Goal: Complete application form

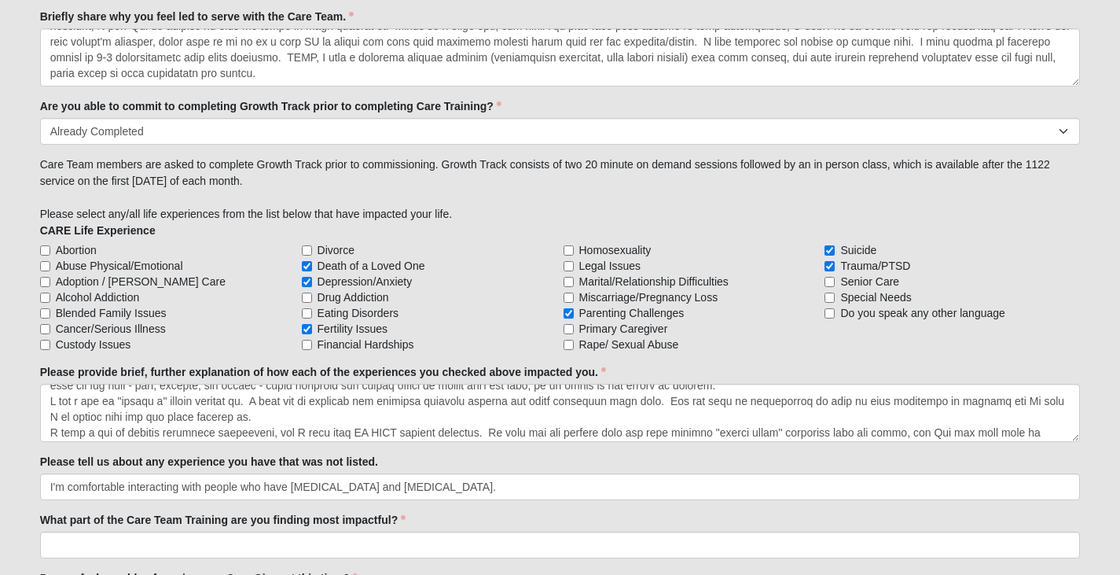
scroll to position [63, 0]
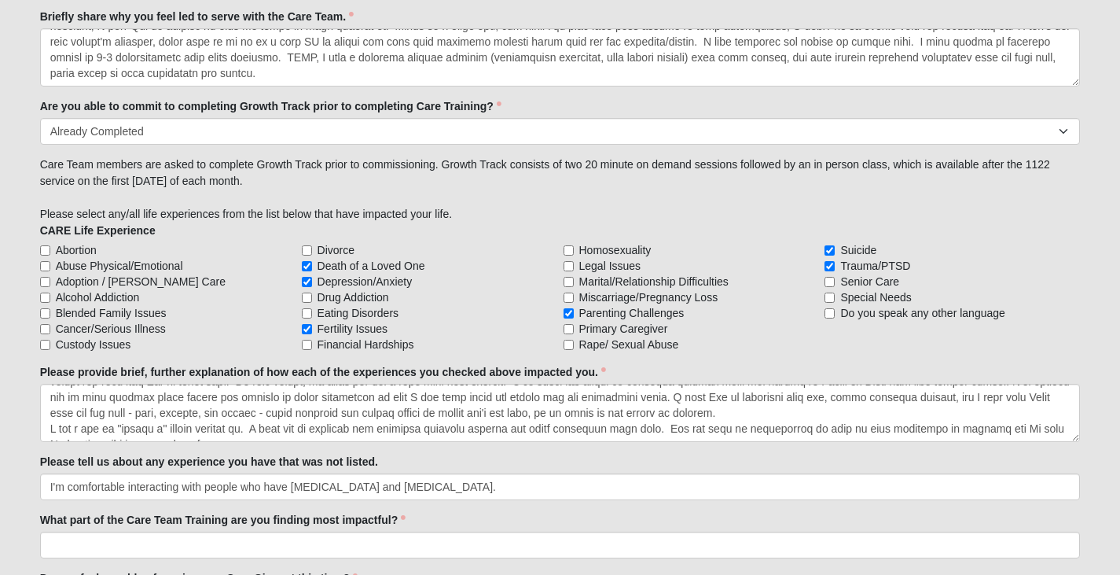
click at [47, 428] on textarea "Please provide brief, further explanation of how each of the experiences you ch…" at bounding box center [560, 413] width 1041 height 58
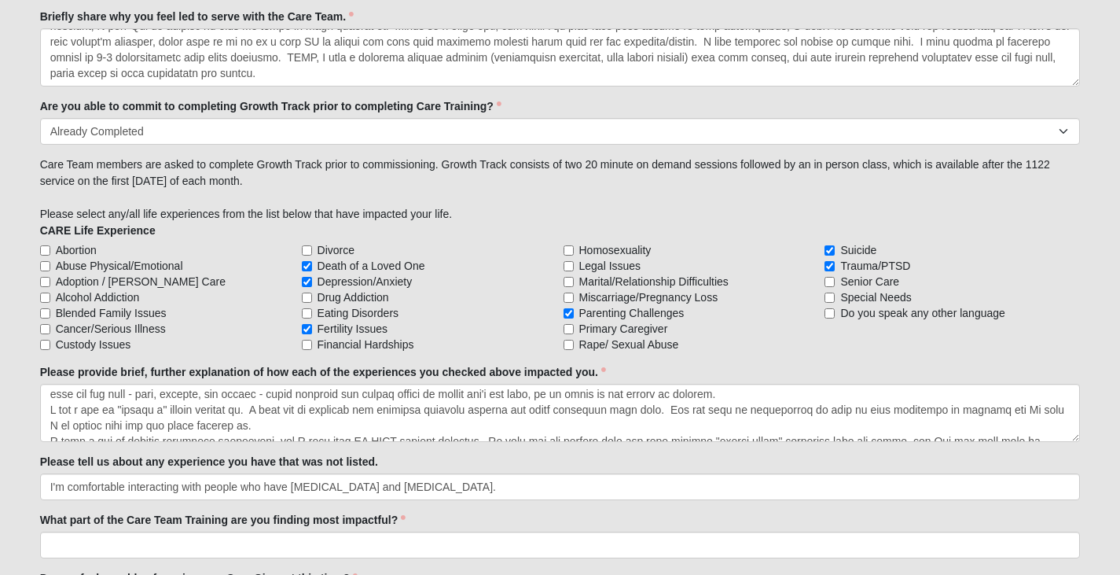
drag, startPoint x: 47, startPoint y: 428, endPoint x: 457, endPoint y: 426, distance: 410.3
click at [457, 426] on textarea "Please provide brief, further explanation of how each of the experiences you ch…" at bounding box center [560, 413] width 1041 height 58
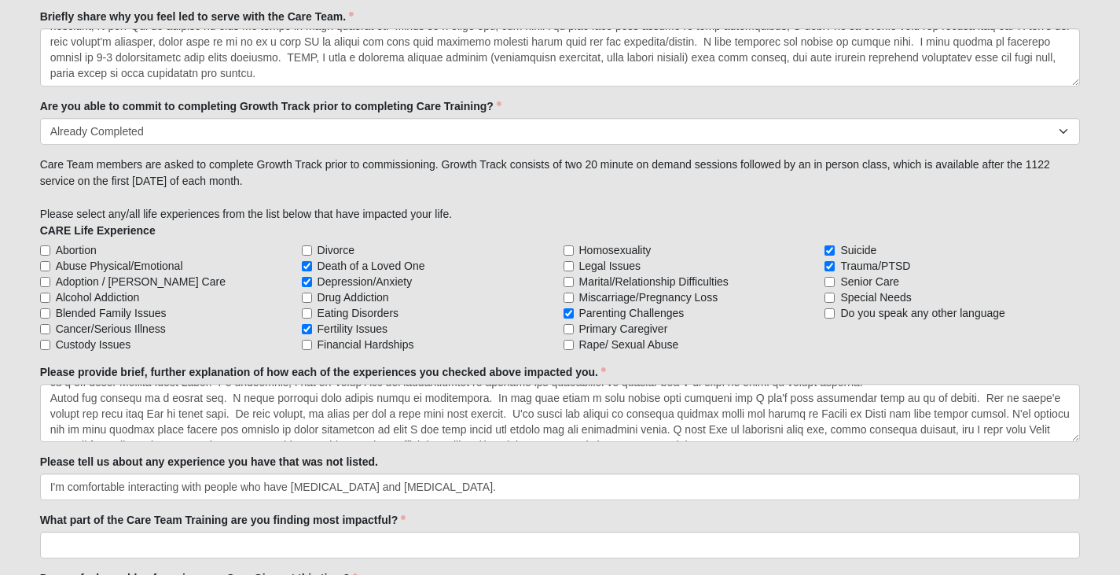
scroll to position [3, 0]
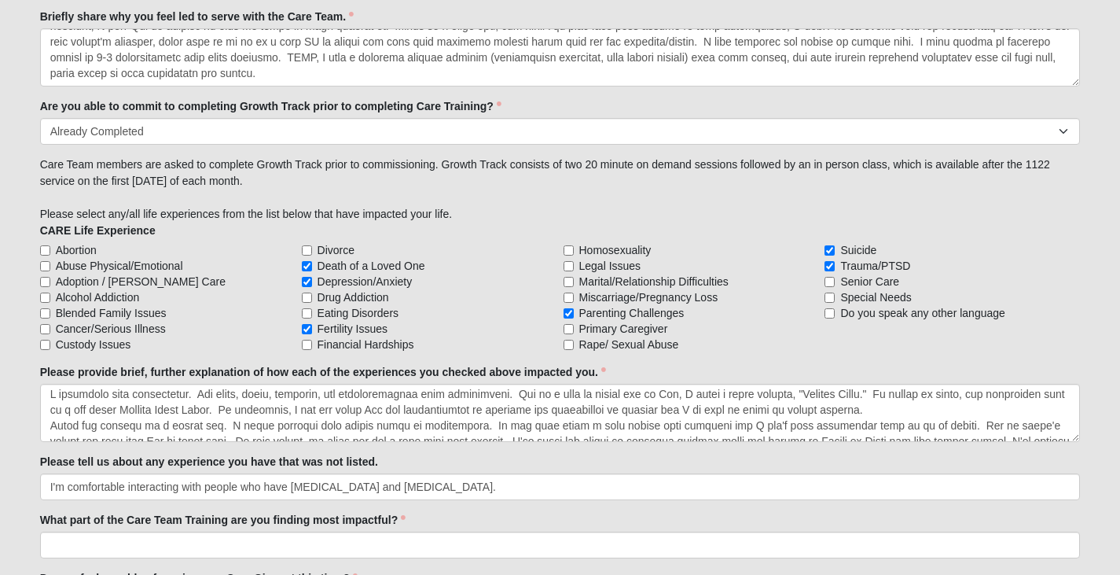
click at [50, 424] on textarea "Please provide brief, further explanation of how each of the experiences you ch…" at bounding box center [560, 413] width 1041 height 58
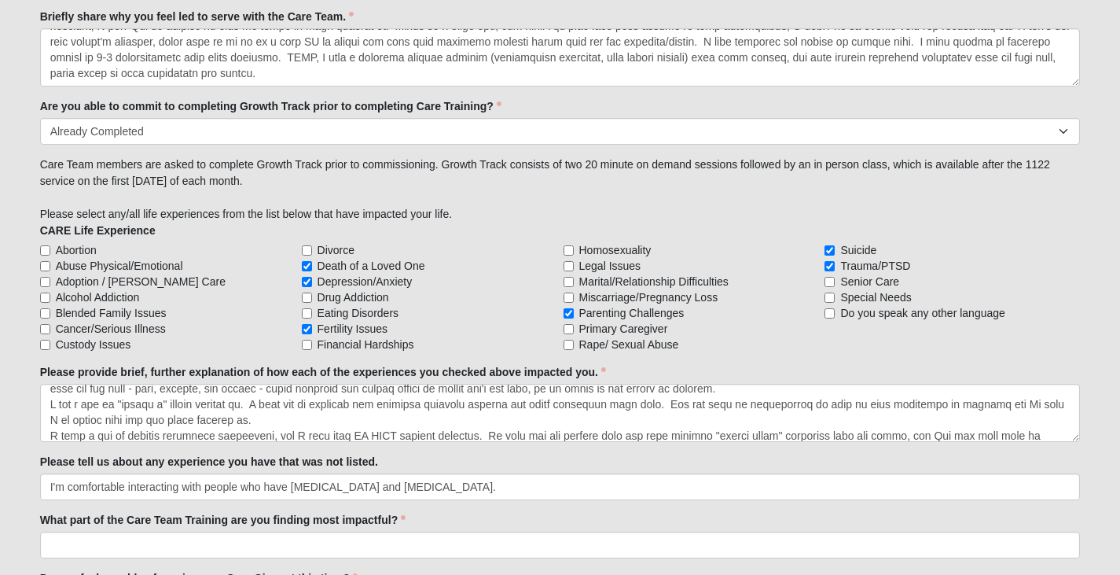
scroll to position [72, 0]
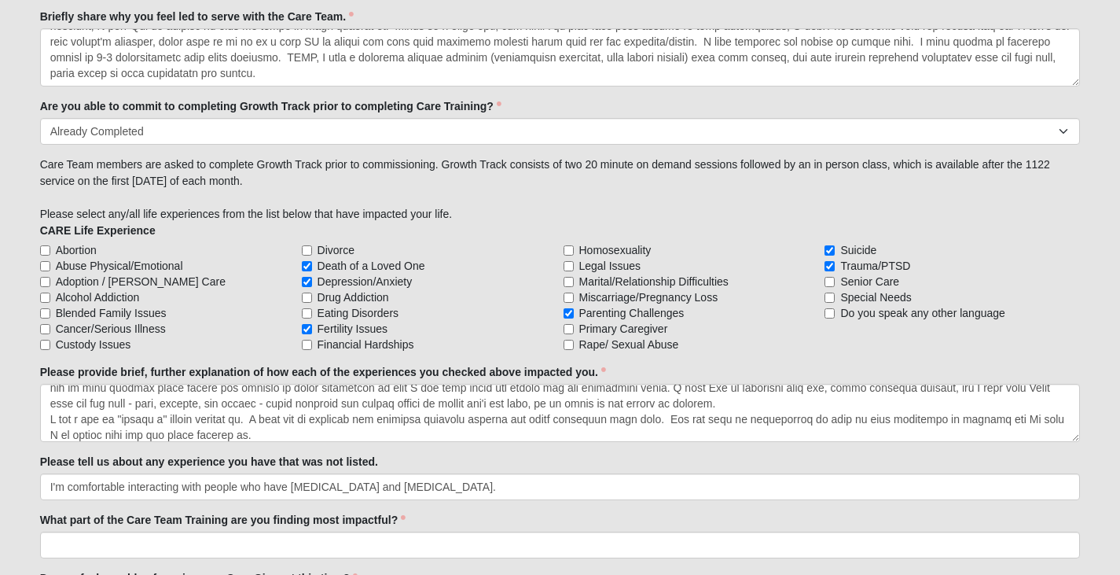
drag, startPoint x: 146, startPoint y: 396, endPoint x: 49, endPoint y: 421, distance: 100.7
click at [49, 421] on textarea "Please provide brief, further explanation of how each of the experiences you ch…" at bounding box center [560, 413] width 1041 height 58
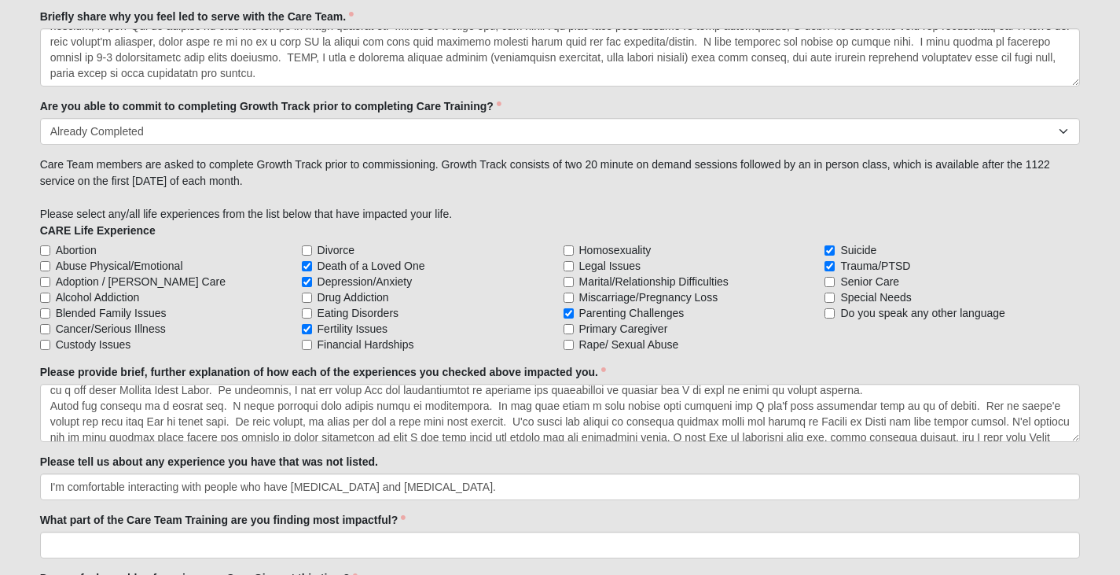
scroll to position [0, 0]
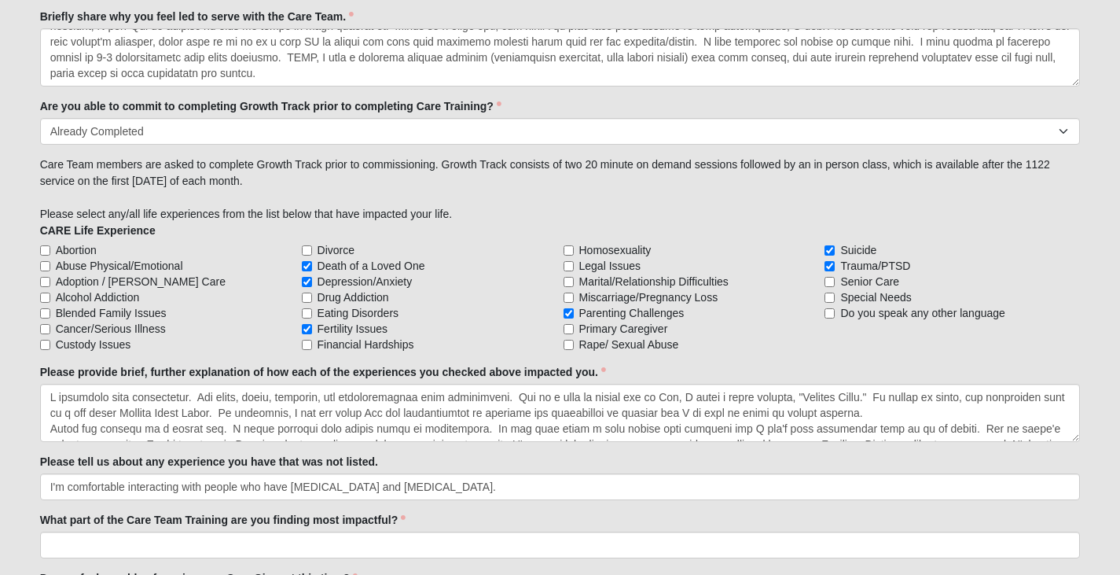
click at [50, 399] on textarea "Please provide brief, further explanation of how each of the experiences you ch…" at bounding box center [560, 413] width 1041 height 58
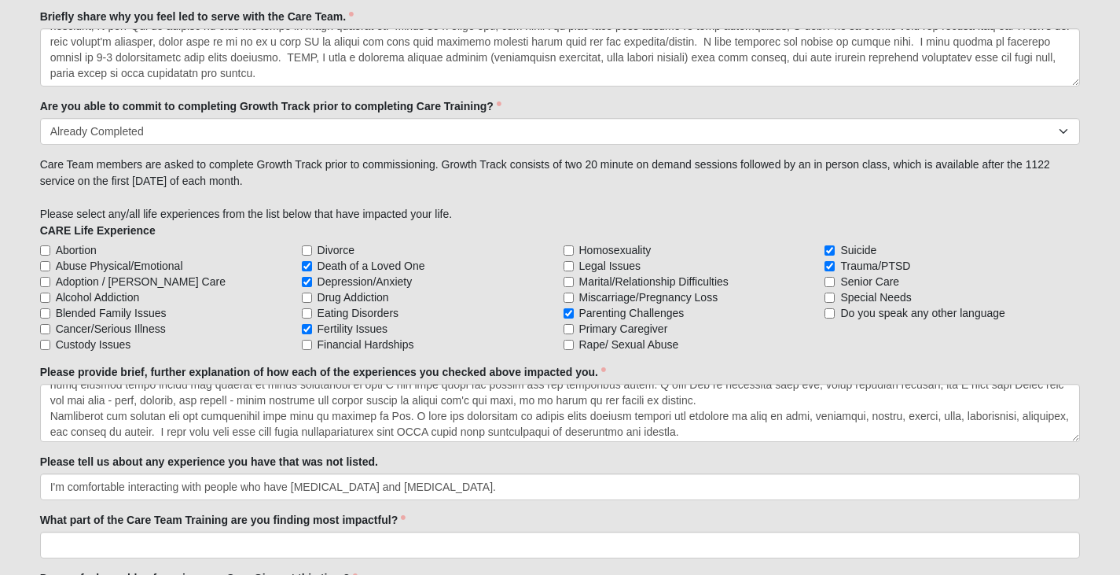
scroll to position [141, 0]
click at [802, 433] on textarea "Please provide brief, further explanation of how each of the experiences you ch…" at bounding box center [560, 413] width 1041 height 58
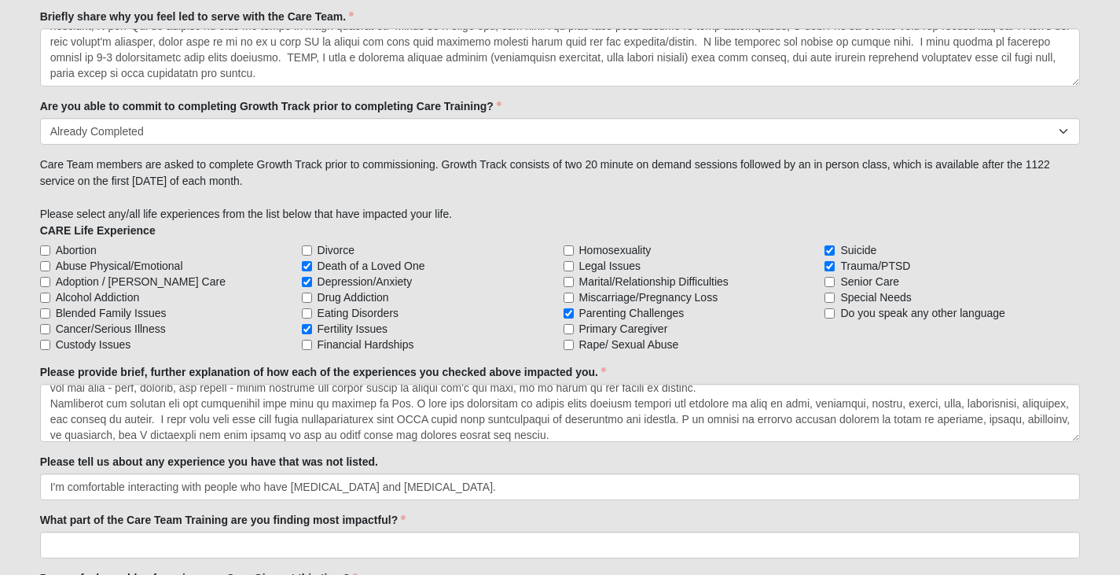
drag, startPoint x: 208, startPoint y: 417, endPoint x: 761, endPoint y: 419, distance: 552.6
click at [761, 419] on textarea "Please provide brief, further explanation of how each of the experiences you ch…" at bounding box center [560, 413] width 1041 height 58
click at [750, 439] on textarea "Please provide brief, further explanation of how each of the experiences you ch…" at bounding box center [560, 413] width 1041 height 58
click at [206, 419] on textarea "Please provide brief, further explanation of how each of the experiences you ch…" at bounding box center [560, 413] width 1041 height 58
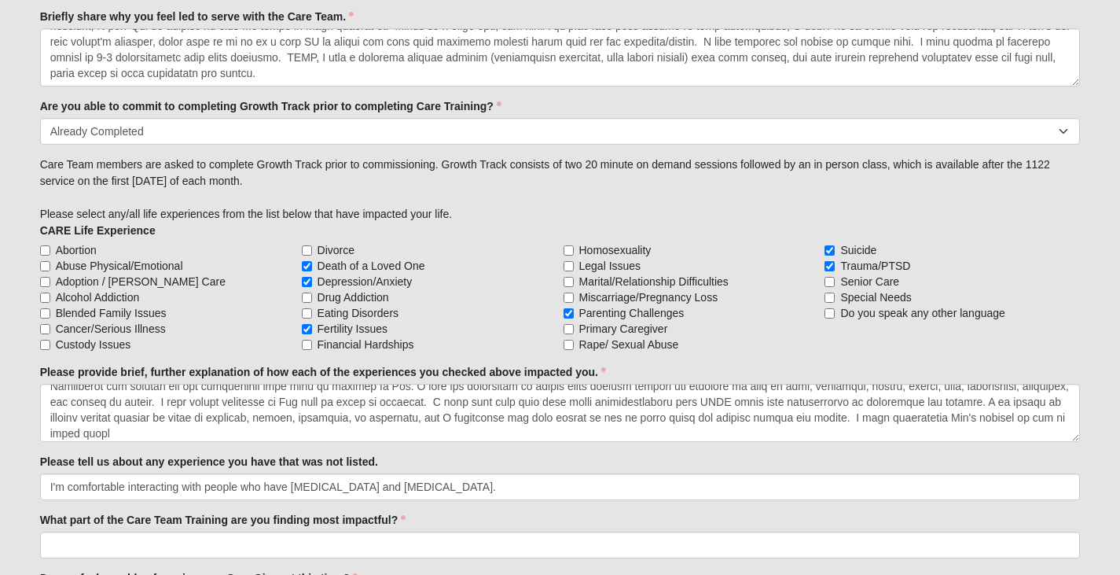
scroll to position [173, 0]
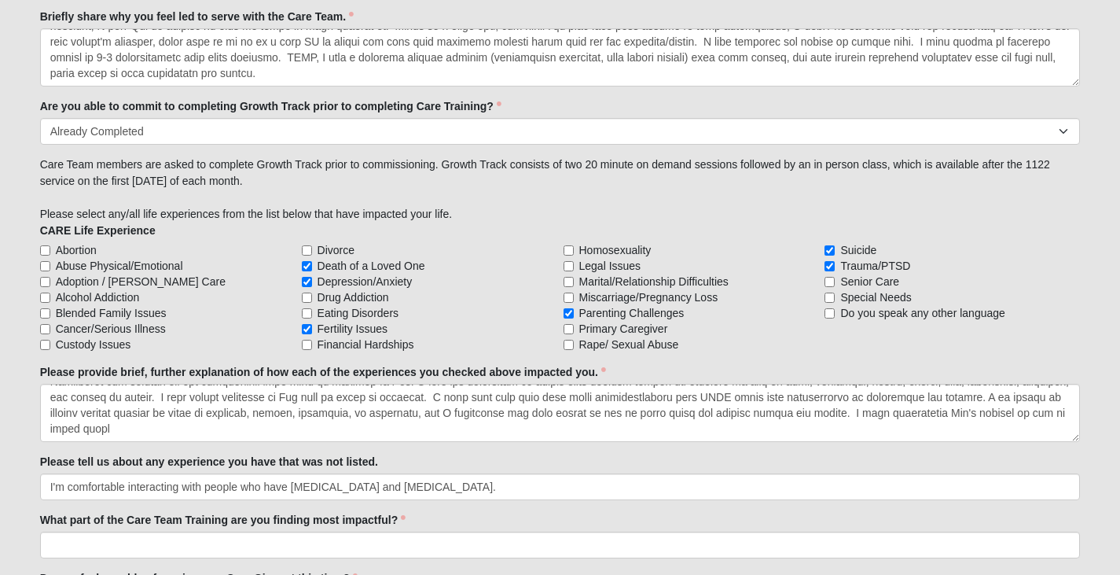
click at [304, 428] on textarea "Please provide brief, further explanation of how each of the experiences you ch…" at bounding box center [560, 413] width 1041 height 58
click at [118, 428] on textarea "Please provide brief, further explanation of how each of the experiences you ch…" at bounding box center [560, 413] width 1041 height 58
click at [306, 432] on textarea "Please provide brief, further explanation of how each of the experiences you ch…" at bounding box center [560, 413] width 1041 height 58
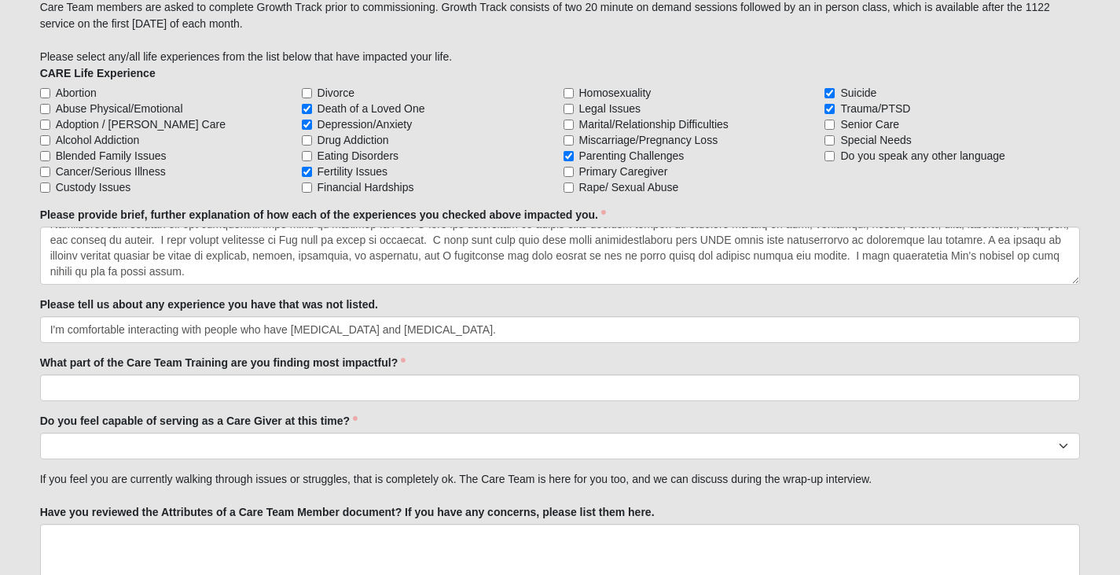
click at [483, 270] on textarea "Please provide brief, further explanation of how each of the experiences you ch…" at bounding box center [560, 255] width 1041 height 58
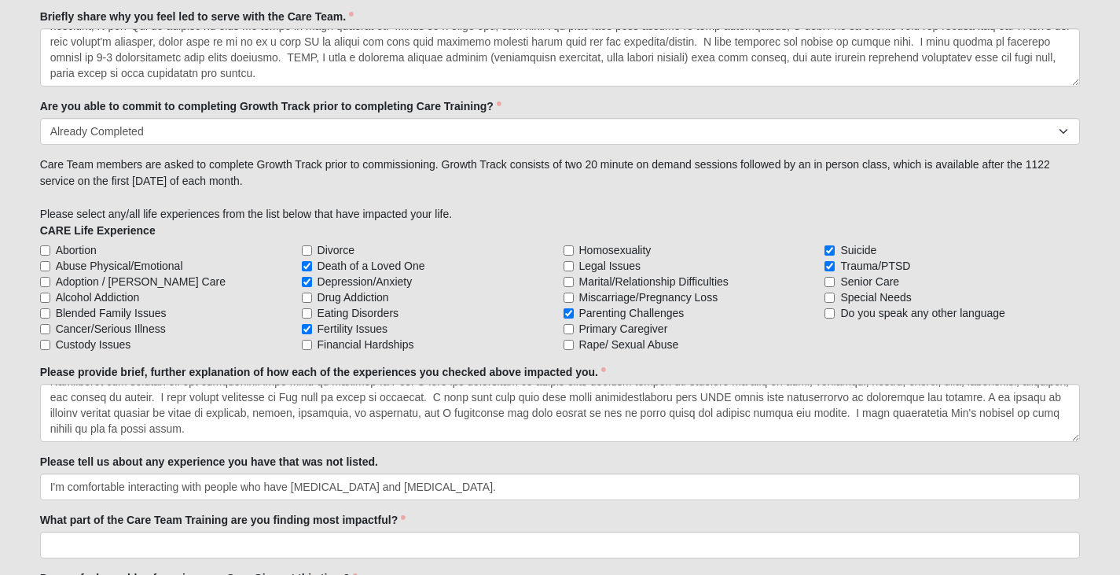
drag, startPoint x: 510, startPoint y: 411, endPoint x: 89, endPoint y: 412, distance: 421.3
click at [89, 412] on textarea "Please provide brief, further explanation of how each of the experiences you ch…" at bounding box center [560, 413] width 1041 height 58
drag, startPoint x: 510, startPoint y: 414, endPoint x: 609, endPoint y: 414, distance: 99.0
click at [609, 414] on textarea "Please provide brief, further explanation of how each of the experiences you ch…" at bounding box center [560, 413] width 1041 height 58
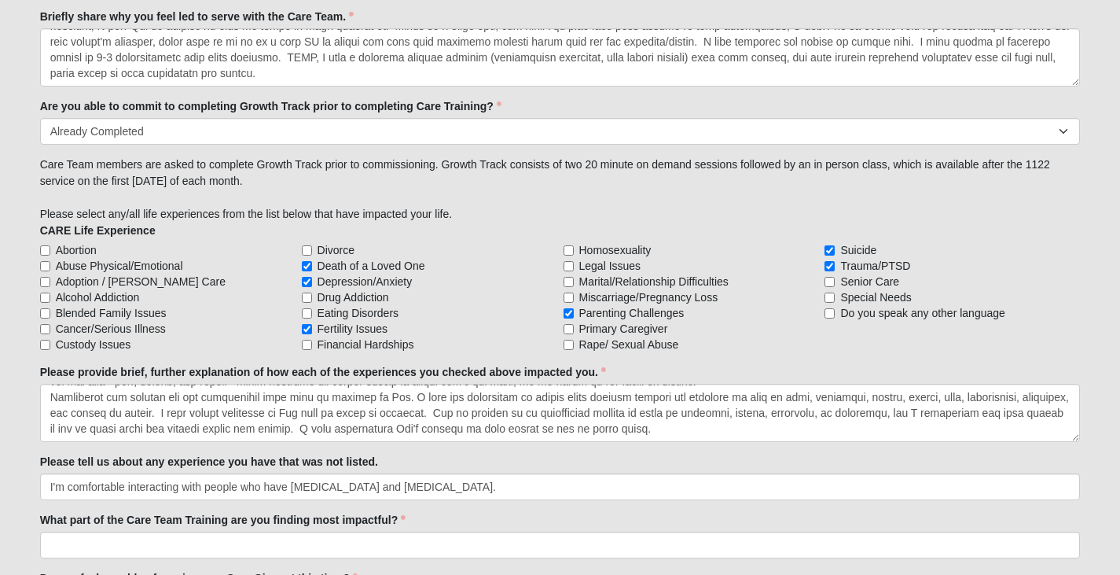
click at [763, 426] on textarea "Please provide brief, further explanation of how each of the experiences you ch…" at bounding box center [560, 413] width 1041 height 58
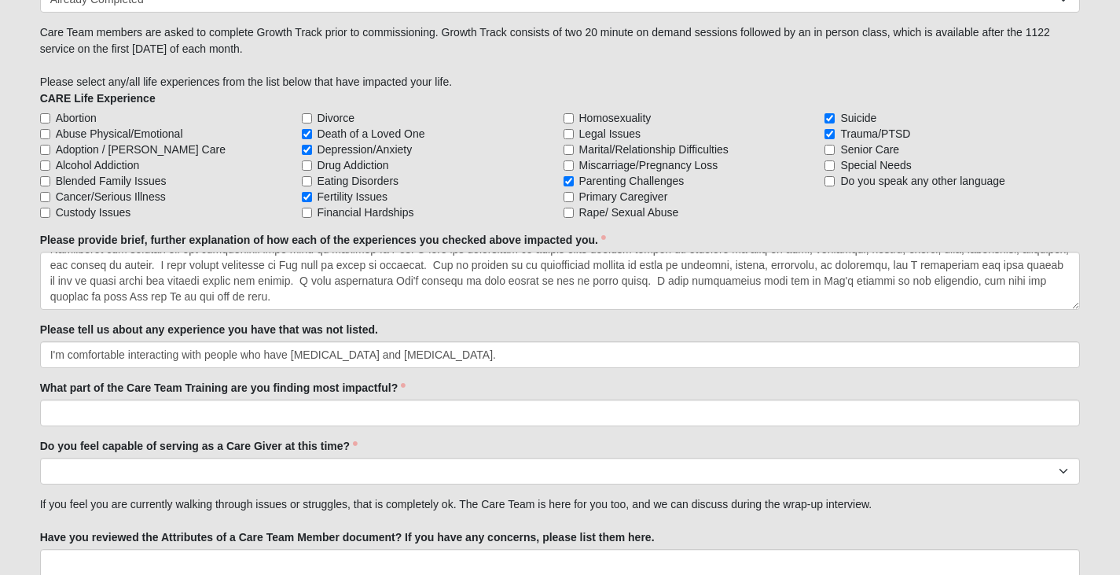
scroll to position [1459, 0]
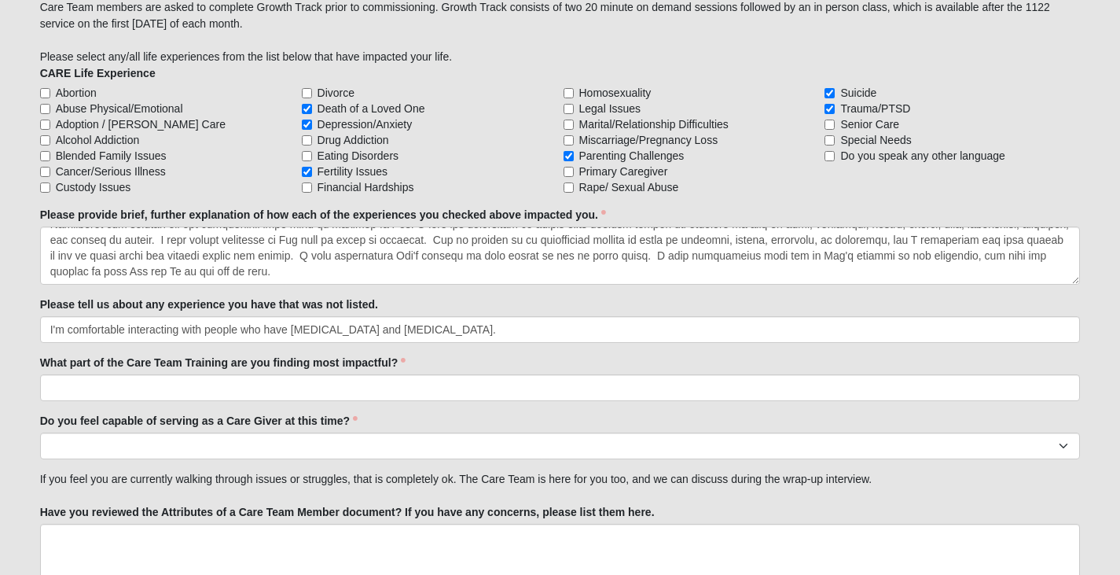
type textarea "I had a lot of "little t" trauma growing up. I know how to identify the negativ…"
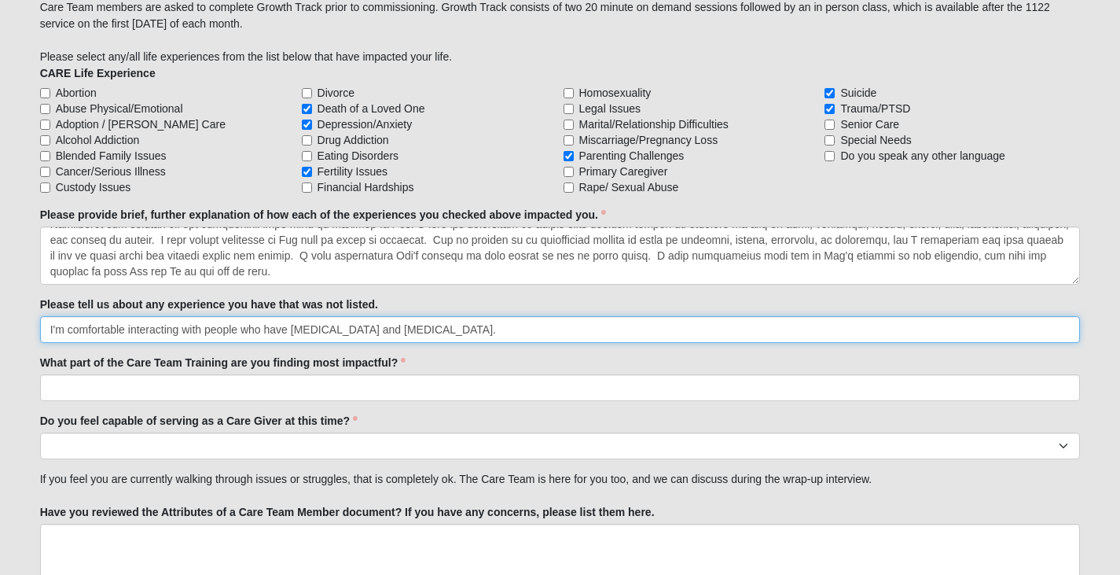
click at [459, 330] on input "I'm comfortable interacting with people who have [MEDICAL_DATA] and [MEDICAL_DA…" at bounding box center [560, 329] width 1041 height 27
type input "I'm comfortable interacting with people who have [MEDICAL_DATA] and [MEDICAL_DA…"
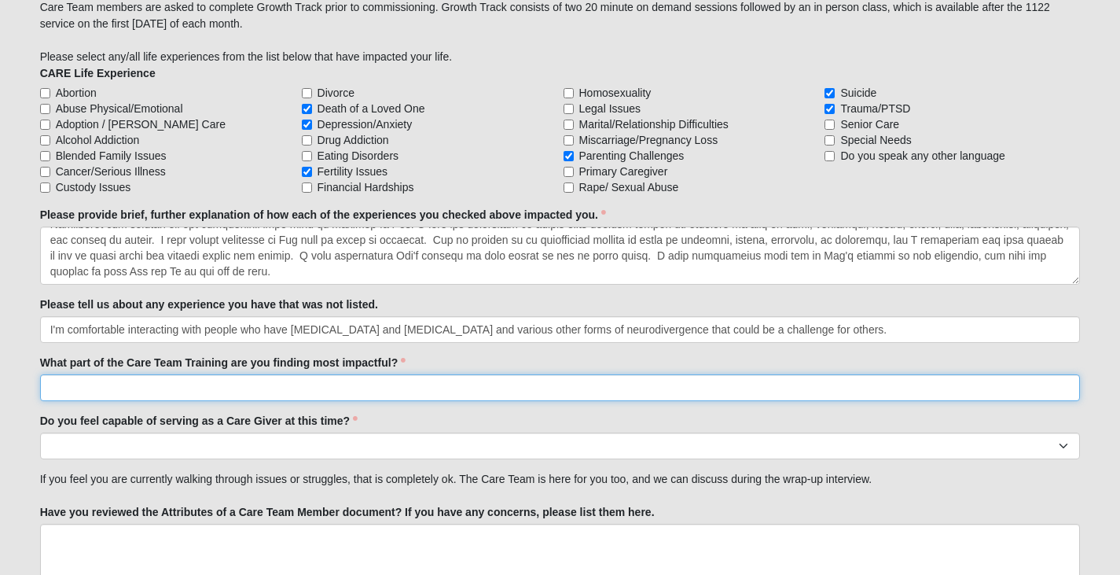
click at [313, 376] on input "What part of the Care Team Training are you finding most impactful?" at bounding box center [560, 387] width 1041 height 27
type input "t"
type input "W"
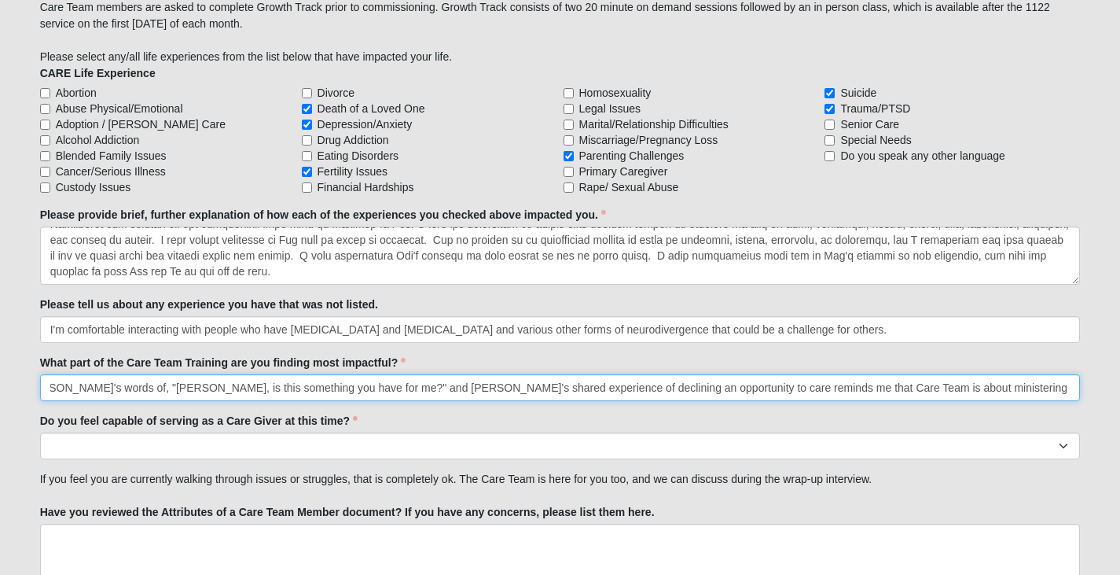
scroll to position [0, 388]
type input "The encouragement [PERSON_NAME] and [PERSON_NAME] provided. [PERSON_NAME]'s wor…"
drag, startPoint x: 638, startPoint y: 386, endPoint x: 1131, endPoint y: 393, distance: 492.9
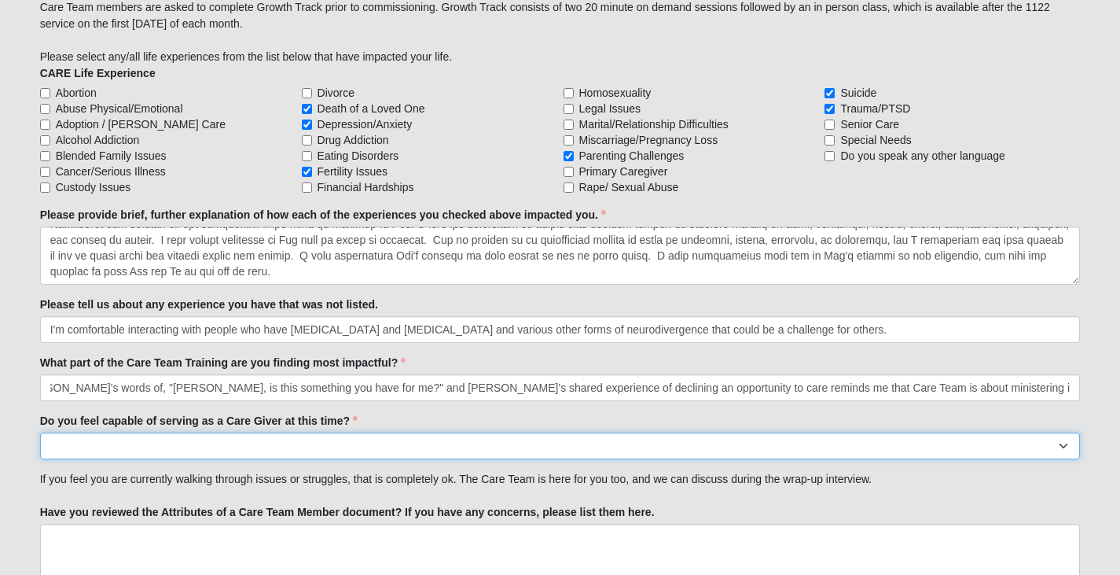
click at [373, 439] on select "No Yes" at bounding box center [560, 445] width 1041 height 27
select select "True"
click at [40, 432] on select "No Yes" at bounding box center [560, 445] width 1041 height 27
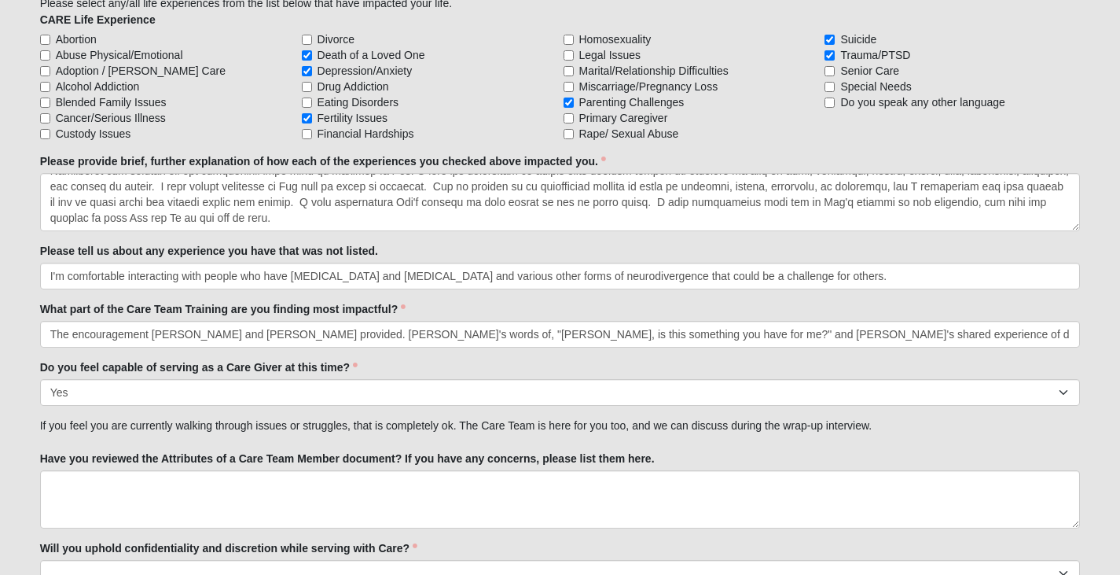
scroll to position [1537, 0]
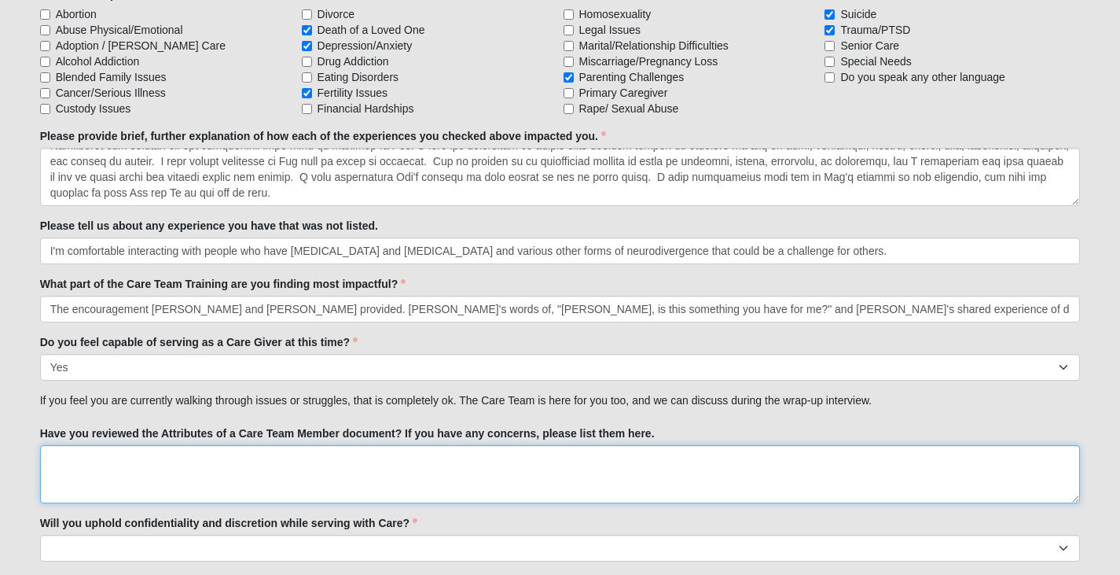
click at [373, 486] on textarea "Have you reviewed the Attributes of a Care Team Member document? If you have an…" at bounding box center [560, 474] width 1041 height 58
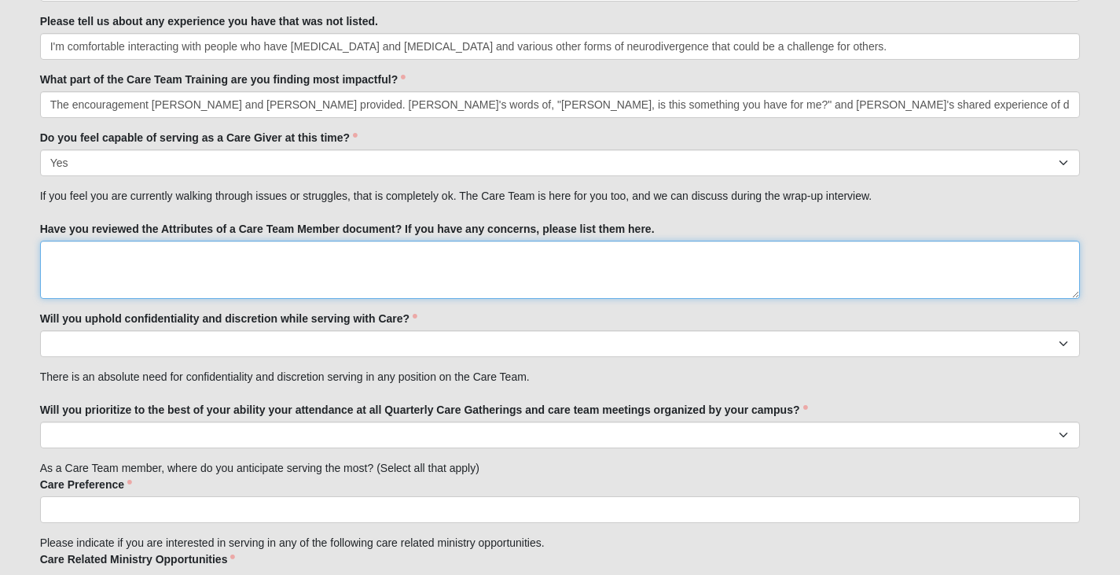
scroll to position [1808, 0]
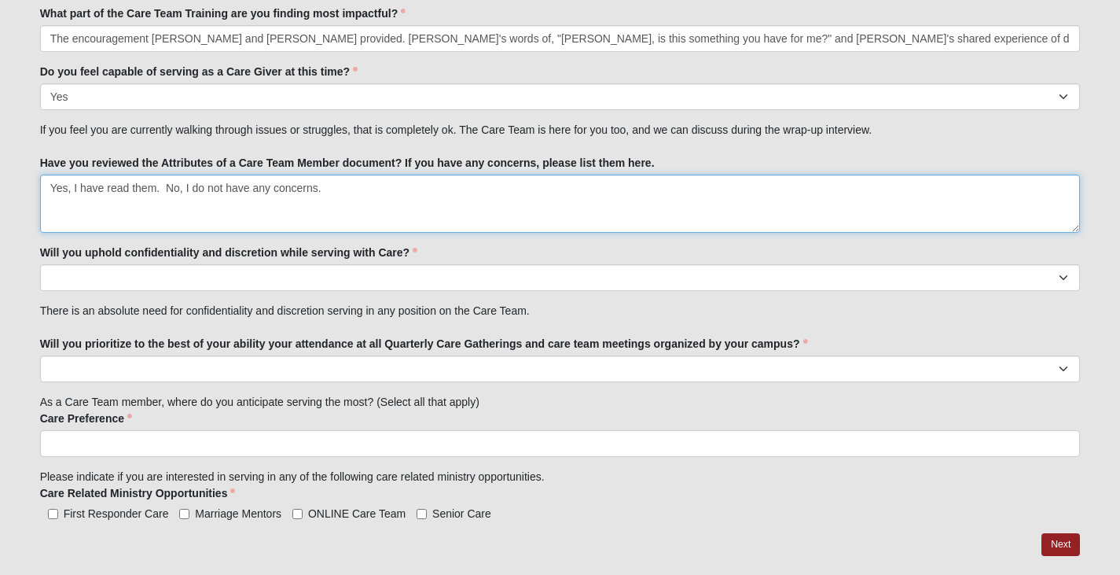
type textarea "Yes, I have read them. No, I do not have any concerns."
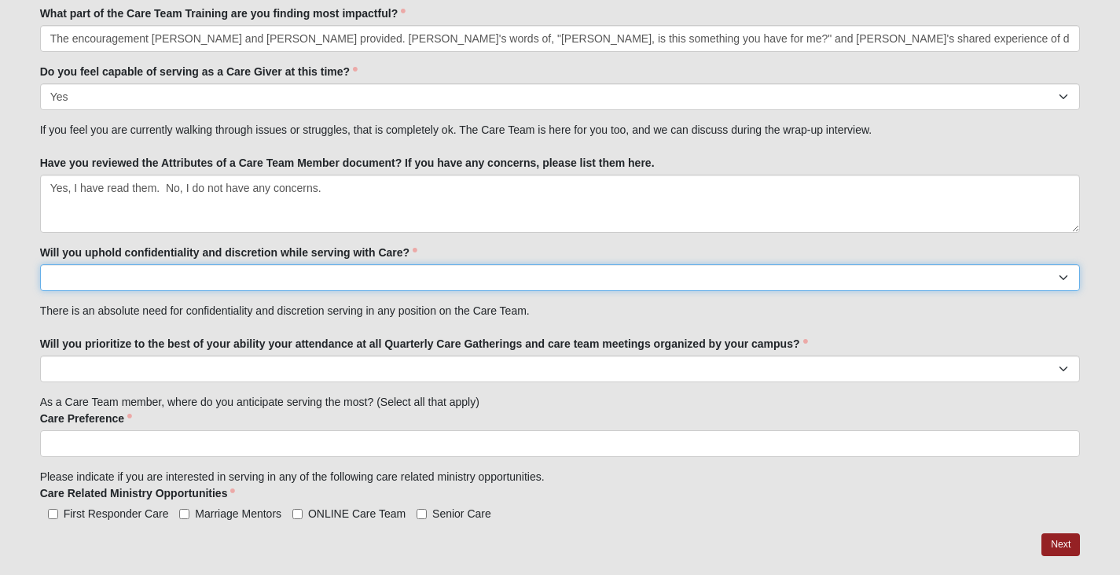
click at [510, 277] on select "No Yes" at bounding box center [560, 277] width 1041 height 27
select select "True"
click at [40, 264] on select "No Yes" at bounding box center [560, 277] width 1041 height 27
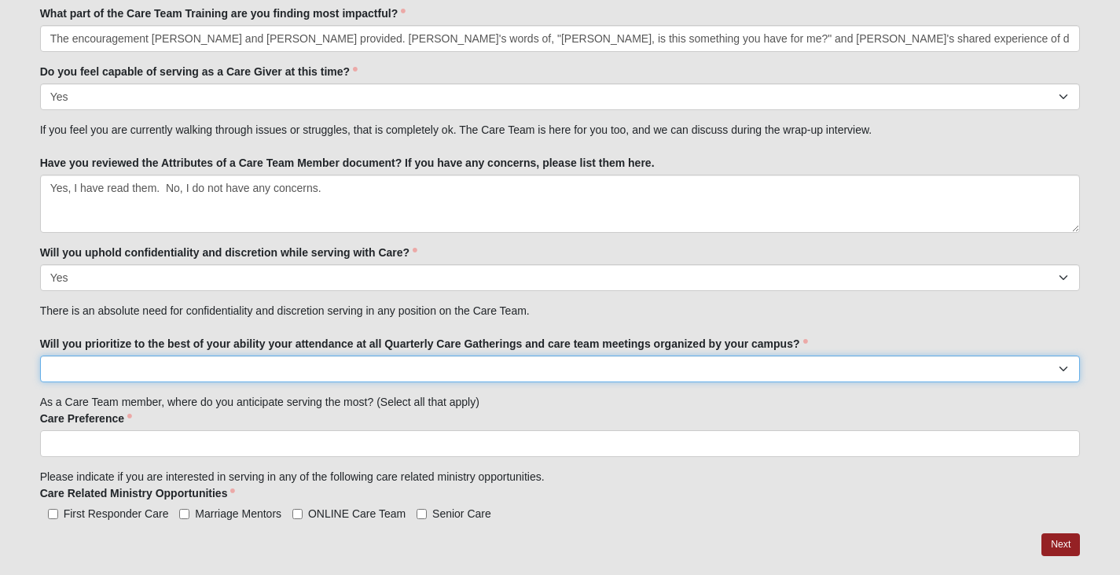
click at [490, 366] on select "No Yes" at bounding box center [560, 368] width 1041 height 27
select select "True"
click at [40, 355] on select "No Yes" at bounding box center [560, 368] width 1041 height 27
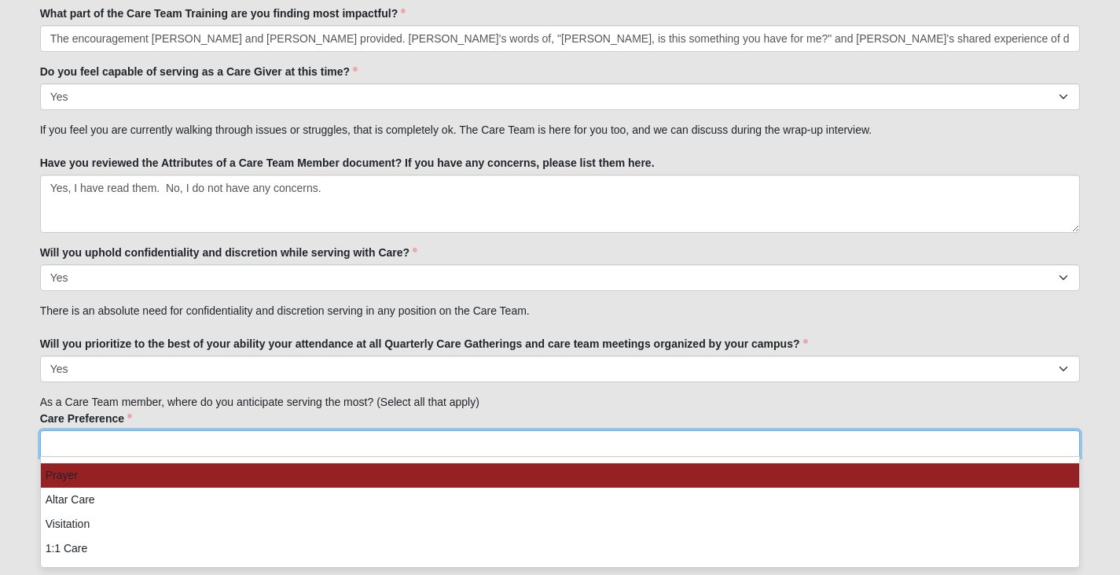
click at [468, 448] on ul at bounding box center [560, 443] width 1041 height 27
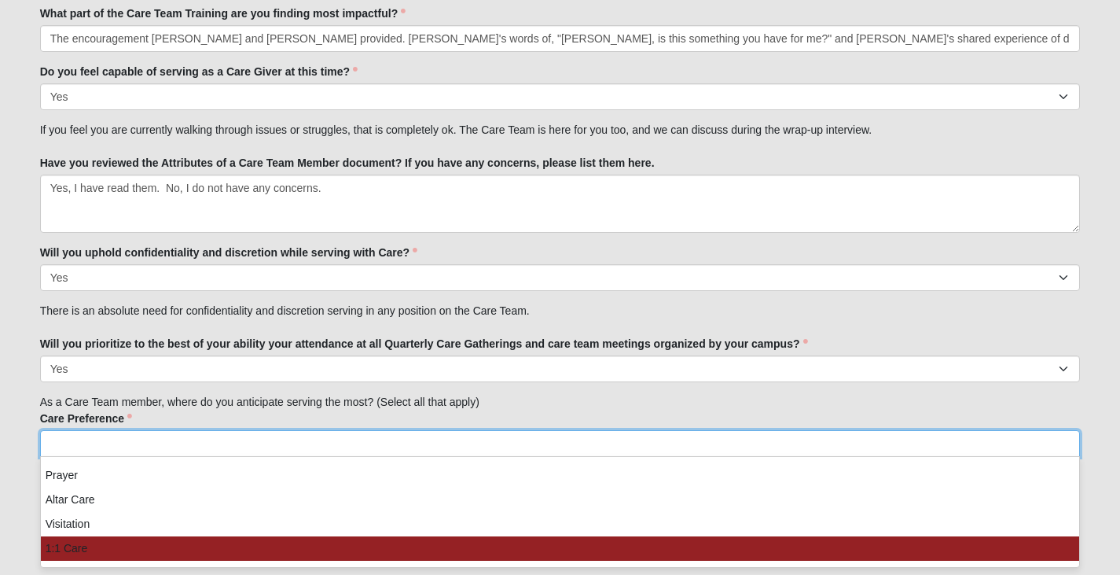
click at [435, 541] on li "1:1 Care" at bounding box center [560, 548] width 1039 height 24
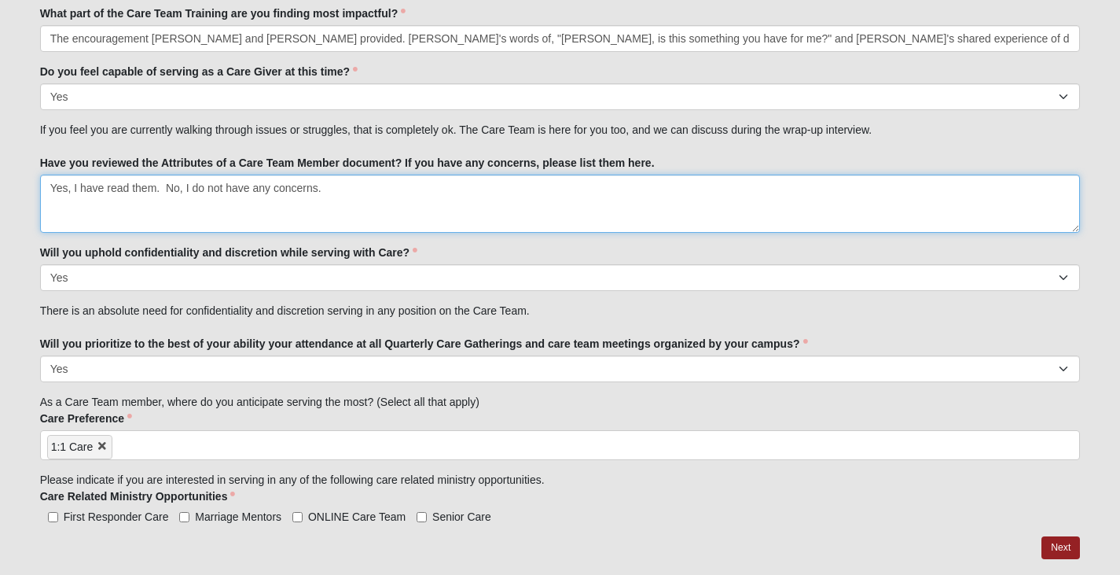
drag, startPoint x: 167, startPoint y: 189, endPoint x: 432, endPoint y: 211, distance: 265.8
click at [432, 210] on textarea "Yes, I have read them. No, I do not have any concerns." at bounding box center [560, 203] width 1041 height 58
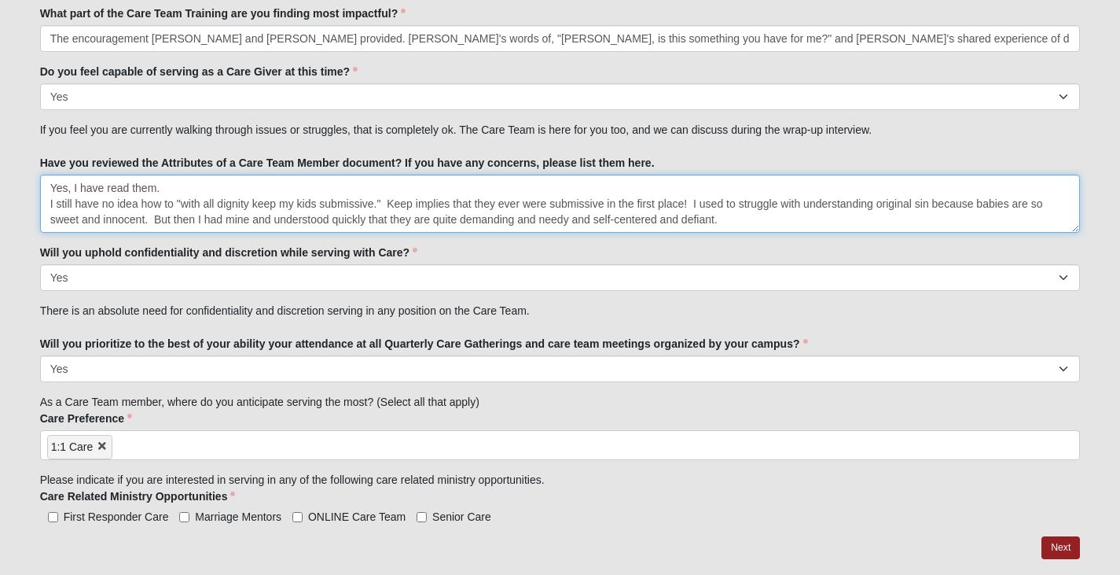
drag, startPoint x: 695, startPoint y: 203, endPoint x: 741, endPoint y: 246, distance: 63.4
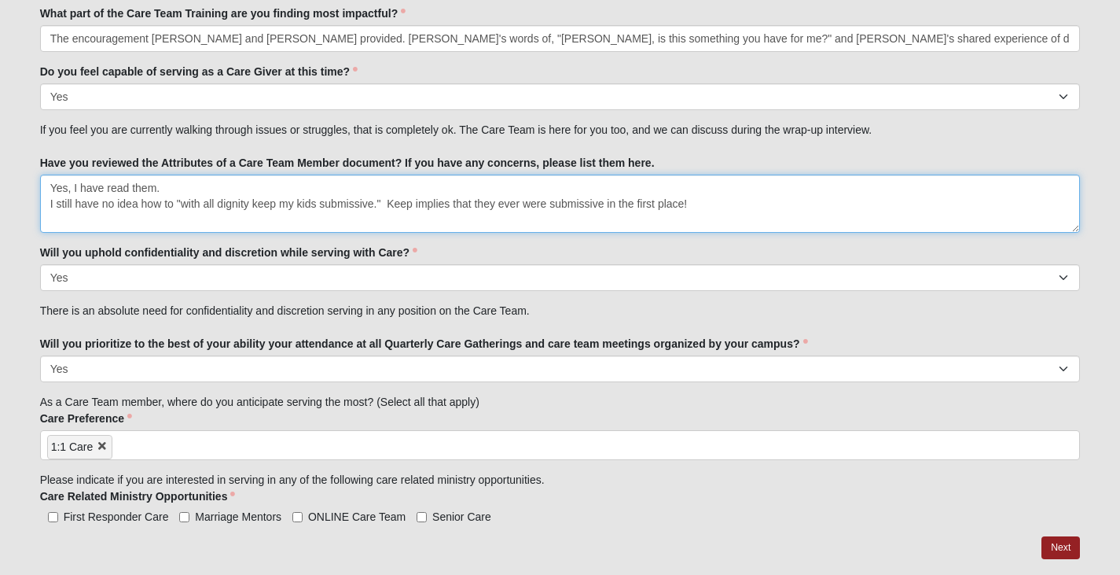
click at [387, 200] on textarea "Yes, I have read them. I still have no idea how to "with all dignity keep my ki…" at bounding box center [560, 203] width 1041 height 58
click at [740, 205] on textarea "Yes, I have read them. I still have no idea how to "with all dignity keep my ki…" at bounding box center [560, 203] width 1041 height 58
type textarea "Yes, I have read them. I still have no idea how to "with all dignity keep my ki…"
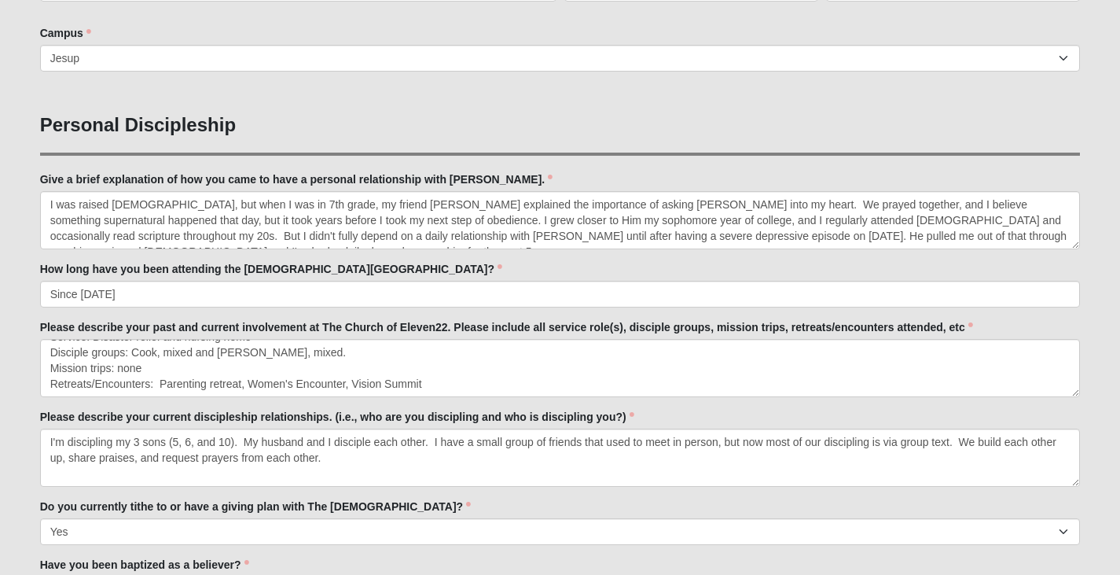
scroll to position [519, 0]
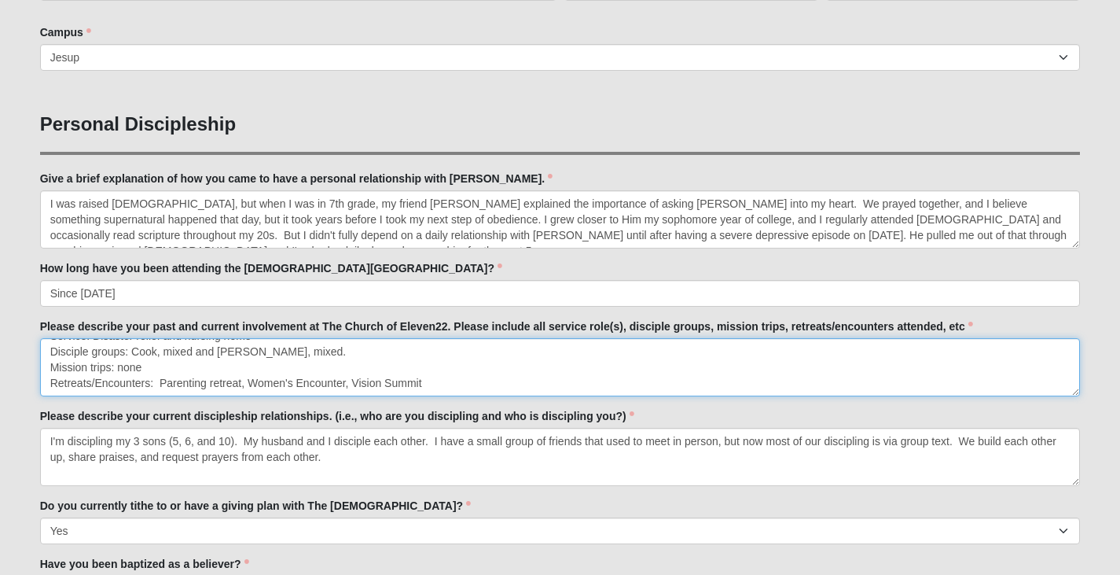
click at [347, 385] on textarea "Service: Disaster relief and nursing home Disciple groups: Cook, mixed and [PER…" at bounding box center [560, 367] width 1041 height 58
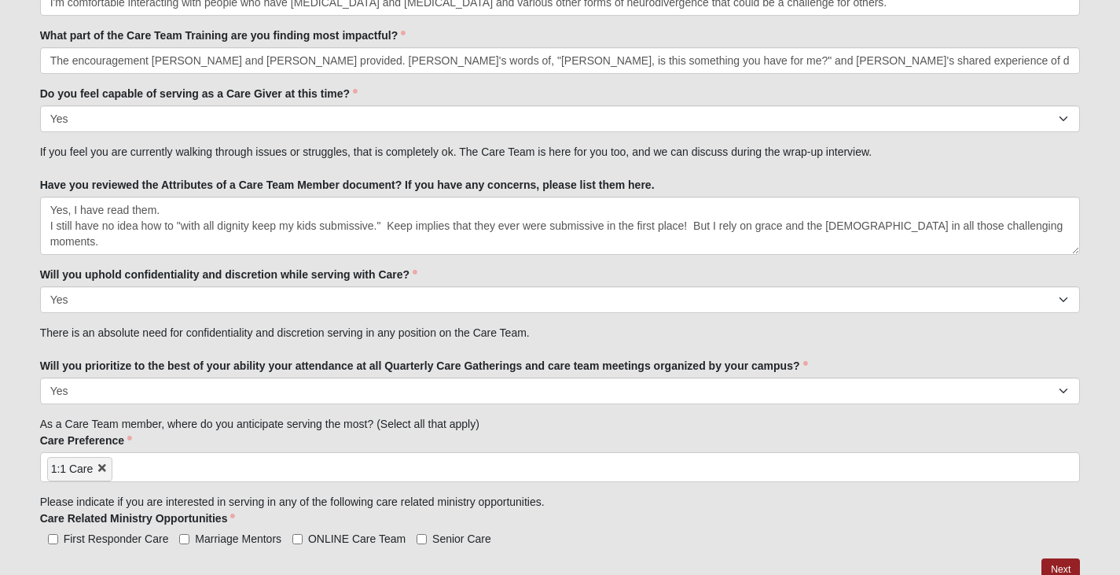
scroll to position [1855, 0]
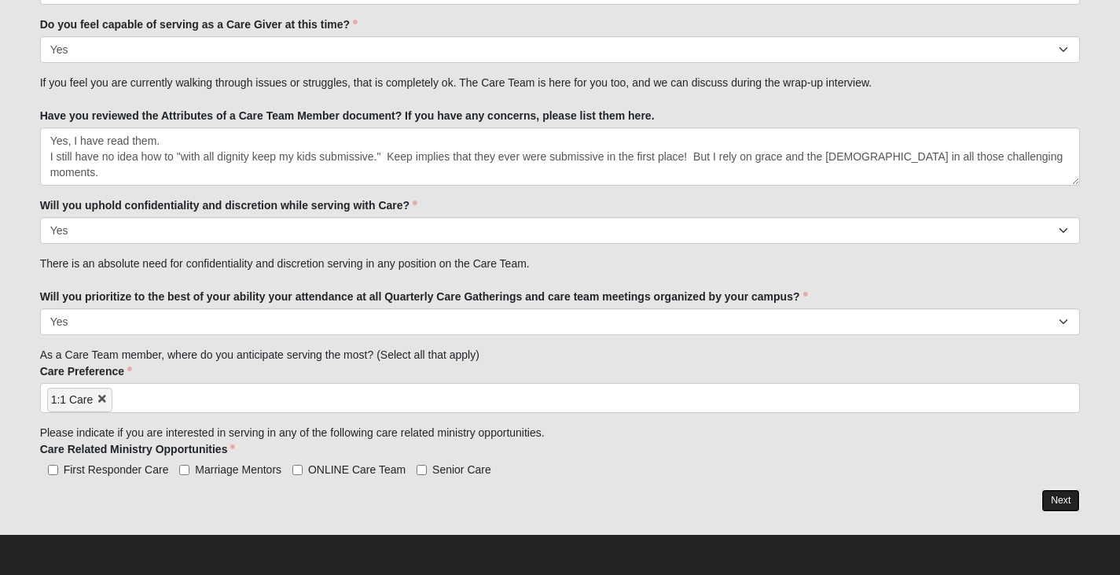
click at [1063, 502] on link "Next" at bounding box center [1060, 500] width 39 height 23
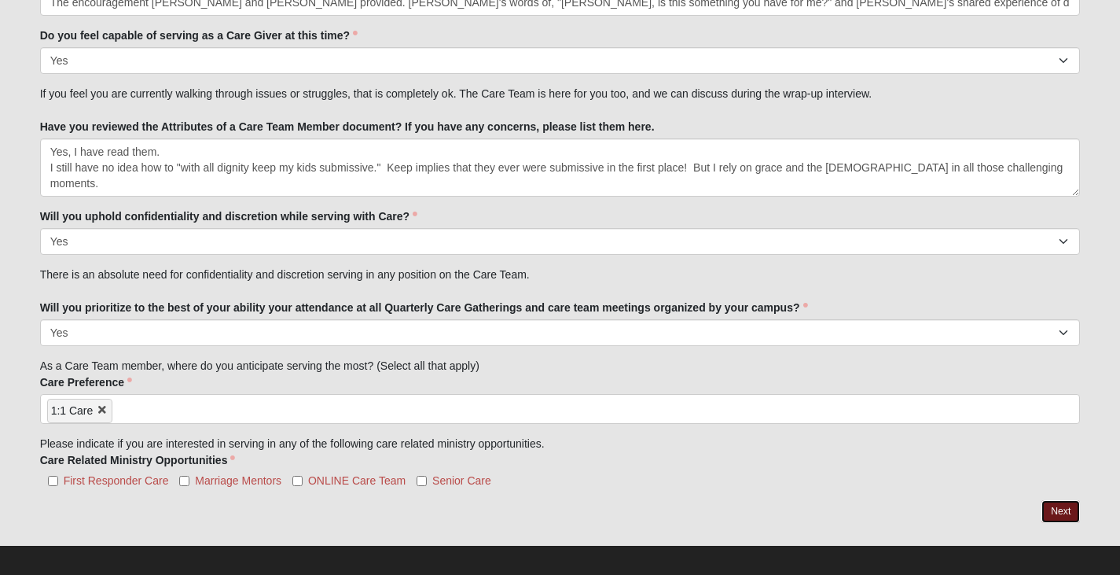
scroll to position [1917, 0]
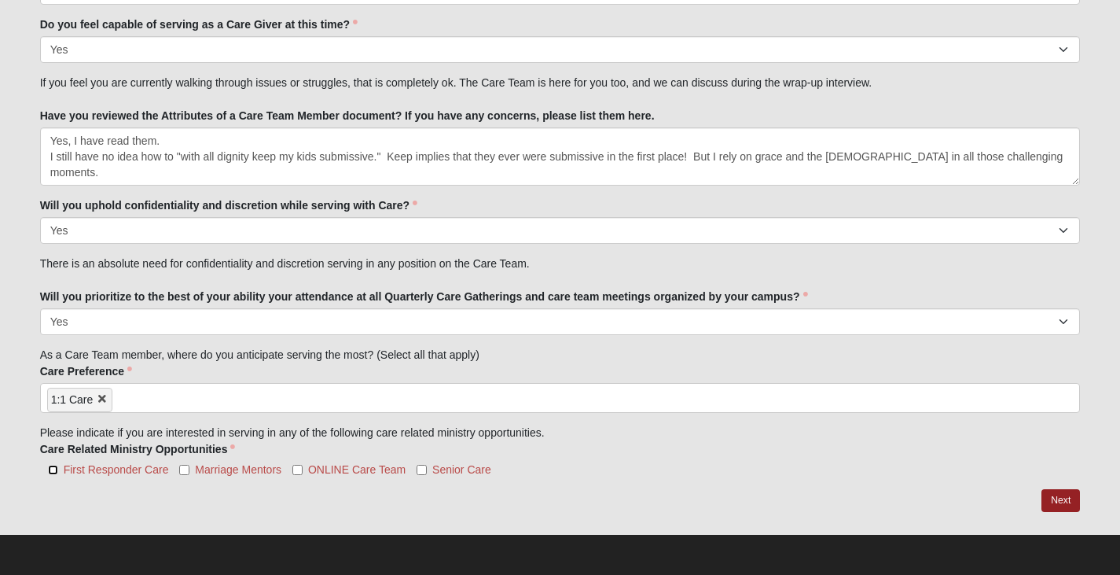
click at [56, 468] on input "First Responder Care" at bounding box center [53, 470] width 10 height 10
checkbox input "true"
click at [182, 471] on input "Marriage Mentors" at bounding box center [184, 470] width 10 height 10
checkbox input "true"
click at [1050, 502] on link "Next" at bounding box center [1060, 500] width 39 height 23
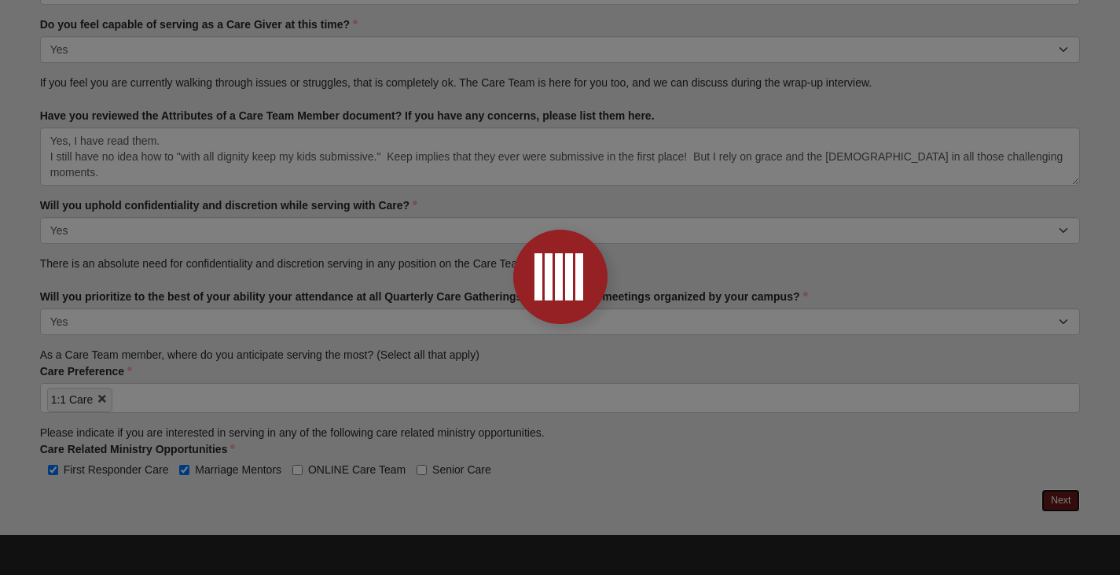
scroll to position [1929, 0]
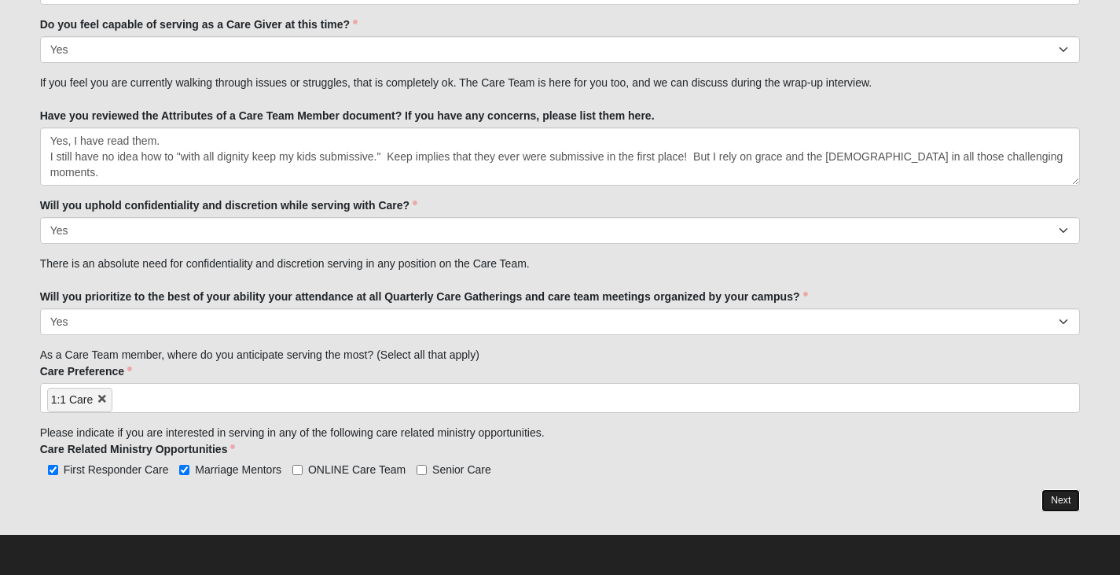
click at [1063, 505] on link "Next" at bounding box center [1060, 500] width 39 height 23
click at [1062, 505] on div at bounding box center [560, 501] width 1041 height 24
click at [716, 461] on div "First Responder Care Marriage Mentors ONLINE Care Team Senior Care" at bounding box center [560, 469] width 1041 height 17
click at [1060, 498] on div at bounding box center [560, 501] width 1041 height 24
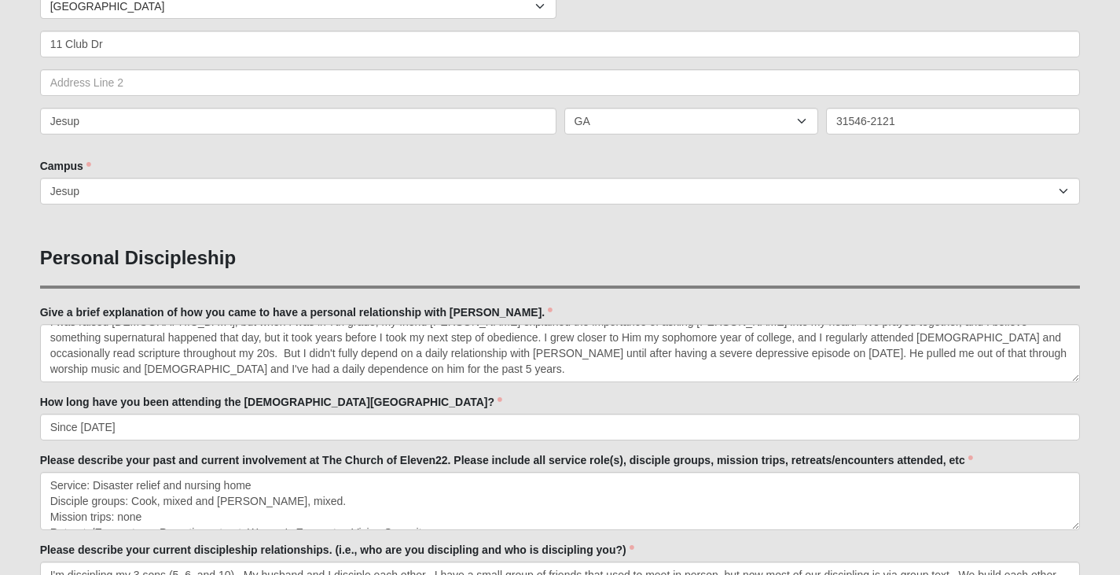
scroll to position [472, 0]
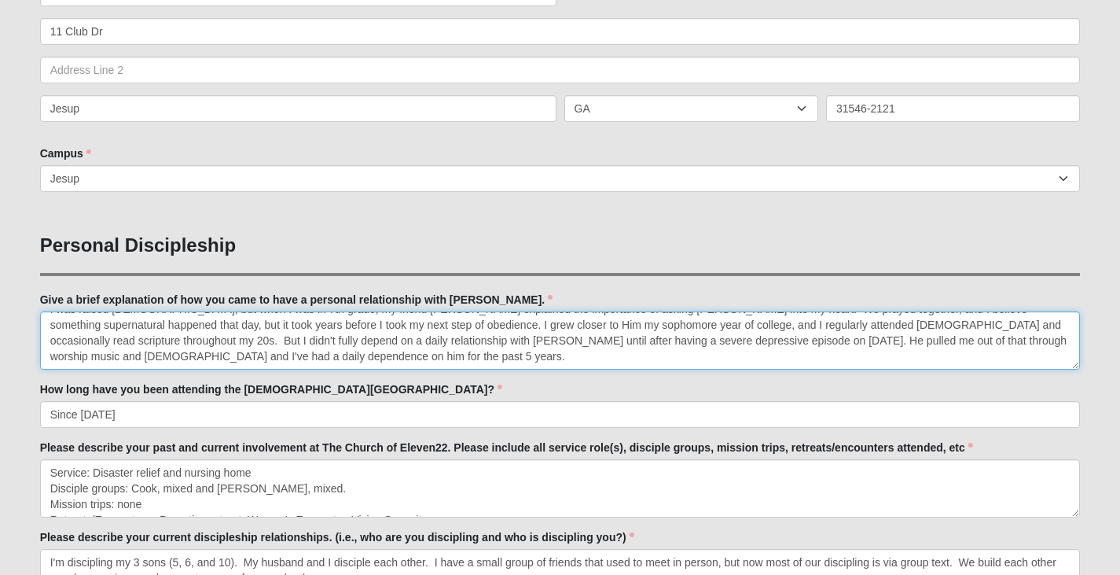
click at [257, 365] on textarea "I was raised [DEMOGRAPHIC_DATA], but when I was in 7th grade, my friend [PERSON…" at bounding box center [560, 340] width 1041 height 58
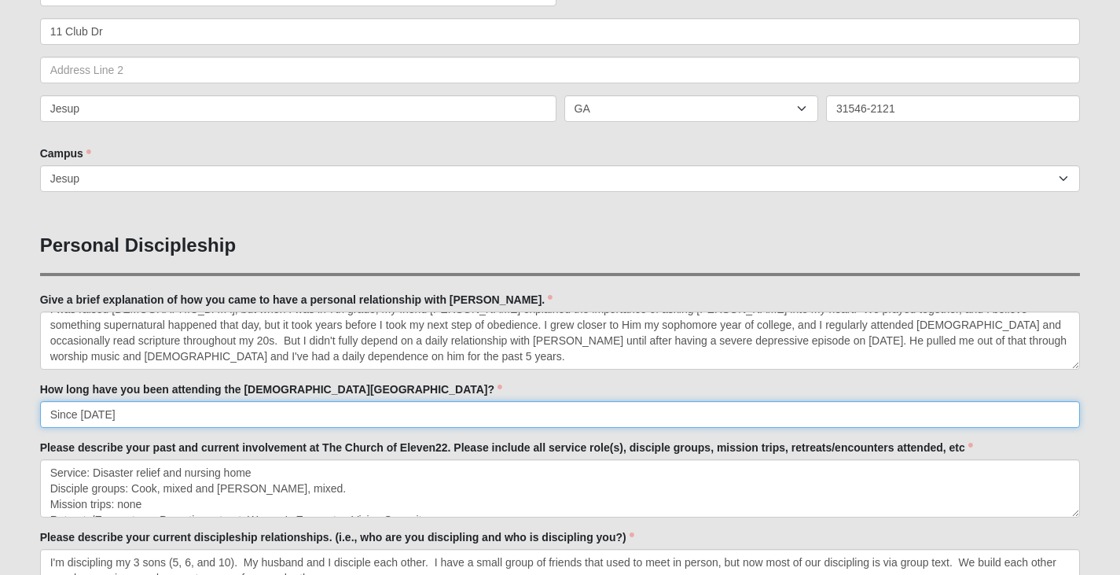
drag, startPoint x: 193, startPoint y: 417, endPoint x: 0, endPoint y: 414, distance: 193.4
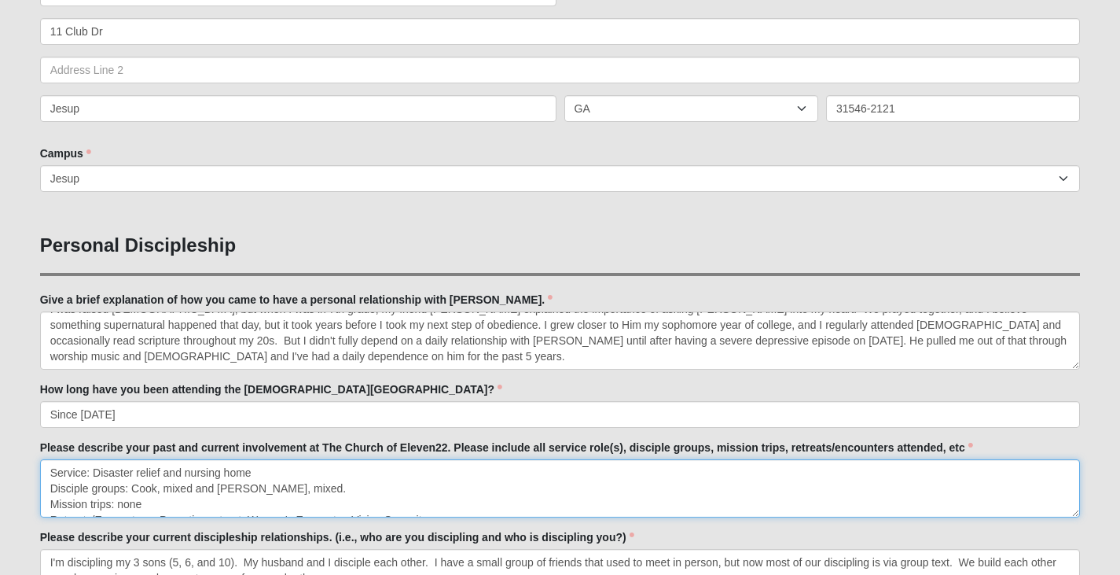
scroll to position [16, 0]
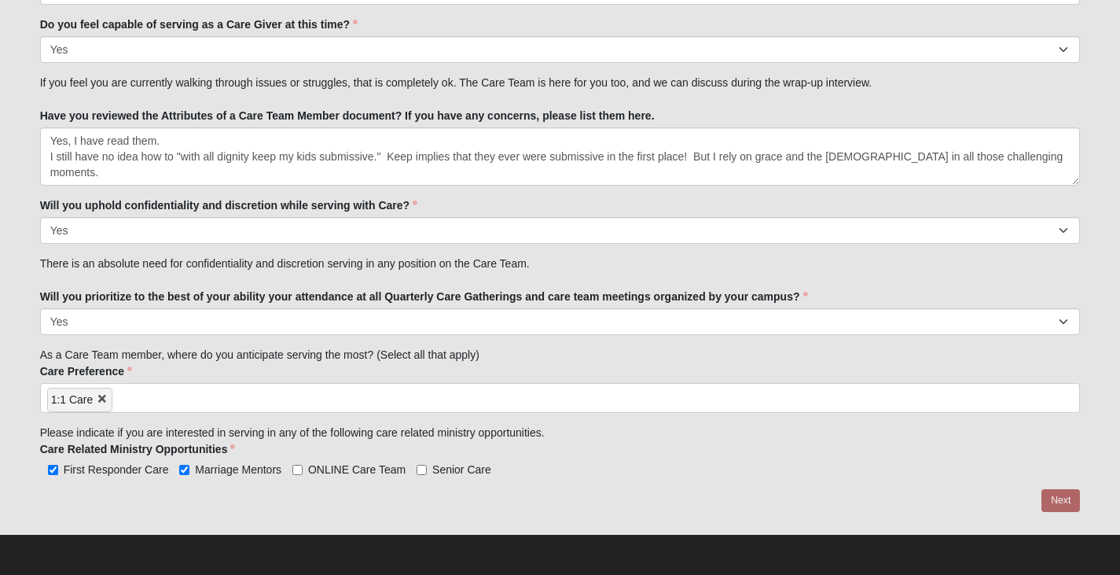
drag, startPoint x: 49, startPoint y: 470, endPoint x: 631, endPoint y: 261, distance: 618.8
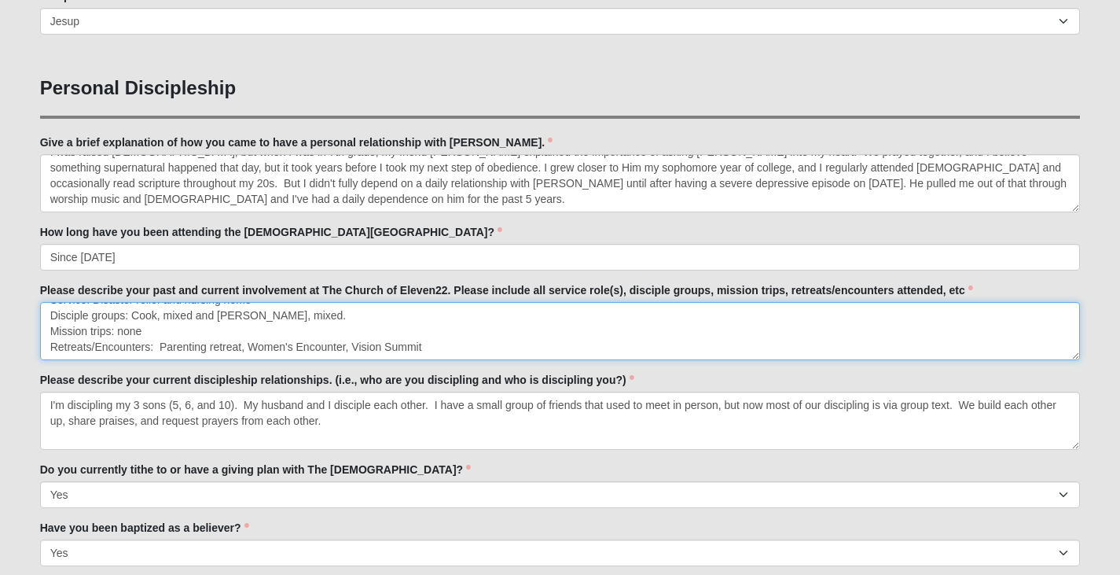
scroll to position [593, 0]
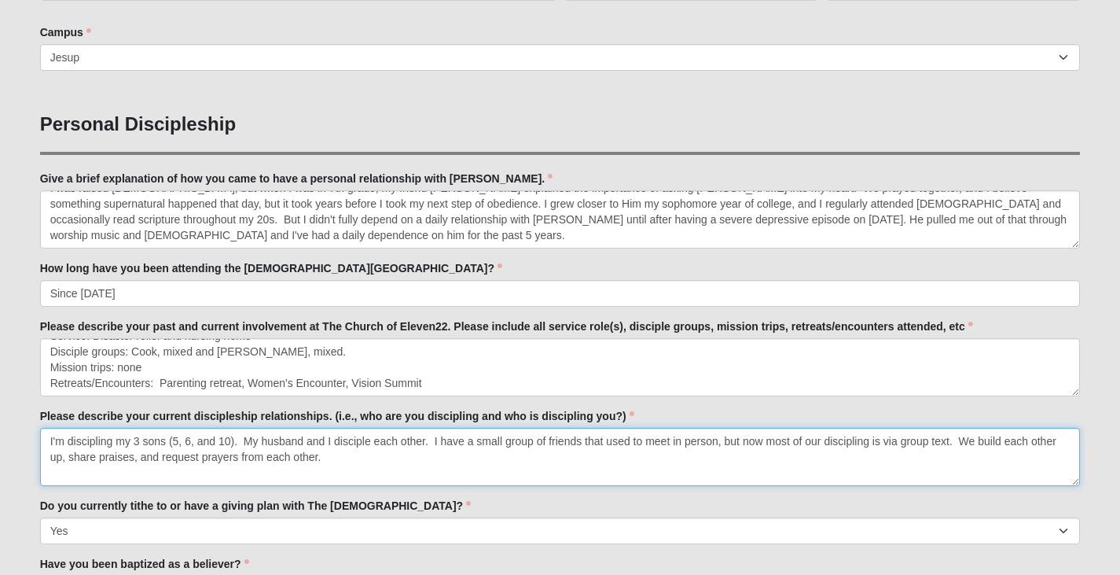
drag, startPoint x: 46, startPoint y: 434, endPoint x: 632, endPoint y: 455, distance: 585.9
click at [632, 455] on textarea "I'm discipling my 3 sons (5, 6, and 10). My husband and I disciple each other. …" at bounding box center [560, 457] width 1041 height 58
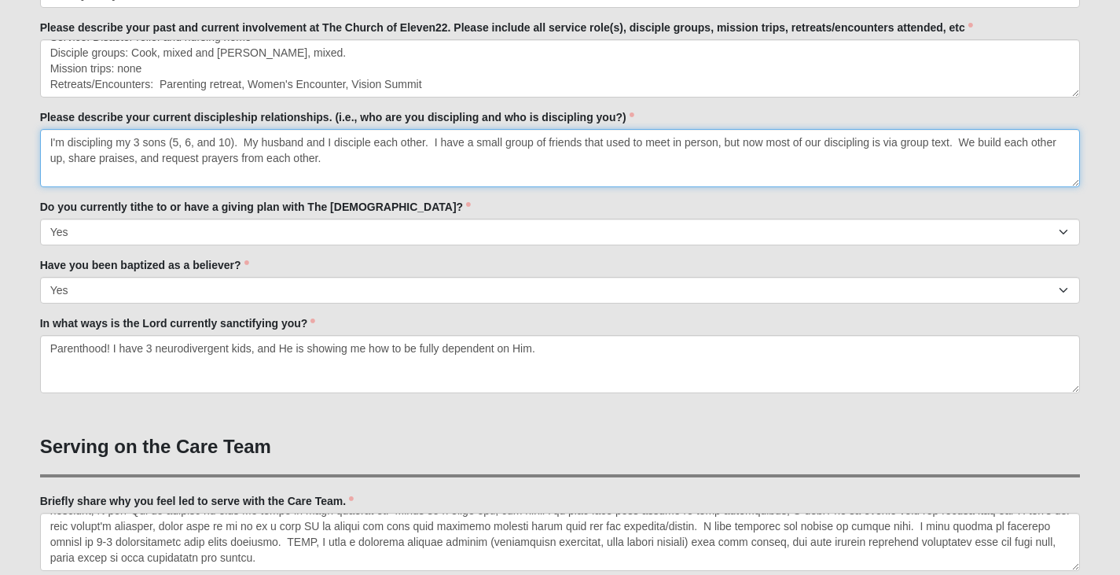
scroll to position [907, 0]
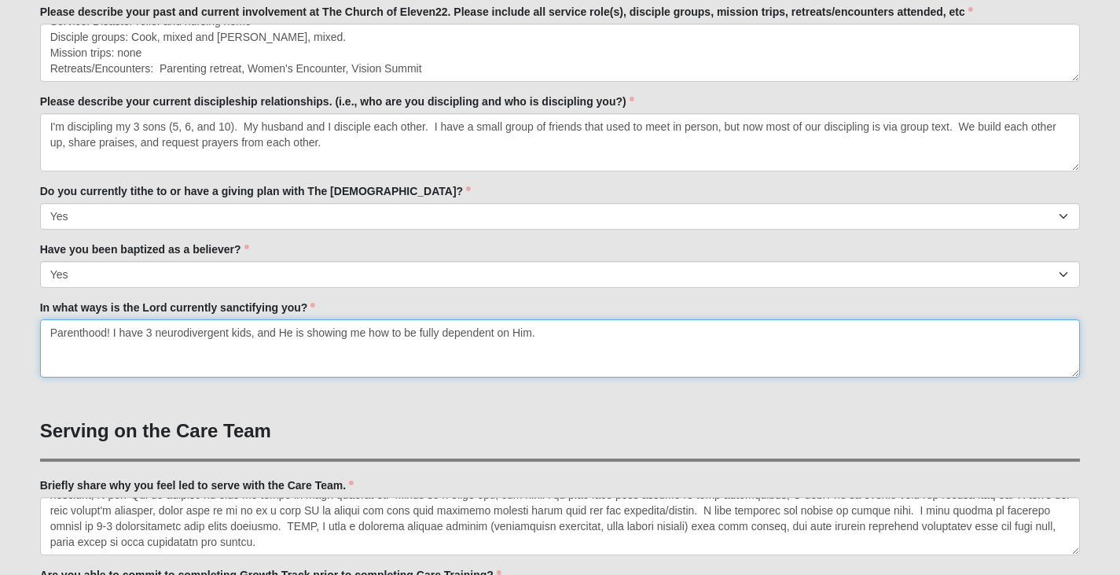
drag, startPoint x: 50, startPoint y: 334, endPoint x: 857, endPoint y: 331, distance: 806.4
click at [857, 331] on textarea "Parenthood! I have 3 neurodivergent kids, and He is showing me how to be fully …" at bounding box center [560, 348] width 1041 height 58
click at [728, 333] on textarea "Parenthood! I have 3 neurodivergent kids, and He is showing me how to be fully …" at bounding box center [560, 348] width 1041 height 58
drag, startPoint x: 960, startPoint y: 320, endPoint x: 0, endPoint y: 293, distance: 960.8
click at [0, 293] on form "Hello [PERSON_NAME] My Account Log Out Fall 2025 Care Team Application Events F…" at bounding box center [560, 355] width 1120 height 2484
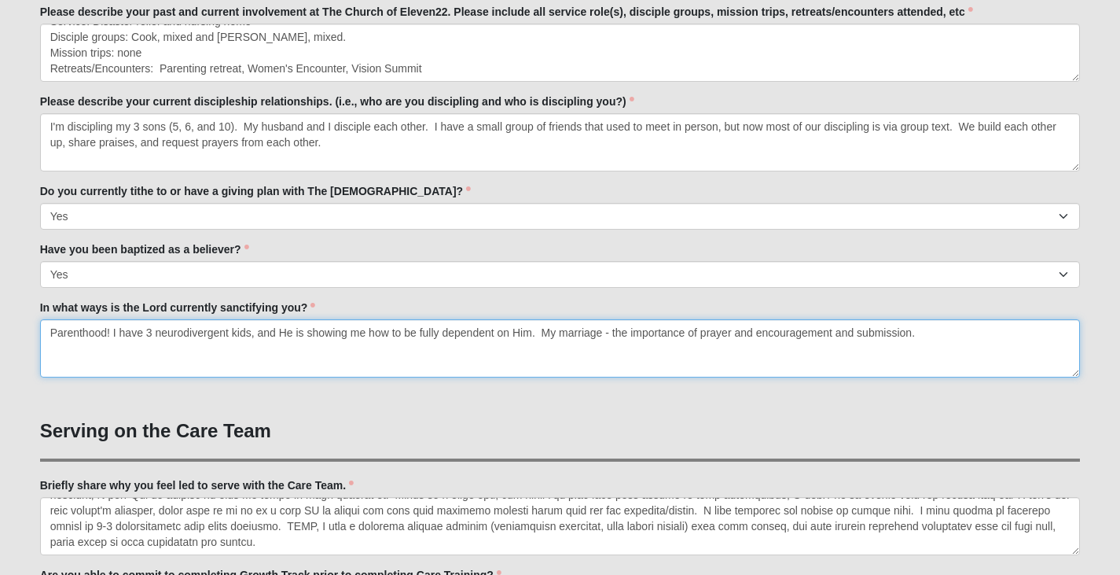
type textarea "Parenthood! I have 3 neurodivergent kids, and He is showing me how to be fully …"
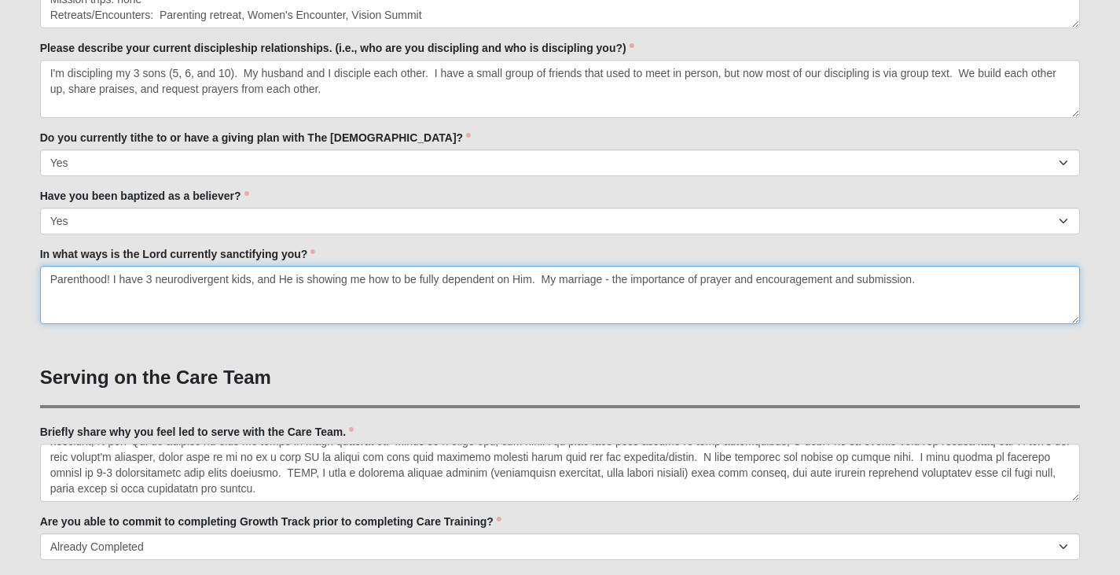
scroll to position [986, 0]
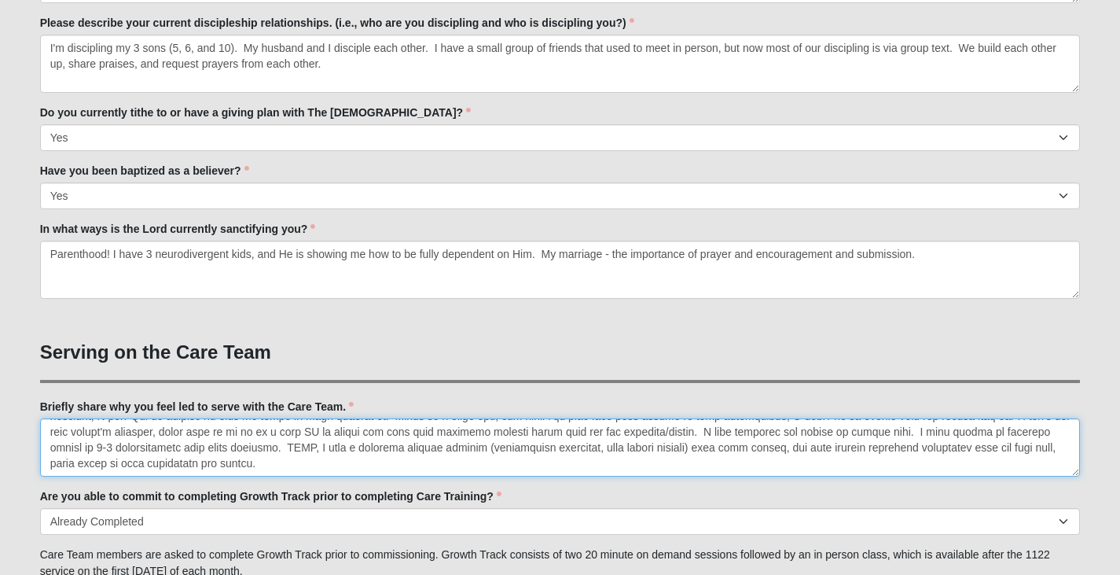
click at [343, 463] on textarea "I have a passion for reaching women who struggle with anxiety and [MEDICAL_DATA…" at bounding box center [560, 447] width 1041 height 58
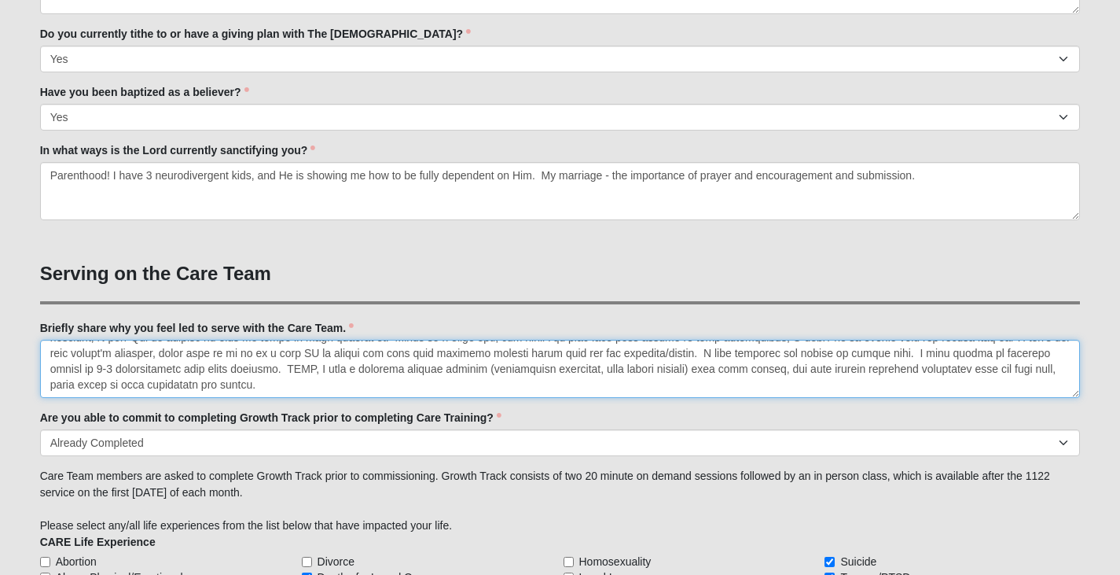
scroll to position [0, 0]
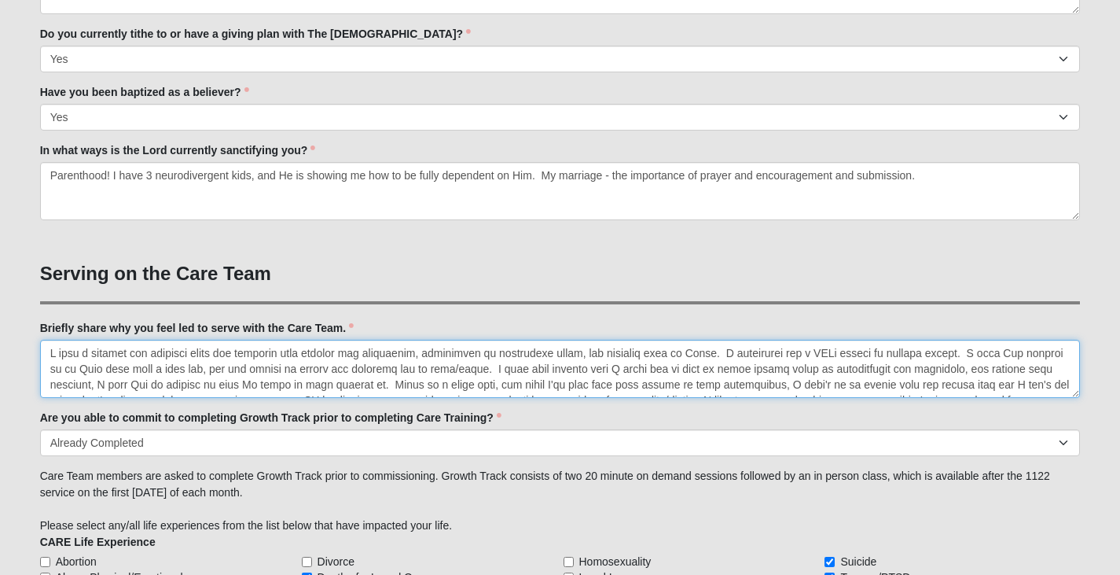
drag, startPoint x: 340, startPoint y: 390, endPoint x: 0, endPoint y: 290, distance: 353.9
click at [0, 290] on form "Hello [PERSON_NAME] My Account Log Out Fall 2025 Care Team Application Events F…" at bounding box center [560, 197] width 1120 height 2484
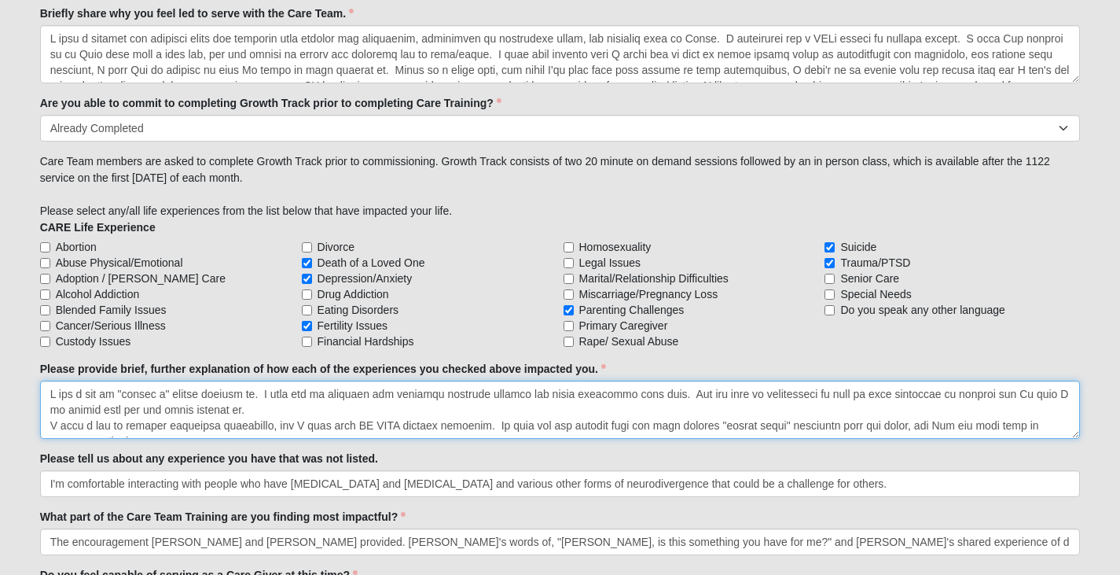
drag, startPoint x: 364, startPoint y: 428, endPoint x: 0, endPoint y: 321, distance: 379.5
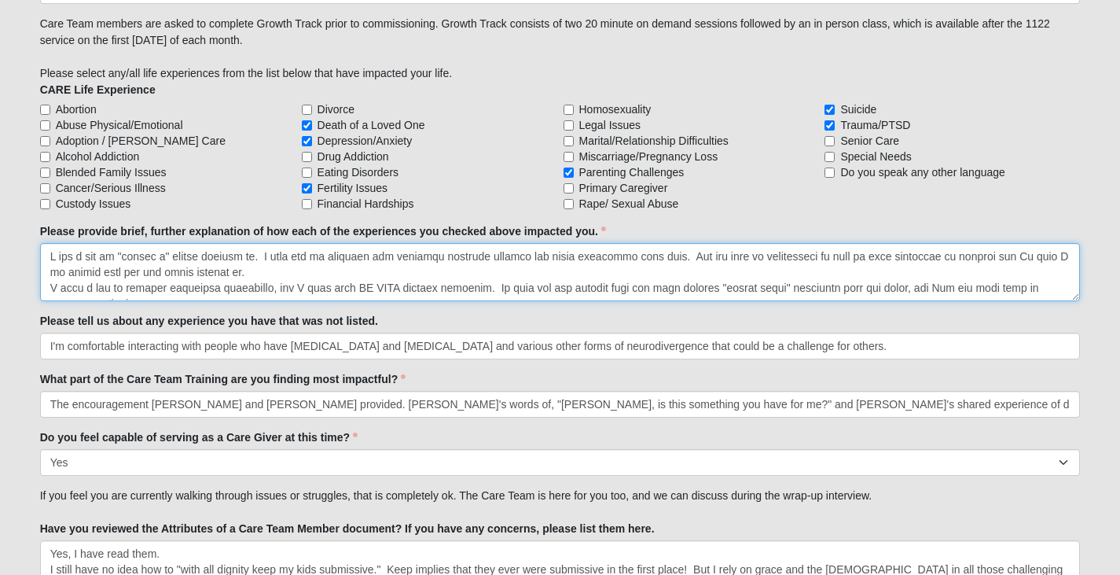
scroll to position [1536, 0]
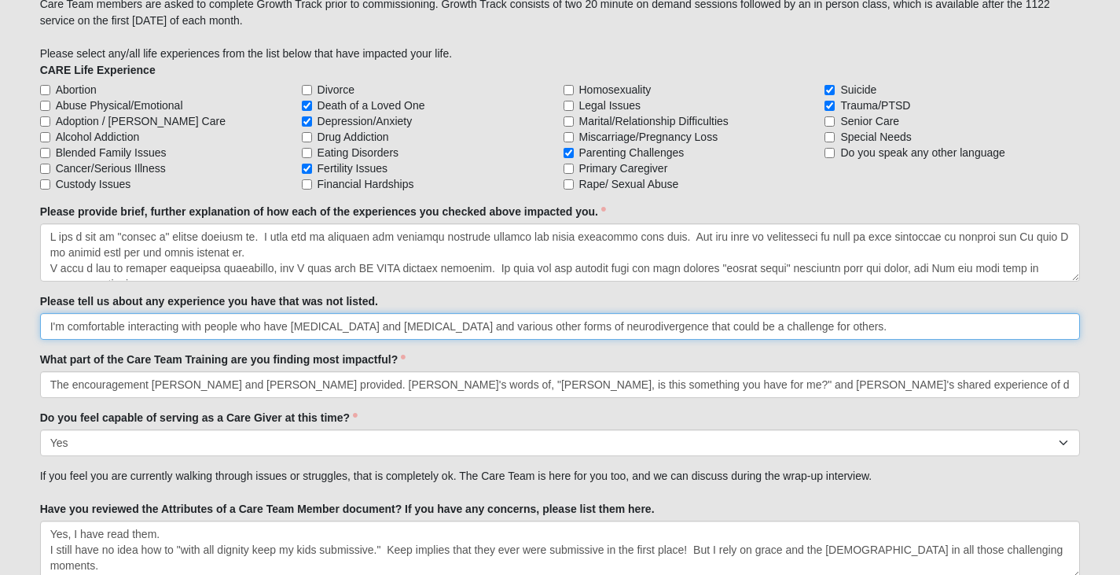
drag, startPoint x: 847, startPoint y: 320, endPoint x: 0, endPoint y: 318, distance: 847.3
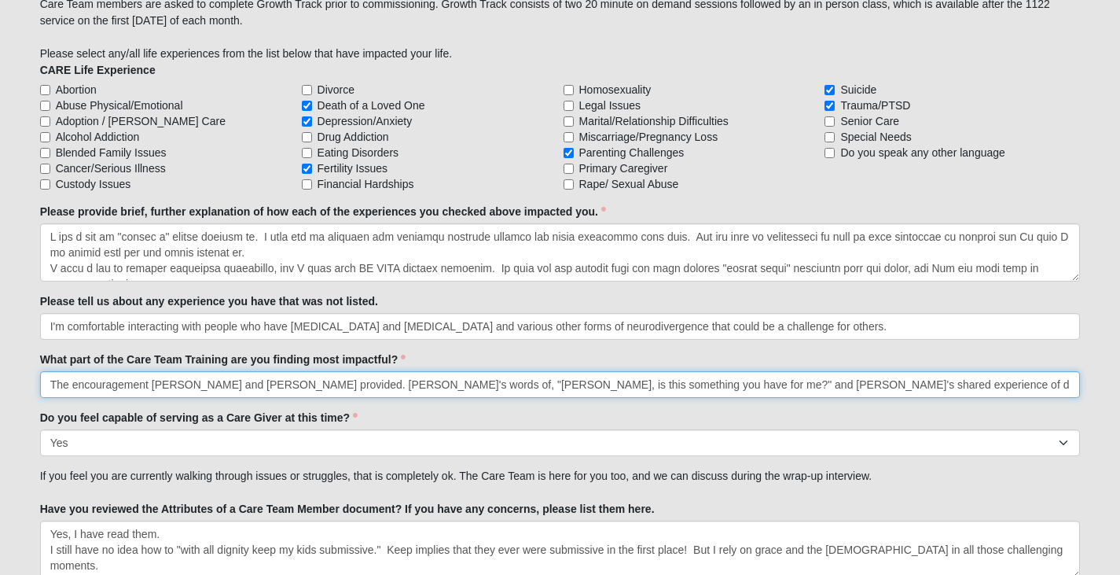
scroll to position [0, 388]
drag, startPoint x: 51, startPoint y: 381, endPoint x: 1131, endPoint y: 395, distance: 1080.0
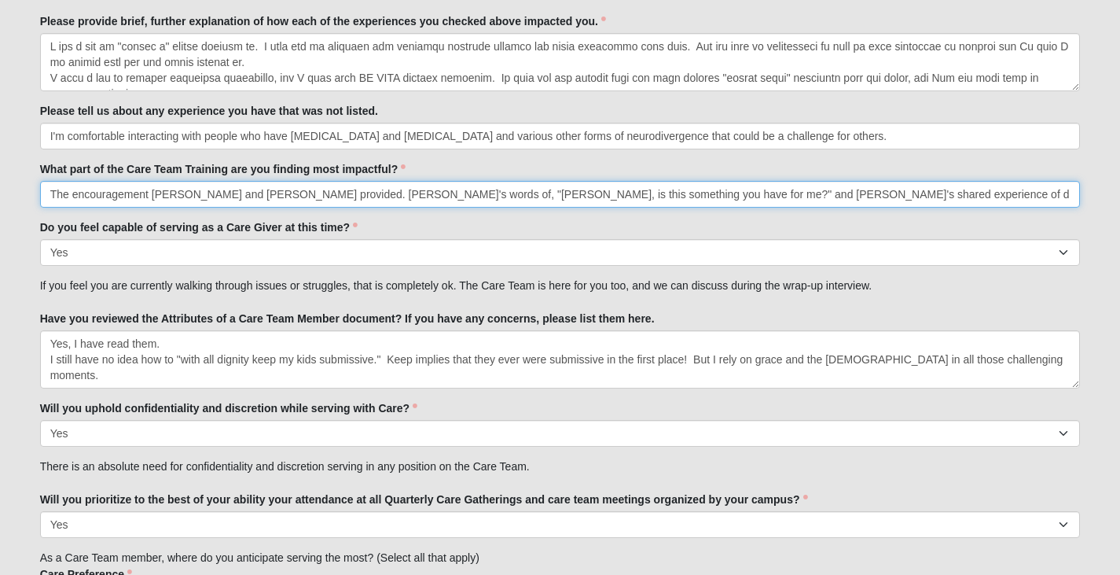
scroll to position [1772, 0]
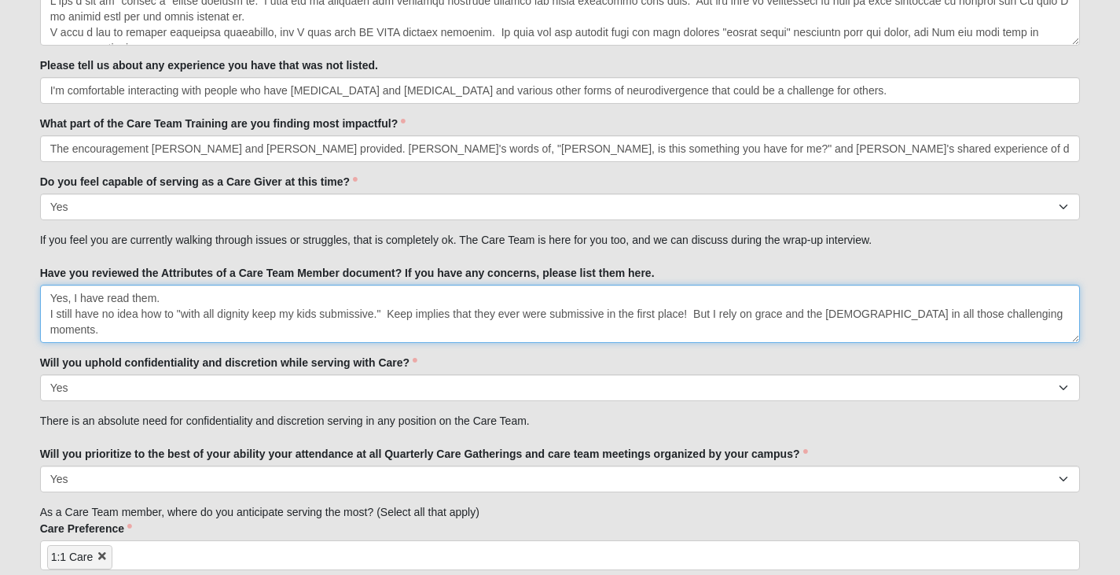
drag, startPoint x: 49, startPoint y: 295, endPoint x: 1122, endPoint y: 351, distance: 1075.1
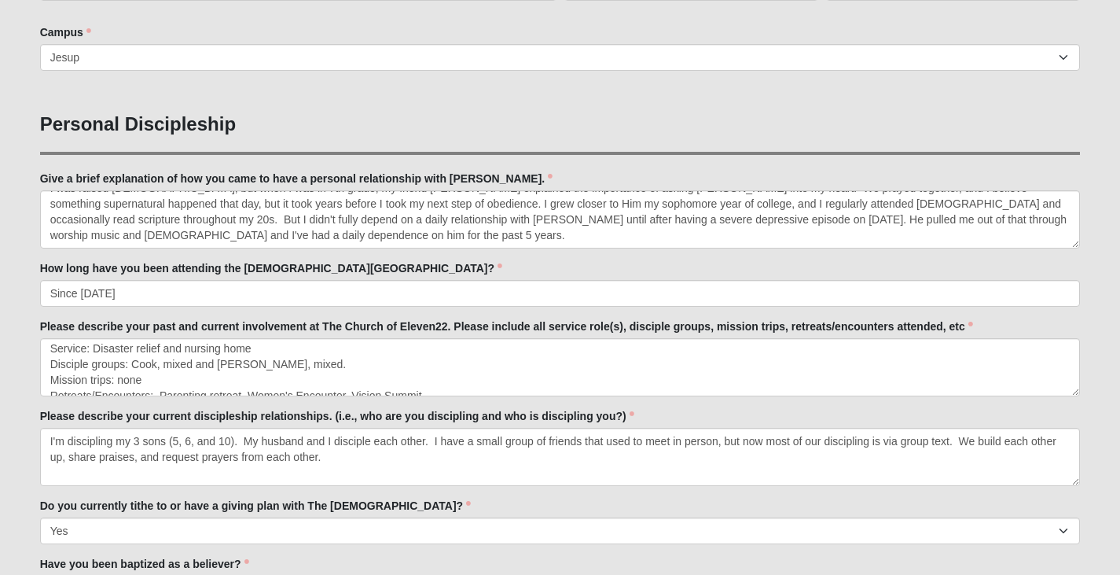
scroll to position [0, 0]
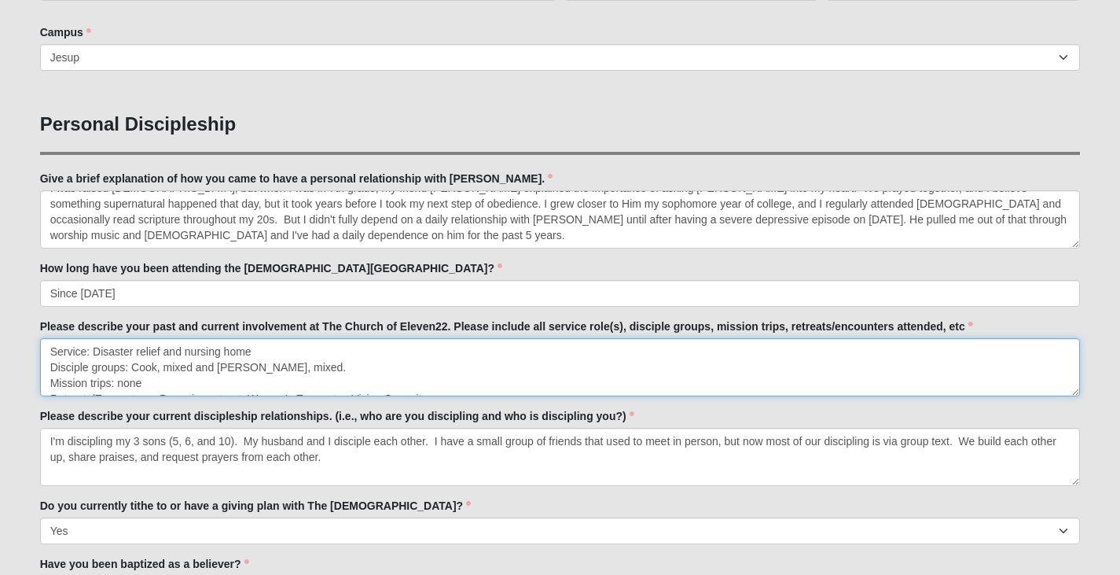
click at [340, 352] on textarea "Service: Disaster relief and nursing home Disciple groups: Cook, mixed and [PER…" at bounding box center [560, 367] width 1041 height 58
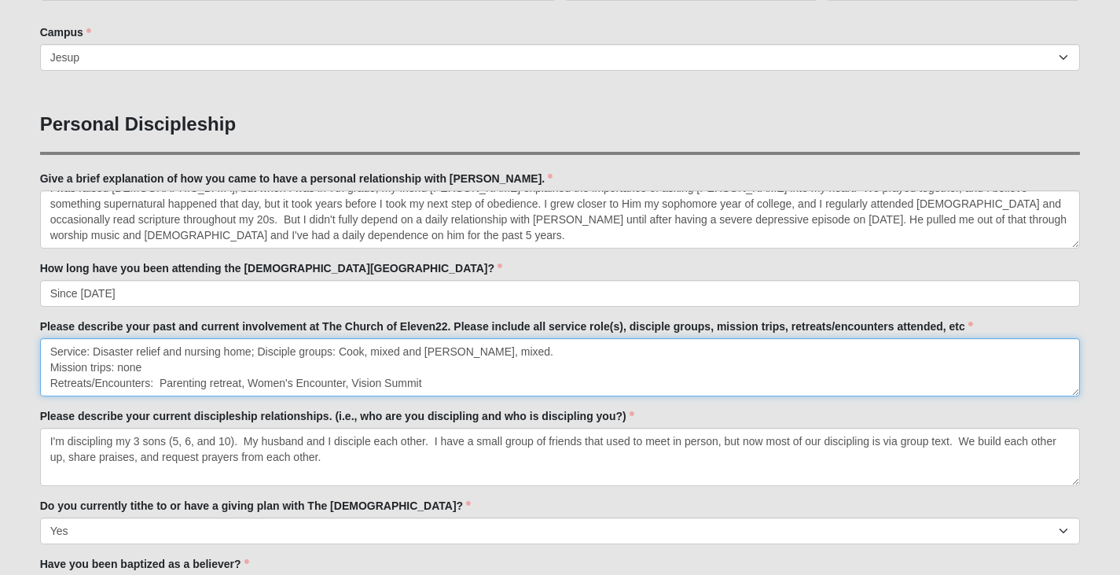
click at [523, 350] on textarea "Service: Disaster relief and nursing home Disciple groups: Cook, mixed and [PER…" at bounding box center [560, 367] width 1041 height 58
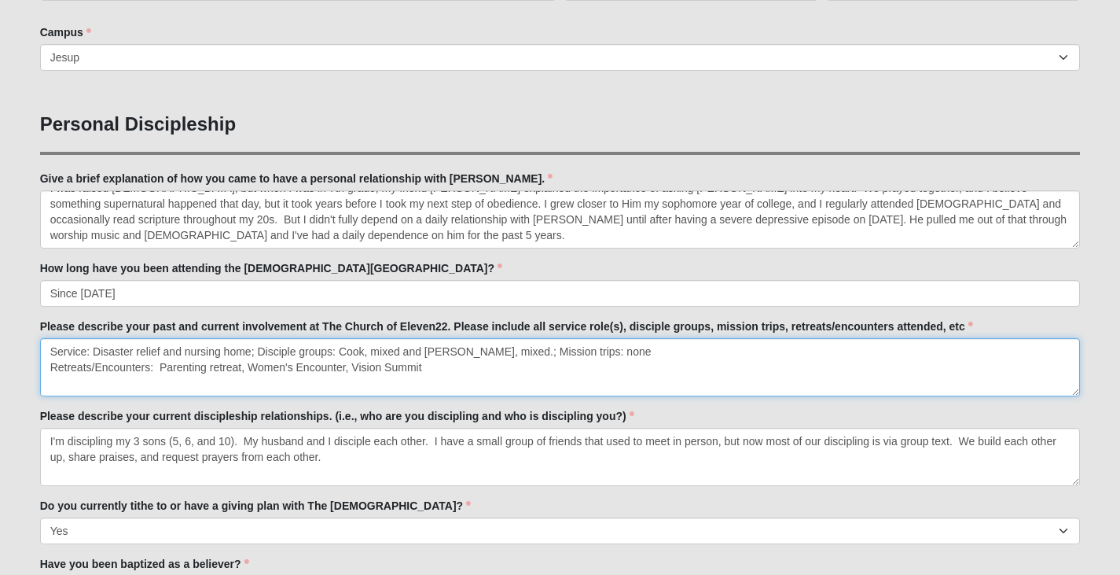
click at [619, 351] on textarea "Service: Disaster relief and nursing home Disciple groups: Cook, mixed and [PER…" at bounding box center [560, 367] width 1041 height 58
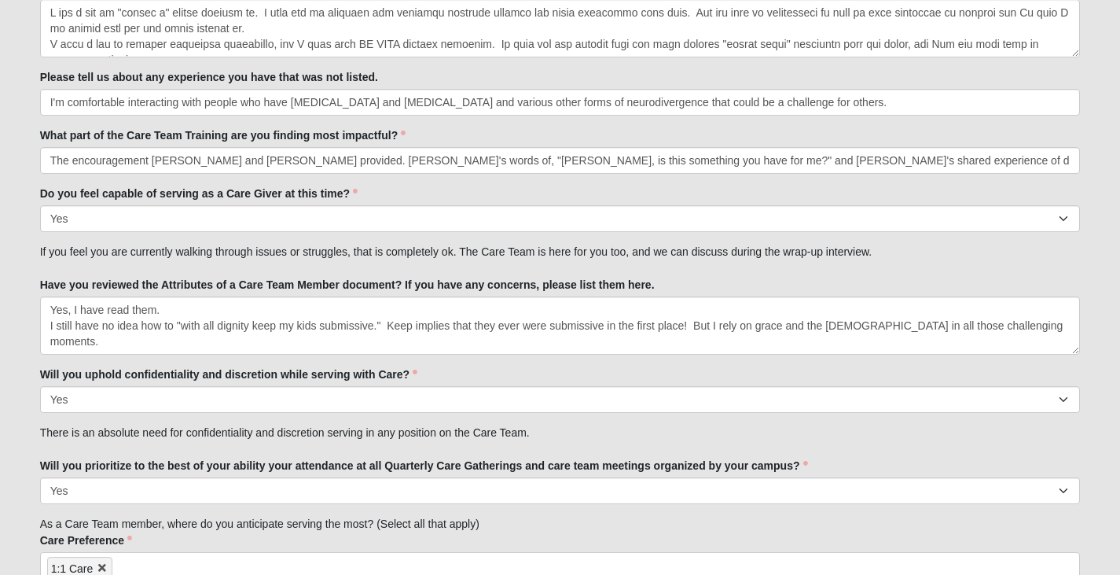
scroll to position [1929, 0]
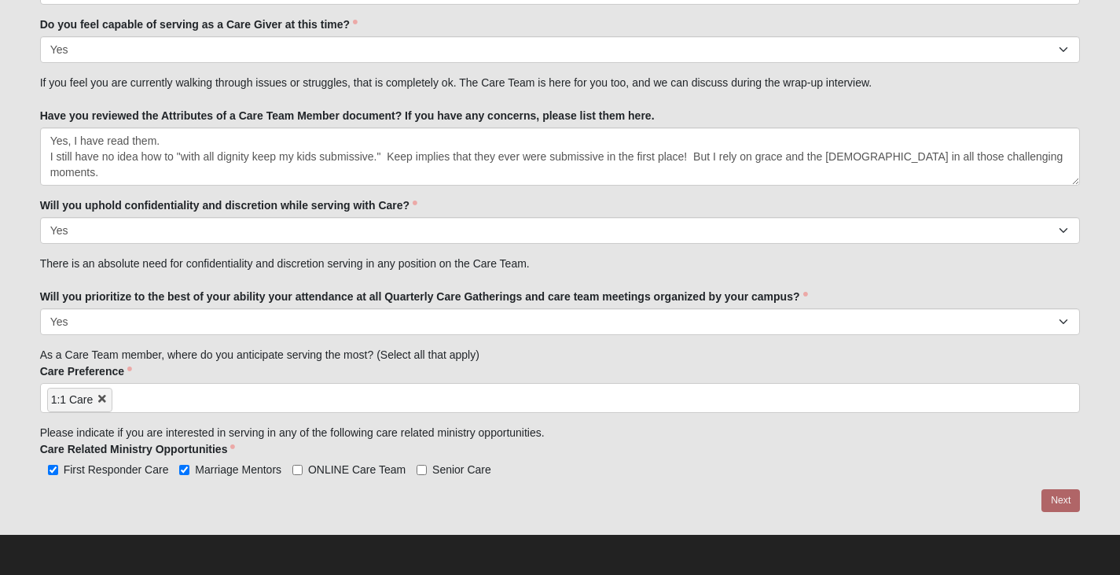
type textarea "Service: Disaster relief and nursing home; Disciple groups: Cook, mixed and [PE…"
click at [1065, 501] on div at bounding box center [560, 501] width 1041 height 24
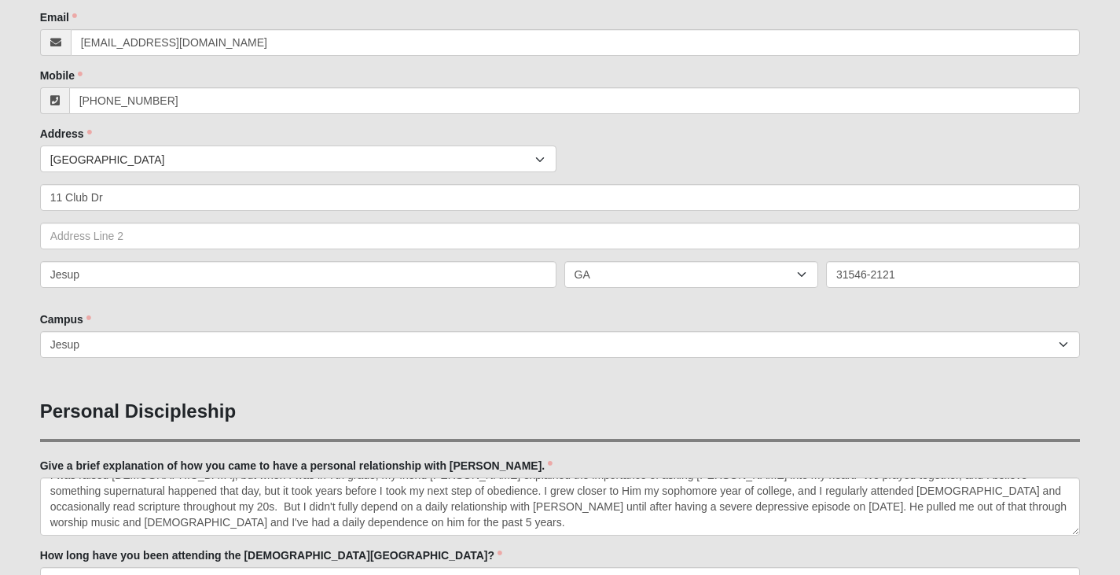
scroll to position [0, 0]
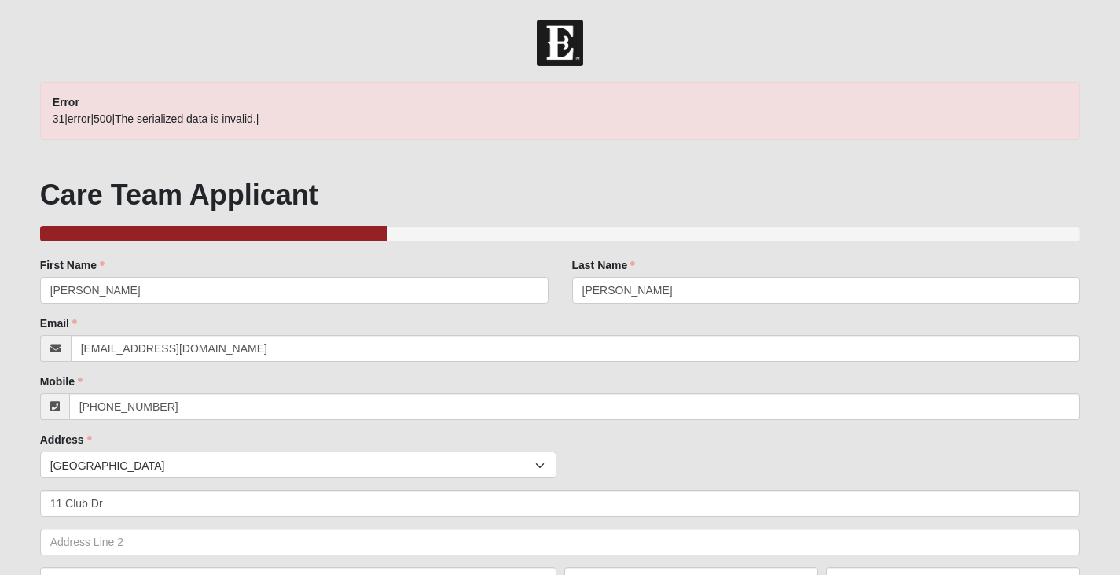
click at [56, 120] on span "31|error|500|The serialized data is invalid.|" at bounding box center [156, 118] width 207 height 13
click at [292, 121] on div "Error 31|error|500|The serialized data is invalid.|" at bounding box center [560, 111] width 1041 height 58
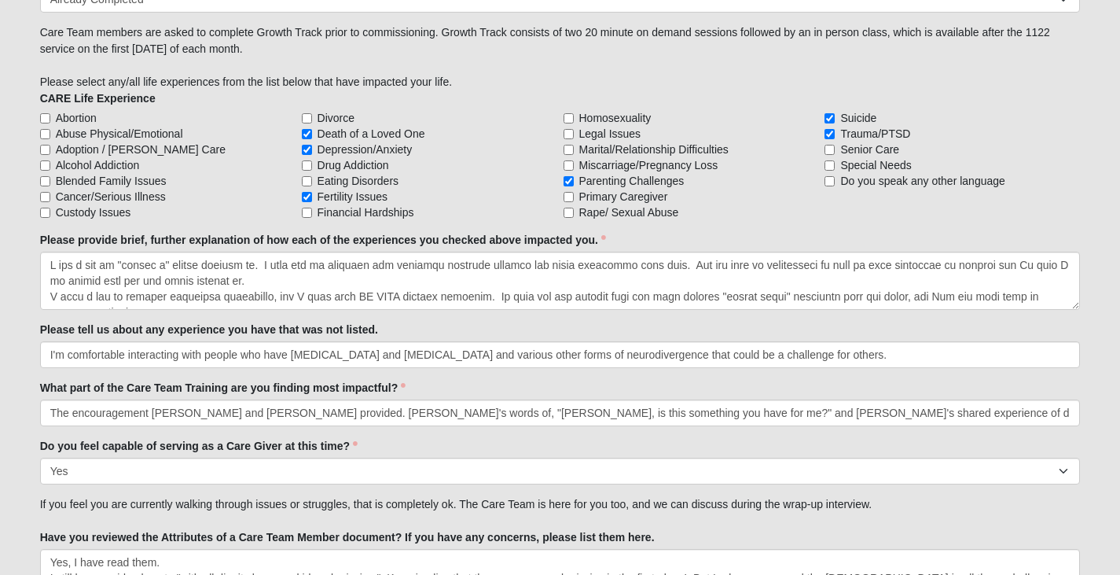
scroll to position [1572, 0]
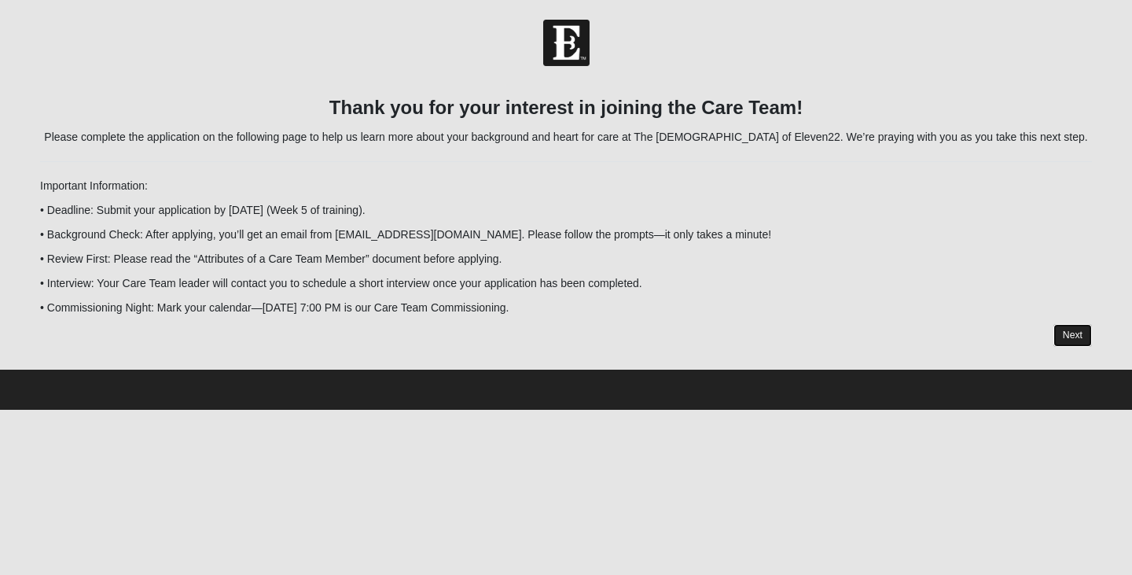
click at [1072, 337] on link "Next" at bounding box center [1072, 335] width 39 height 23
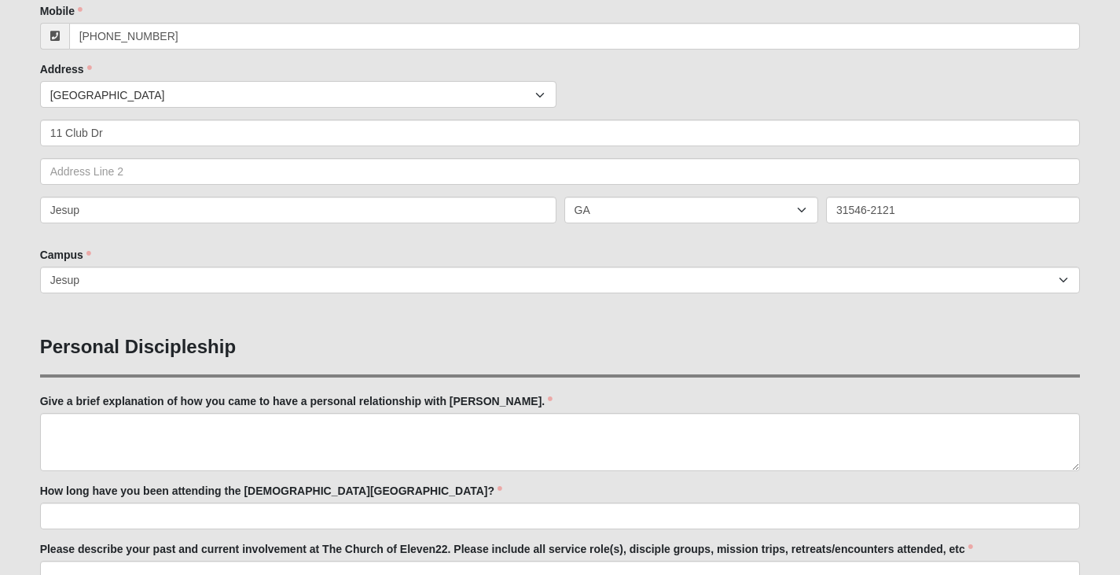
scroll to position [393, 0]
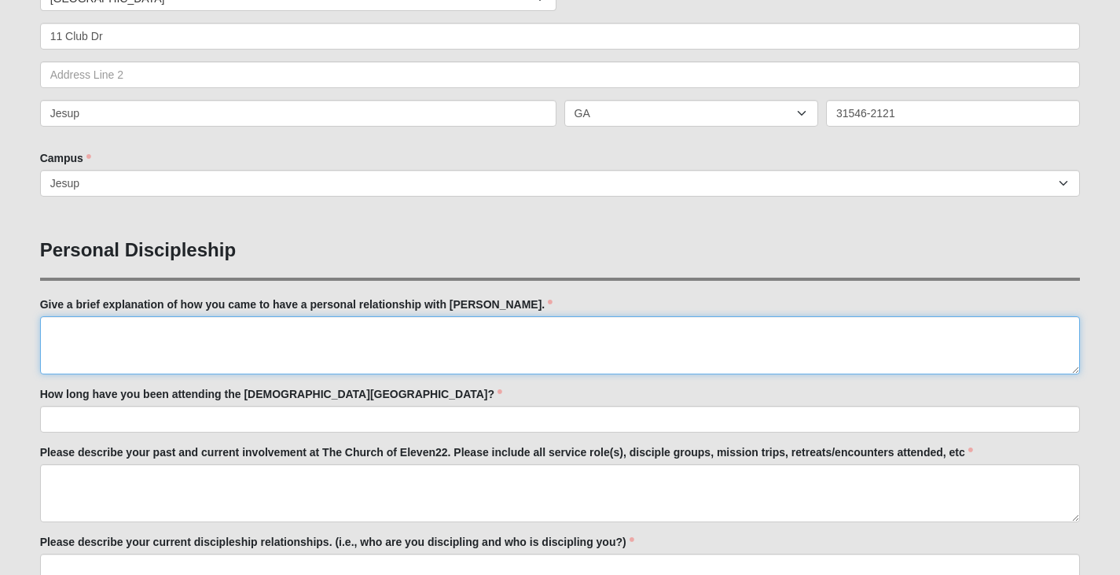
click at [206, 342] on textarea "Give a brief explanation of how you came to have a personal relationship with […" at bounding box center [560, 345] width 1041 height 58
paste textarea "I was raised [DEMOGRAPHIC_DATA], but when I was in 7th grade, my friend [PERSON…"
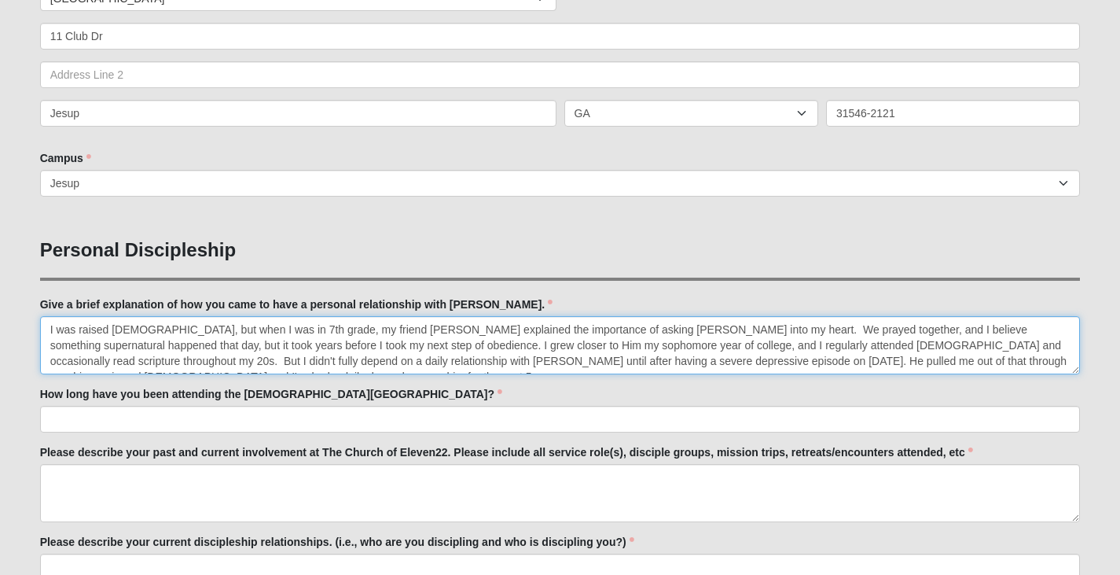
scroll to position [9, 0]
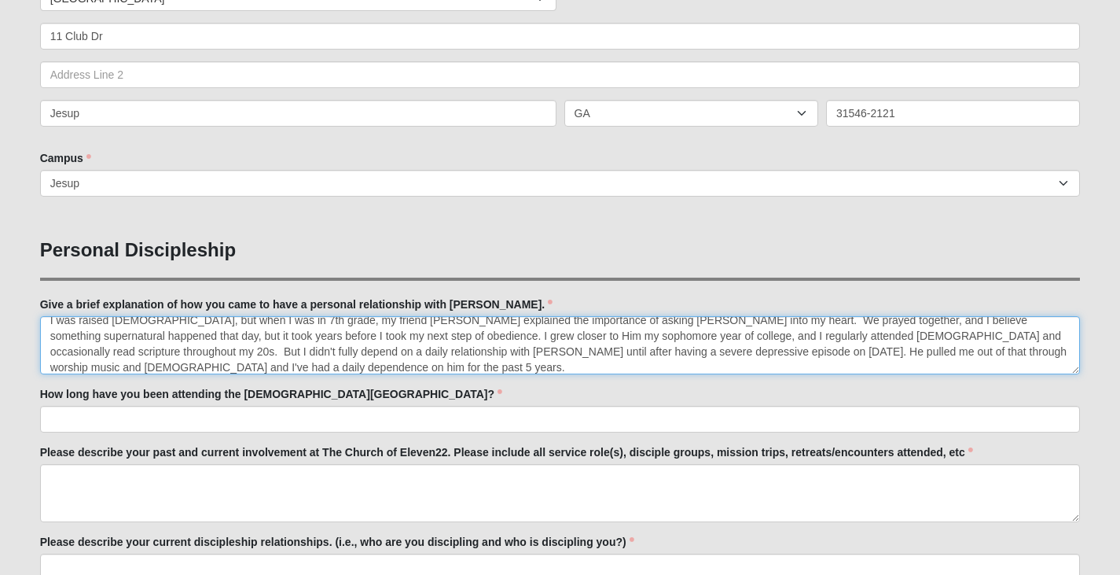
type textarea "I was raised [DEMOGRAPHIC_DATA], but when I was in 7th grade, my friend [PERSON…"
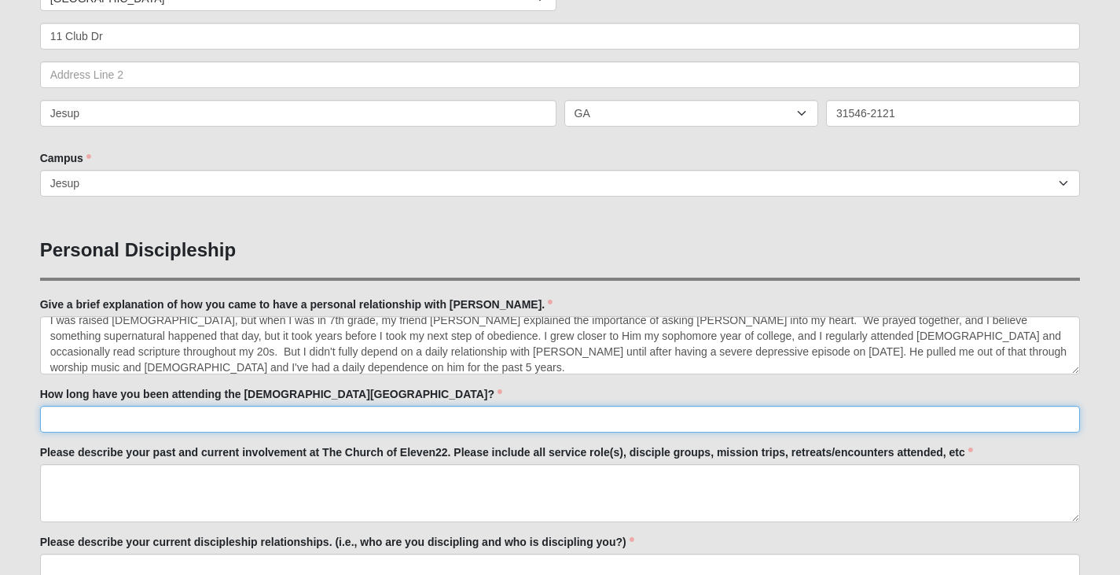
type input "v"
paste input "Since [DATE]"
type input "Since [DATE]"
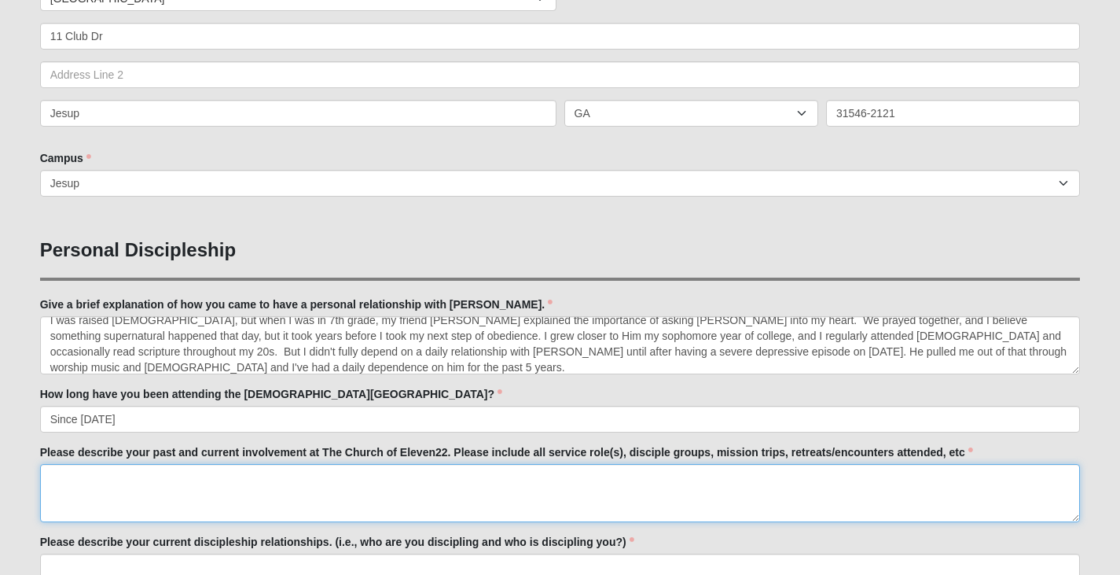
click at [213, 486] on textarea "Please describe your past and current involvement at The Church of Eleven22. Pl…" at bounding box center [560, 493] width 1041 height 58
paste textarea "Service: Disaster relief and nursing home Disciple groups: Cook, mixed and [PER…"
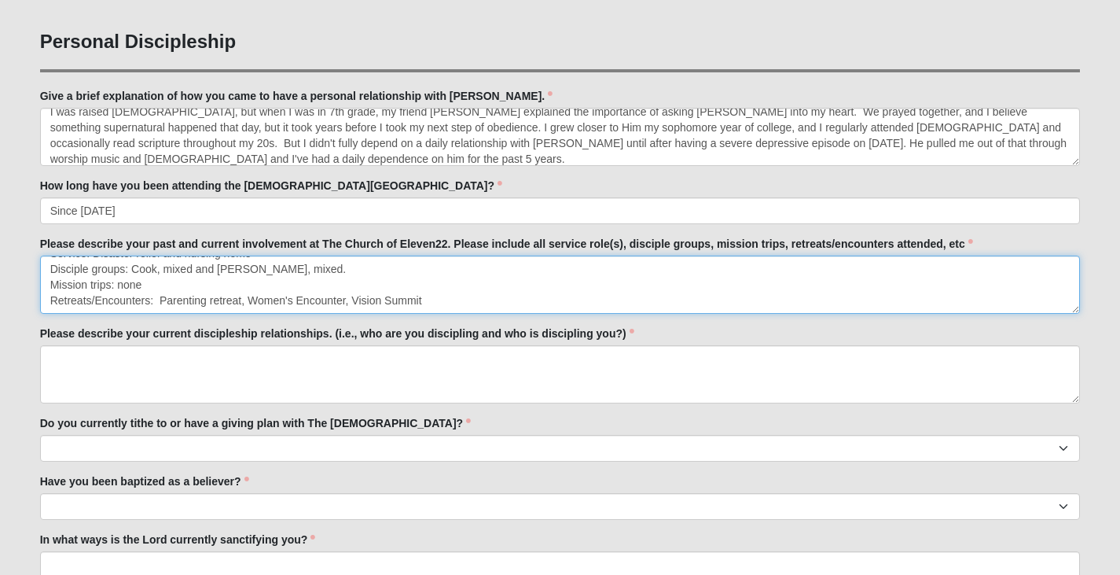
scroll to position [629, 0]
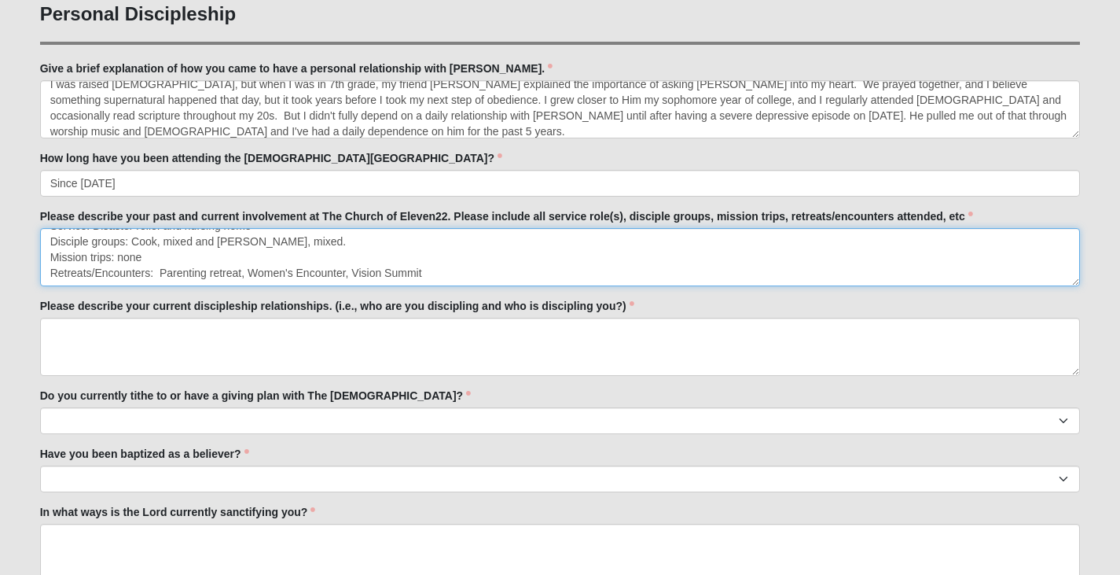
type textarea "Service: Disaster relief and nursing home Disciple groups: Cook, mixed and [PER…"
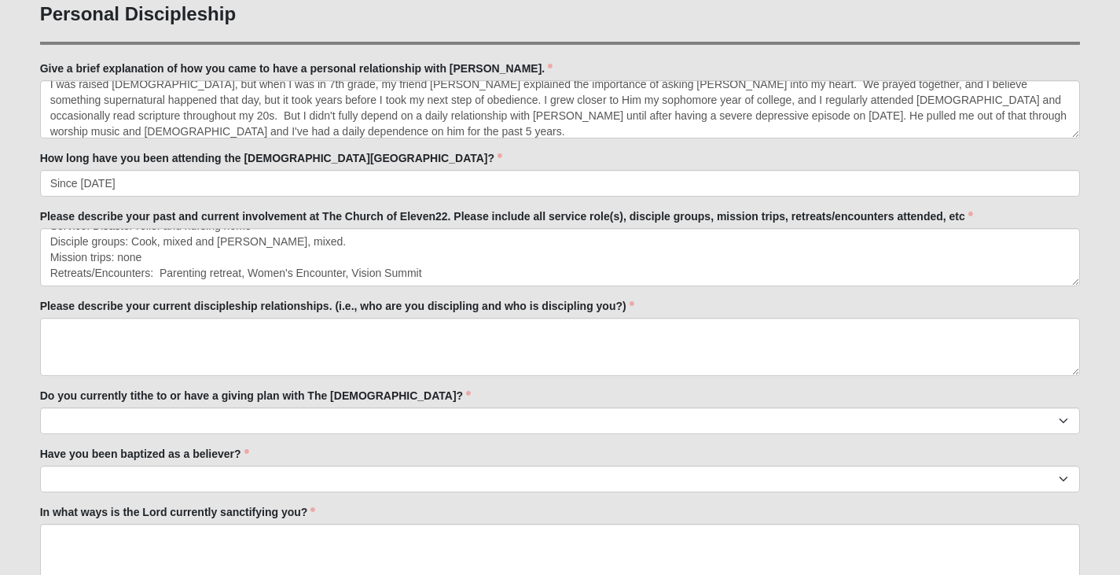
click at [177, 316] on div "Please describe your current discipleship relationships. (i.e., who are you dis…" at bounding box center [560, 337] width 1041 height 78
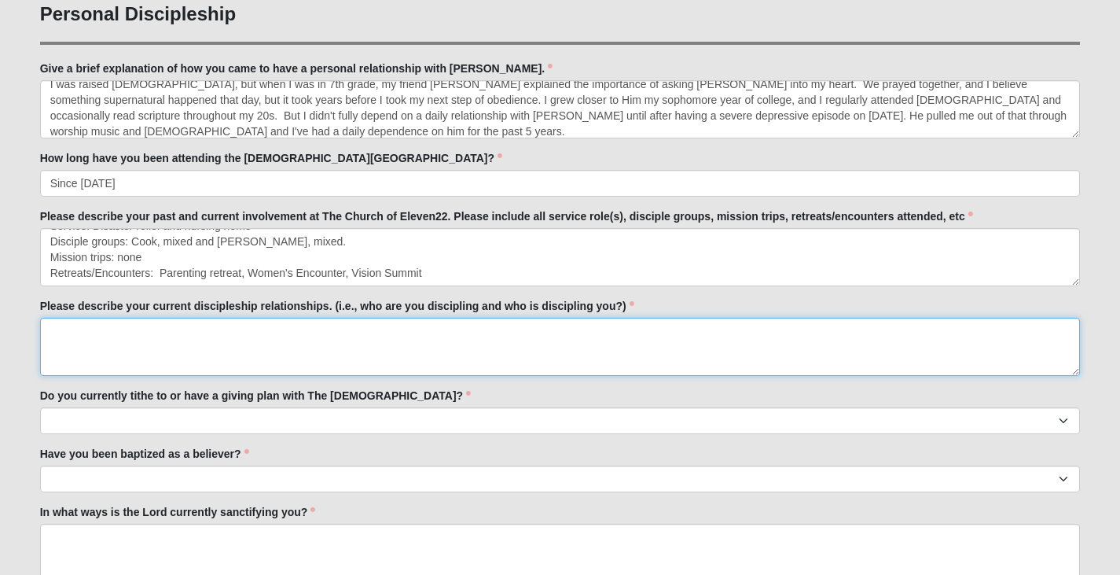
click at [202, 338] on textarea "Please describe your current discipleship relationships. (i.e., who are you dis…" at bounding box center [560, 347] width 1041 height 58
paste textarea "I'm discipling my 3 sons (5, 6, and 10). My husband and I disciple each other. …"
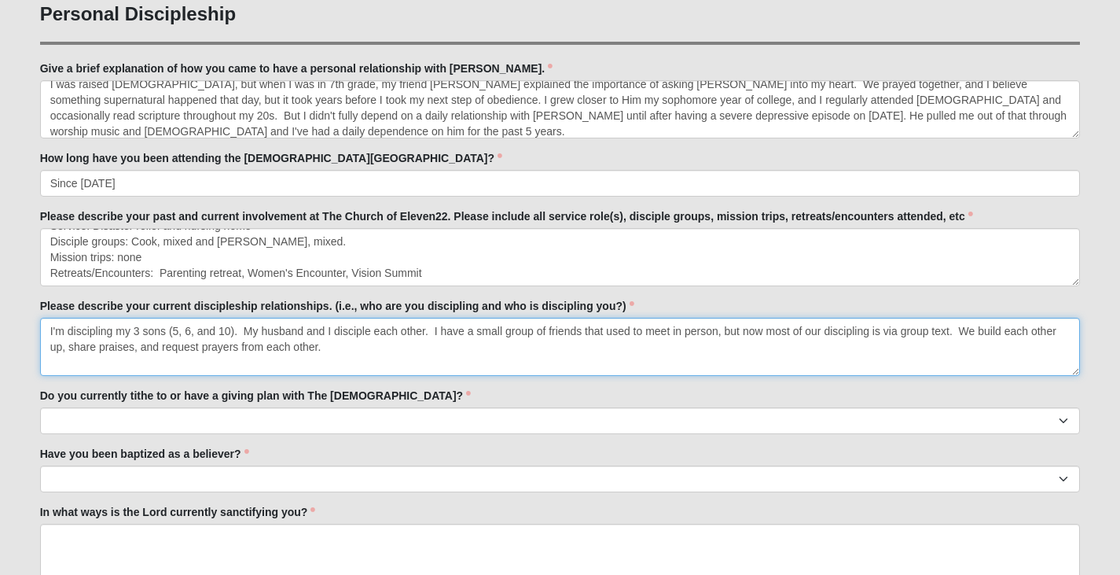
type textarea "I'm discipling my 3 sons (5, 6, and 10). My husband and I disciple each other. …"
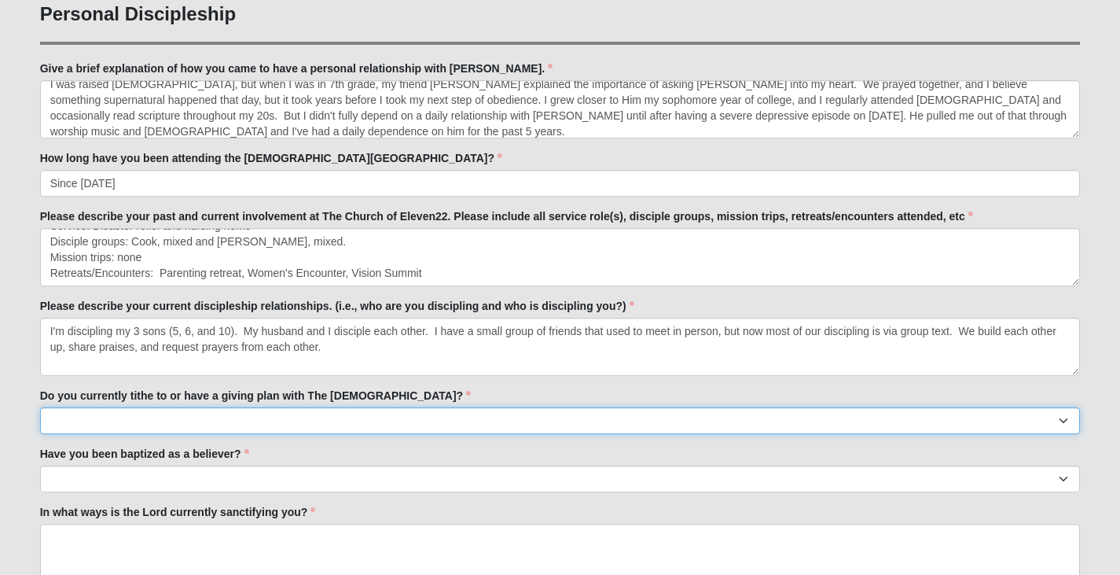
click at [406, 418] on select "No Yes" at bounding box center [560, 420] width 1041 height 27
select select "True"
click at [40, 407] on select "No Yes" at bounding box center [560, 420] width 1041 height 27
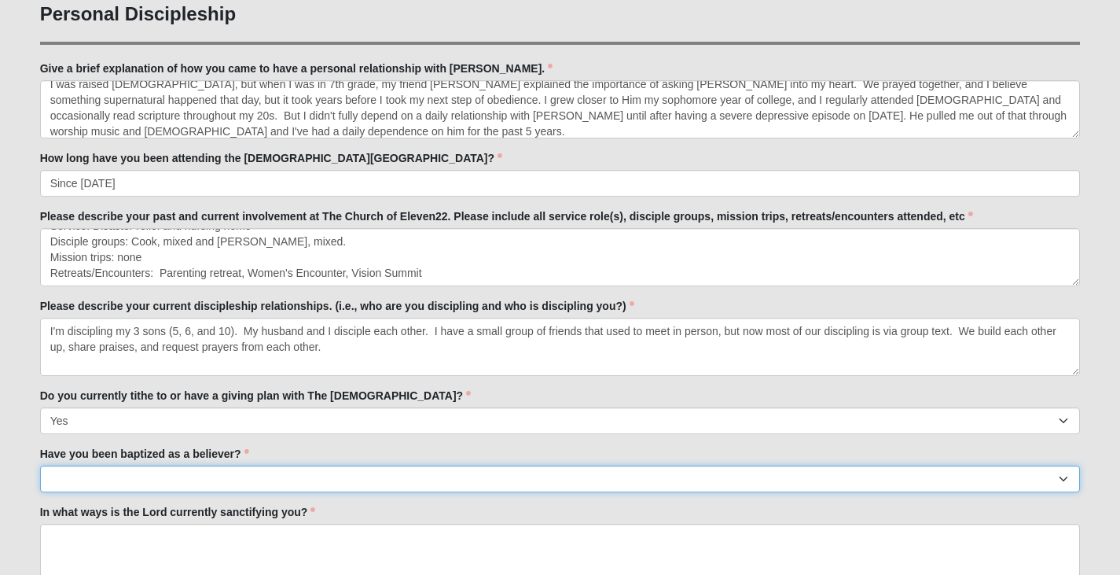
click at [348, 483] on select "No Yes" at bounding box center [560, 478] width 1041 height 27
select select "True"
click at [40, 465] on select "No Yes" at bounding box center [560, 478] width 1041 height 27
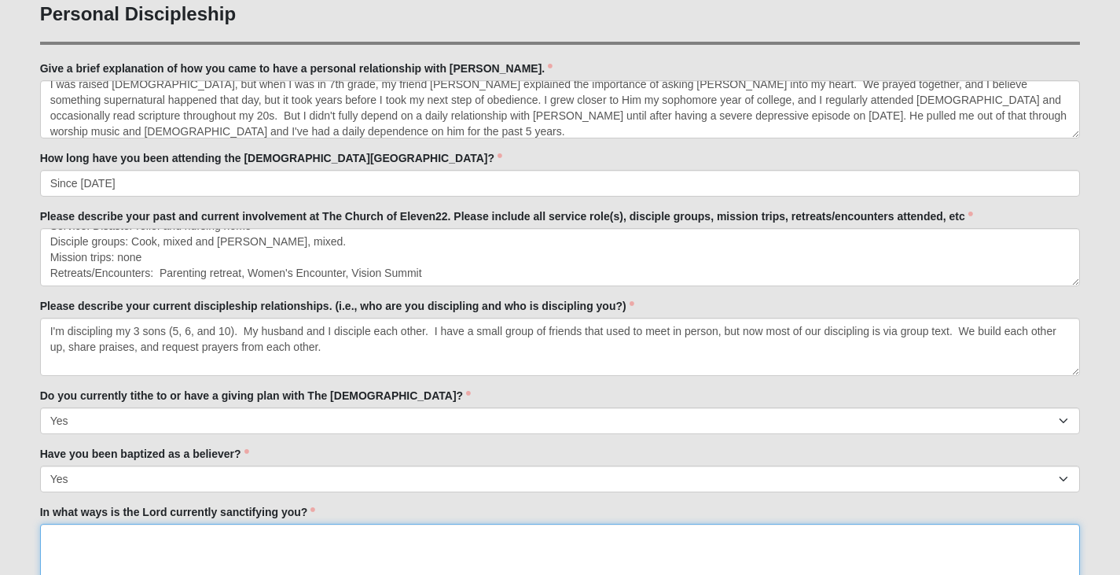
click at [328, 550] on textarea "In what ways is the Lord currently sanctifying you?" at bounding box center [560, 552] width 1041 height 58
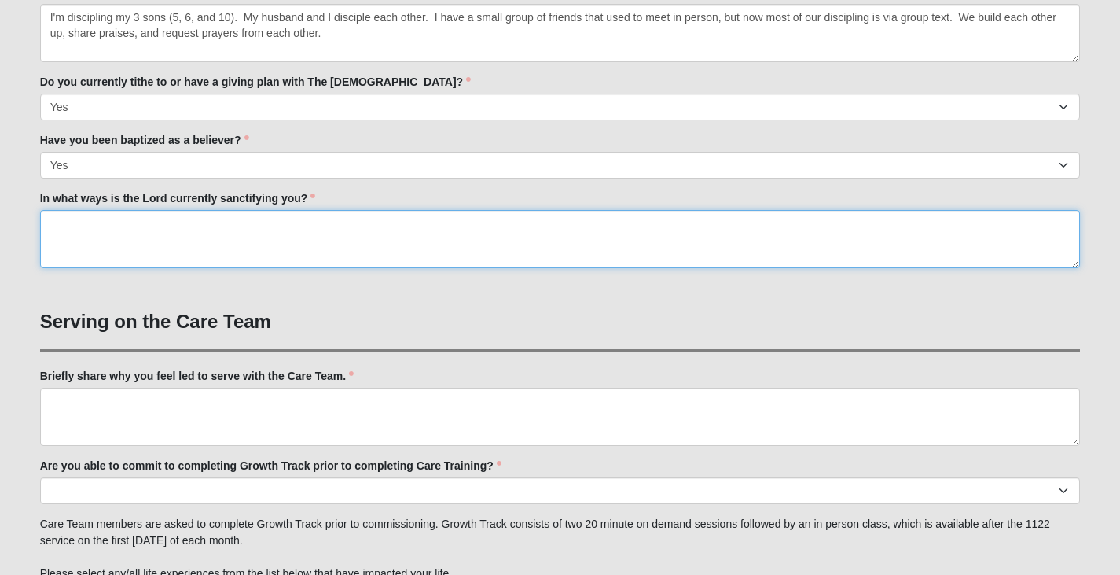
scroll to position [943, 0]
type textarea "v"
paste textarea "Parenthood! I have 3 neurodivergent kids, and He is showing me how to be fully …"
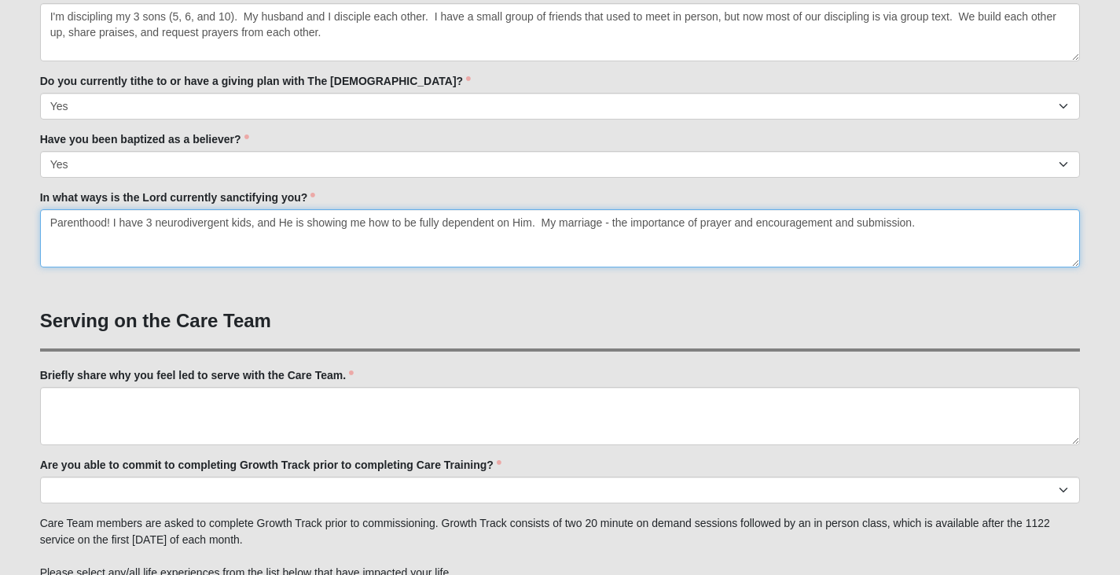
type textarea "Parenthood! I have 3 neurodivergent kids, and He is showing me how to be fully …"
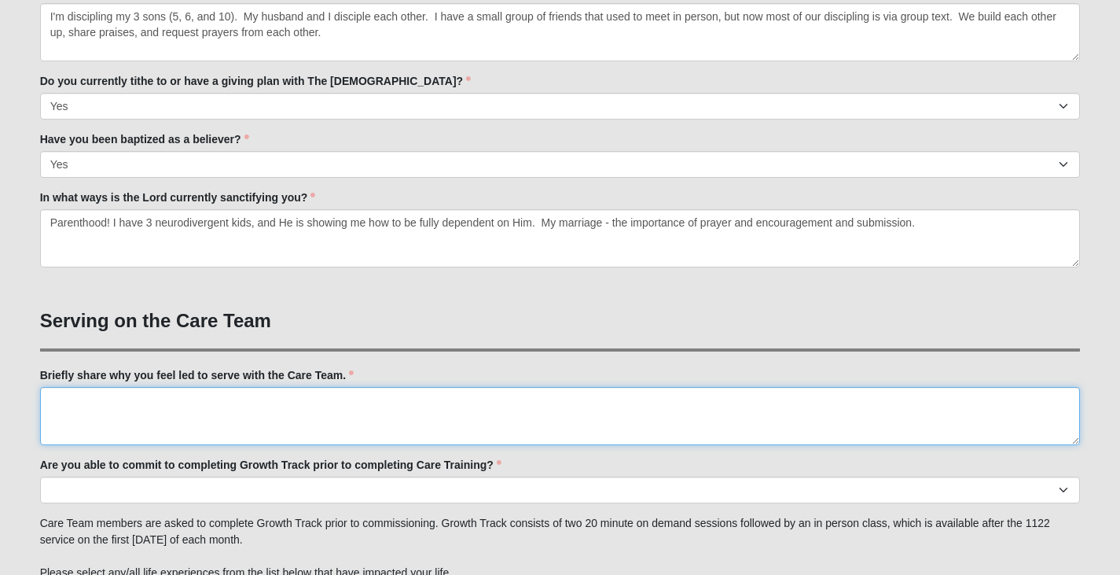
click at [386, 429] on textarea "Briefly share why you feel led to serve with the Care Team." at bounding box center [560, 416] width 1041 height 58
paste textarea "I have a passion for reaching women who struggle with anxiety and [MEDICAL_DATA…"
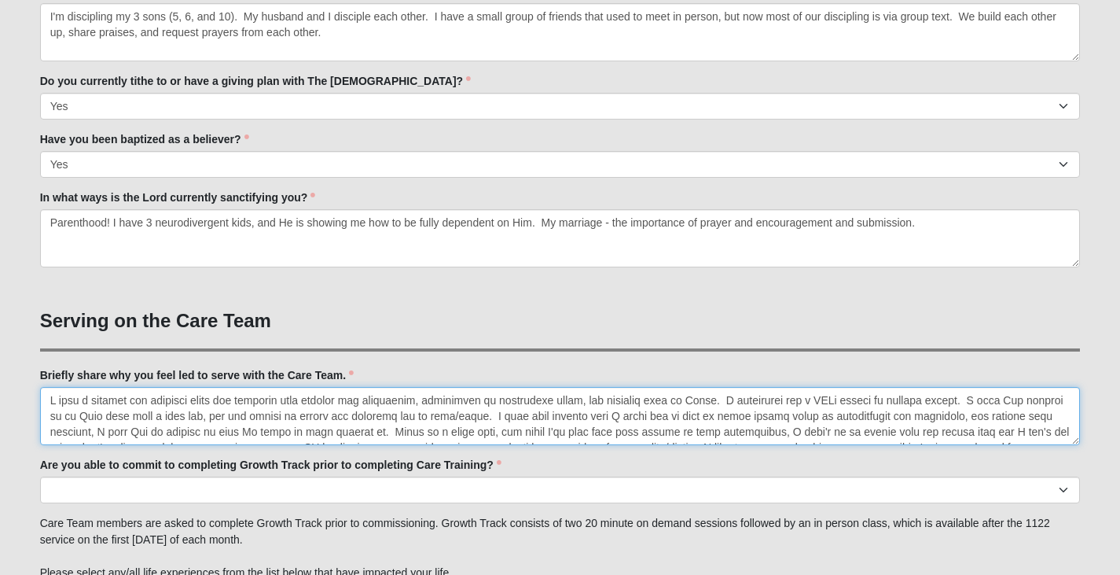
scroll to position [41, 0]
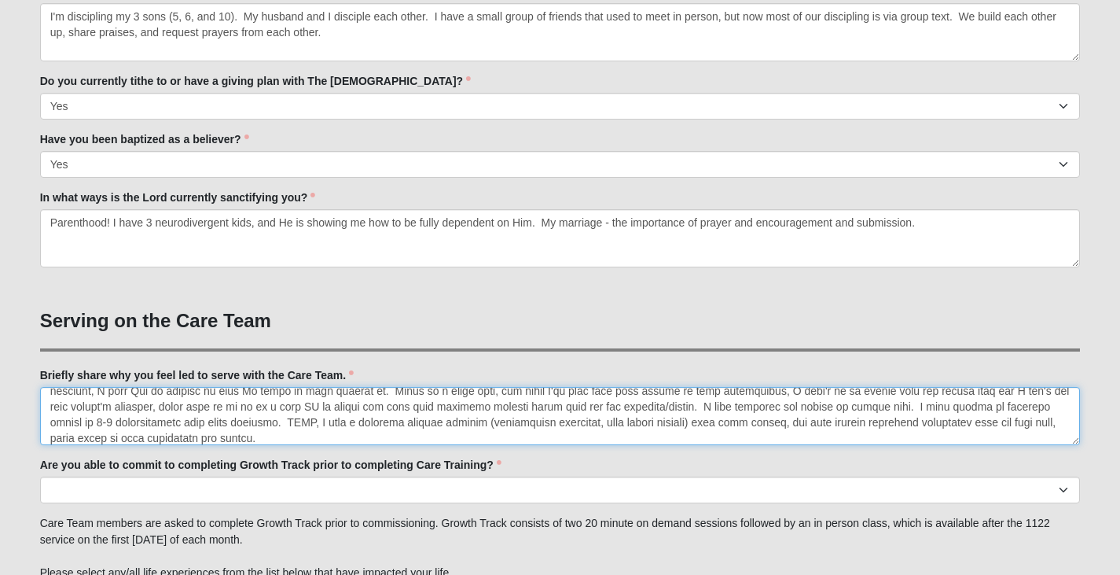
type textarea "I have a passion for reaching women who struggle with anxiety and [MEDICAL_DATA…"
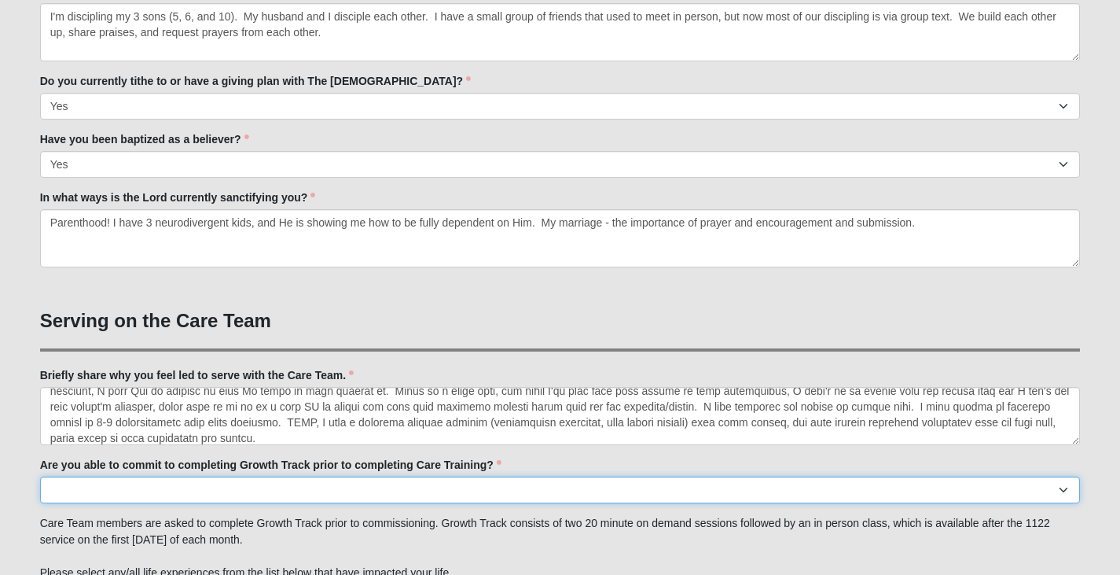
click at [394, 492] on select "Yes No Already Completed" at bounding box center [560, 489] width 1041 height 27
select select "Already Completed"
click at [40, 476] on select "Yes No Already Completed" at bounding box center [560, 489] width 1041 height 27
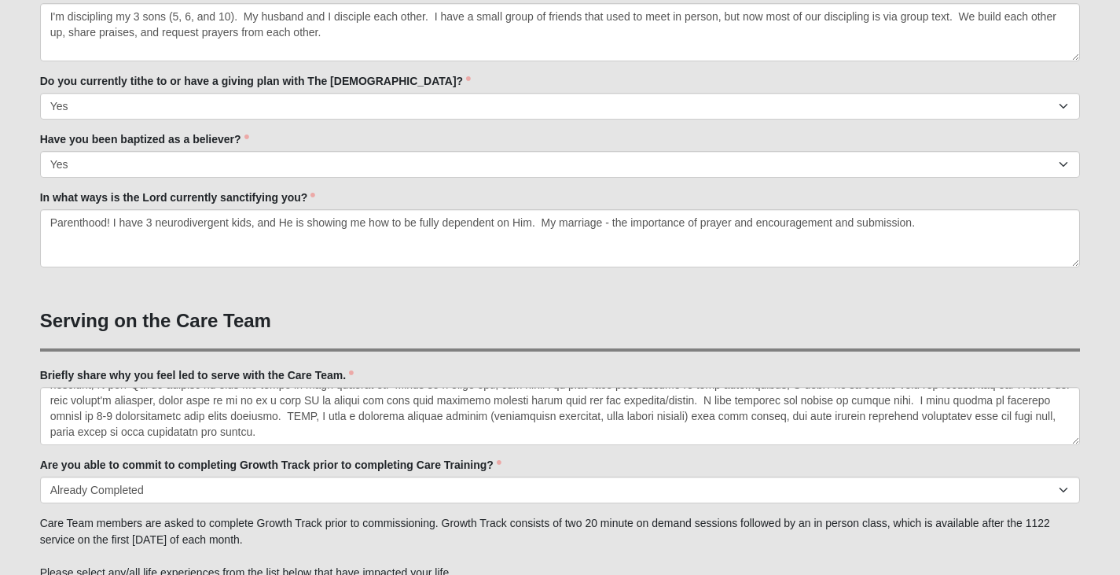
scroll to position [1336, 0]
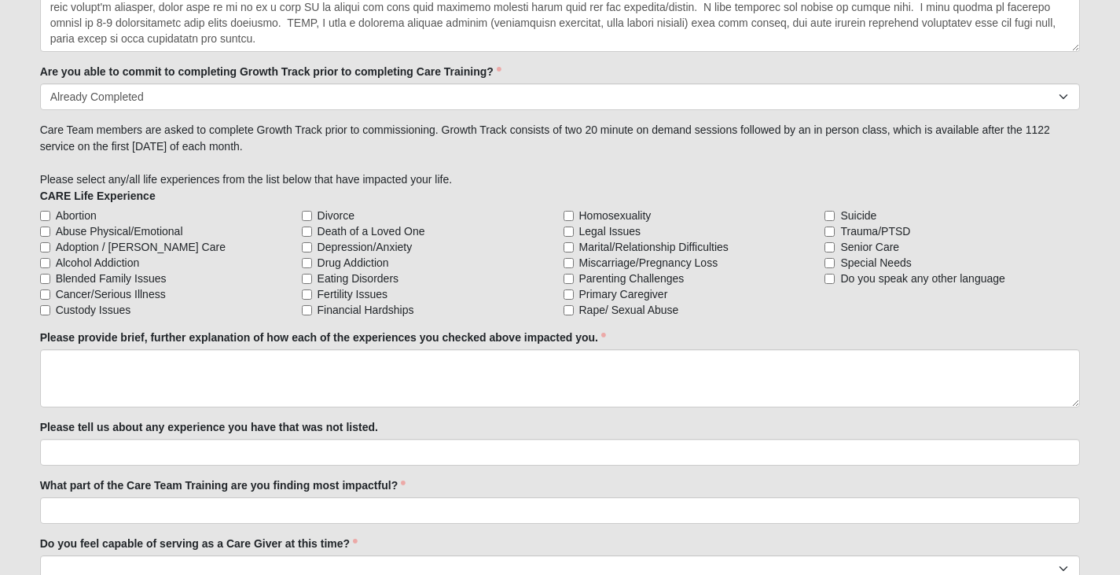
click at [341, 231] on span "Death of a Loved One" at bounding box center [372, 231] width 108 height 16
click at [312, 231] on input "Death of a Loved One" at bounding box center [307, 231] width 10 height 10
checkbox input "true"
click at [343, 245] on span "Depression/Anxiety" at bounding box center [365, 247] width 95 height 16
click at [312, 245] on input "Depression/Anxiety" at bounding box center [307, 247] width 10 height 10
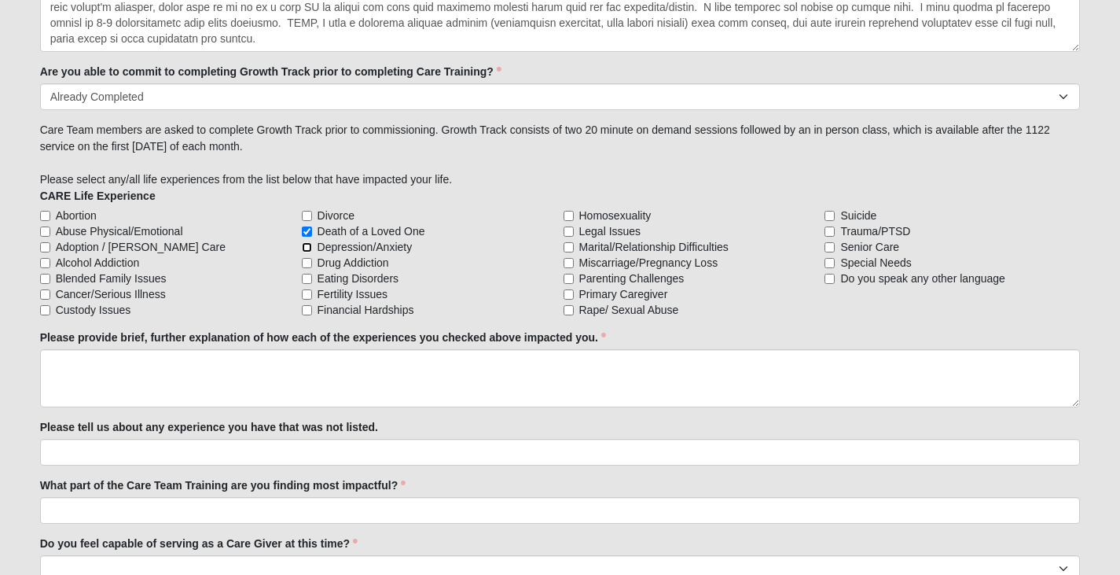
checkbox input "true"
click at [357, 295] on span "Fertility Issues" at bounding box center [353, 294] width 70 height 16
click at [312, 295] on input "Fertility Issues" at bounding box center [307, 294] width 10 height 10
checkbox input "true"
click at [625, 282] on span "Parenting Challenges" at bounding box center [631, 278] width 105 height 16
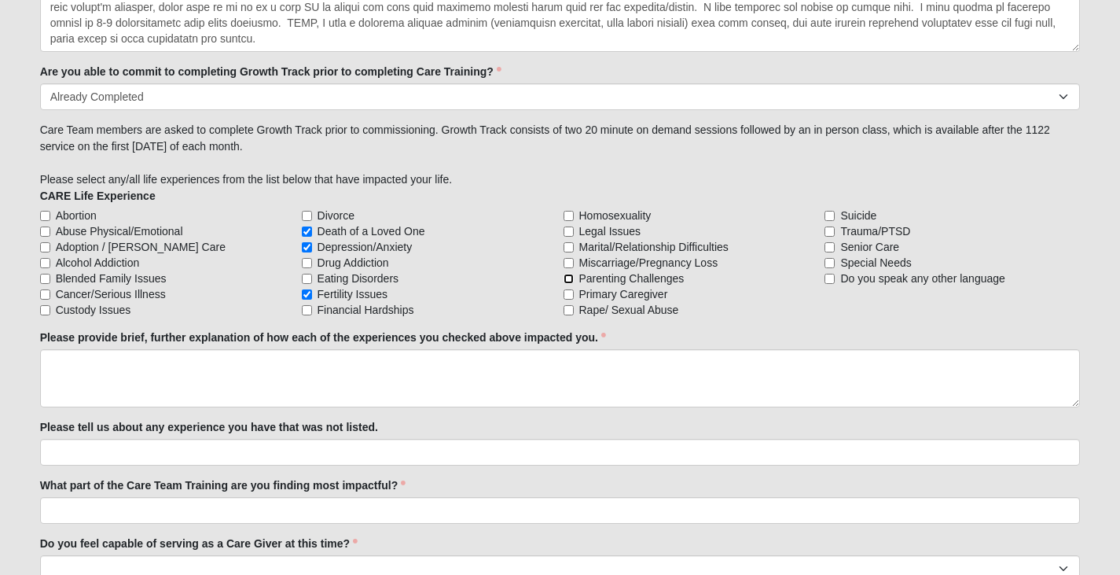
click at [574, 282] on input "Parenting Challenges" at bounding box center [569, 279] width 10 height 10
checkbox input "true"
click at [861, 214] on span "Suicide" at bounding box center [858, 216] width 36 height 16
click at [835, 214] on input "Suicide" at bounding box center [830, 216] width 10 height 10
checkbox input "true"
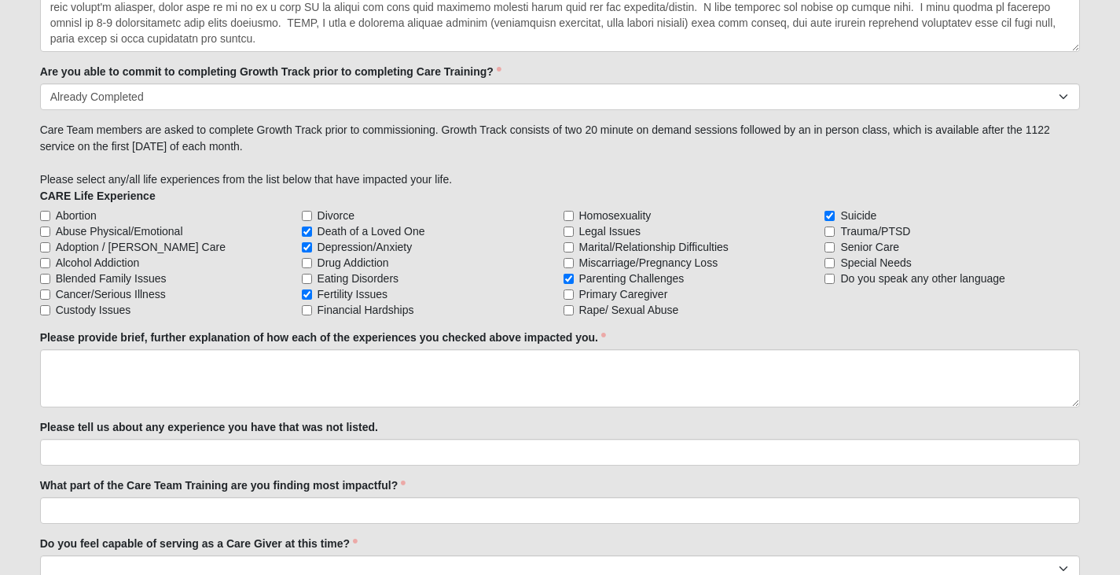
click at [861, 230] on span "Trauma/PTSD" at bounding box center [875, 231] width 70 height 16
click at [835, 230] on input "Trauma/PTSD" at bounding box center [830, 231] width 10 height 10
checkbox input "true"
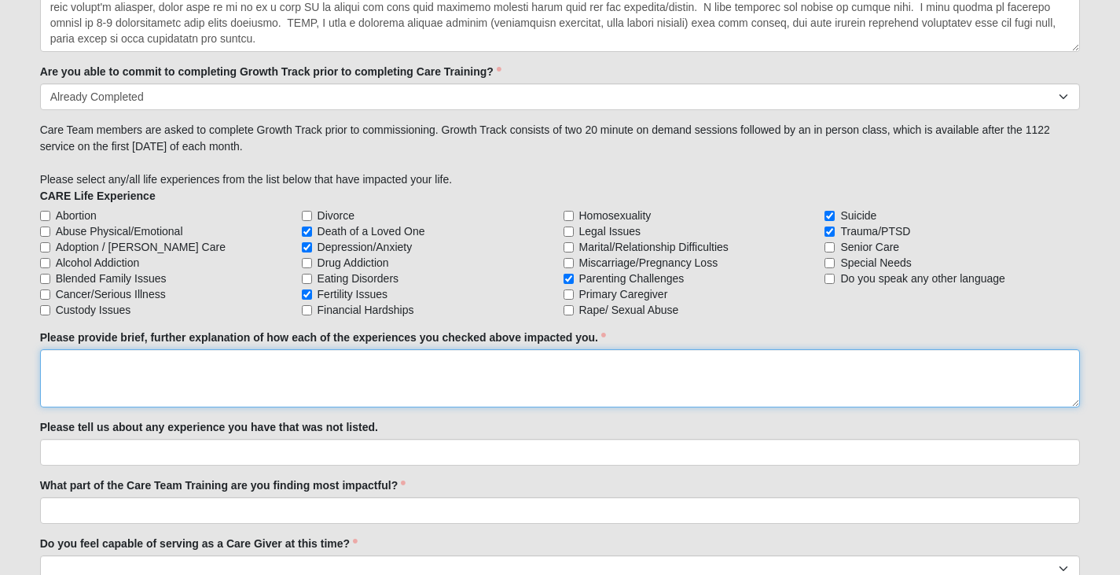
click at [245, 393] on textarea "Please provide brief, further explanation of how each of the experiences you ch…" at bounding box center [560, 378] width 1041 height 58
paste textarea "I had a lot of "little t" trauma growing up. I know how to identify the negativ…"
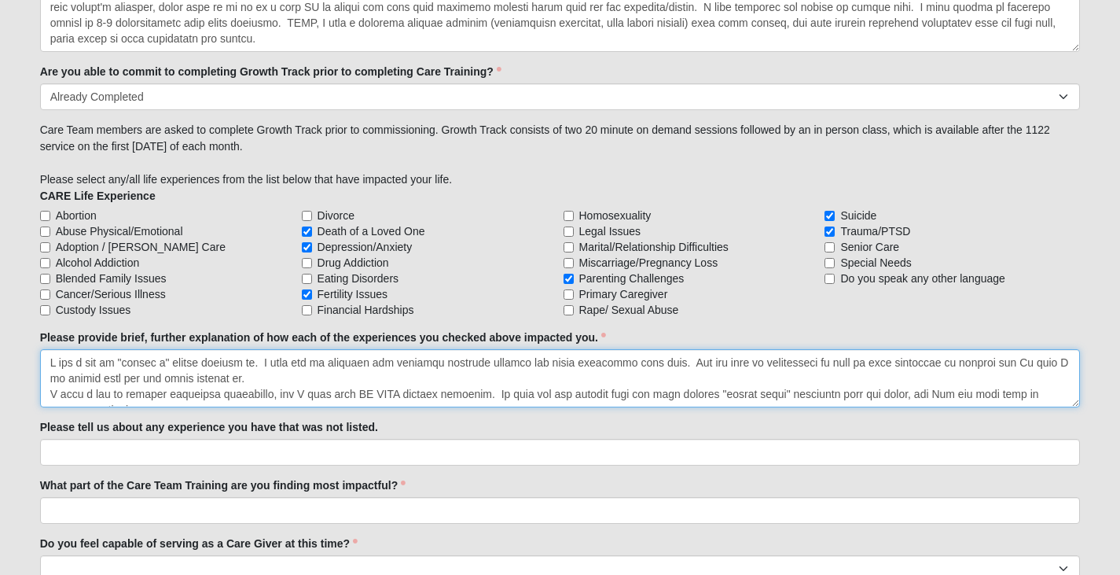
scroll to position [214, 0]
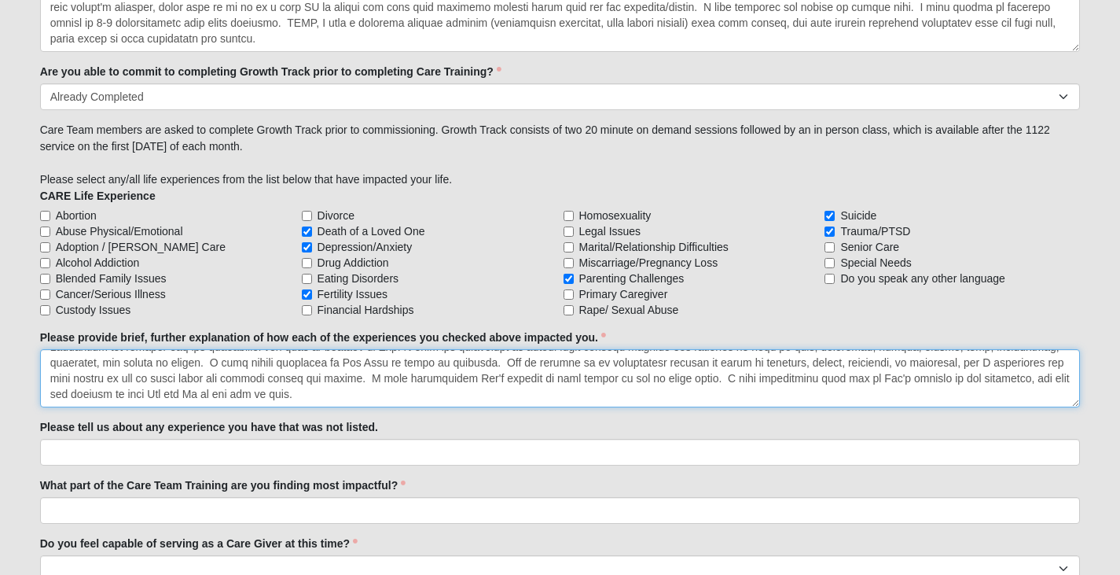
type textarea "I had a lot of "little t" trauma growing up. I know how to identify the negativ…"
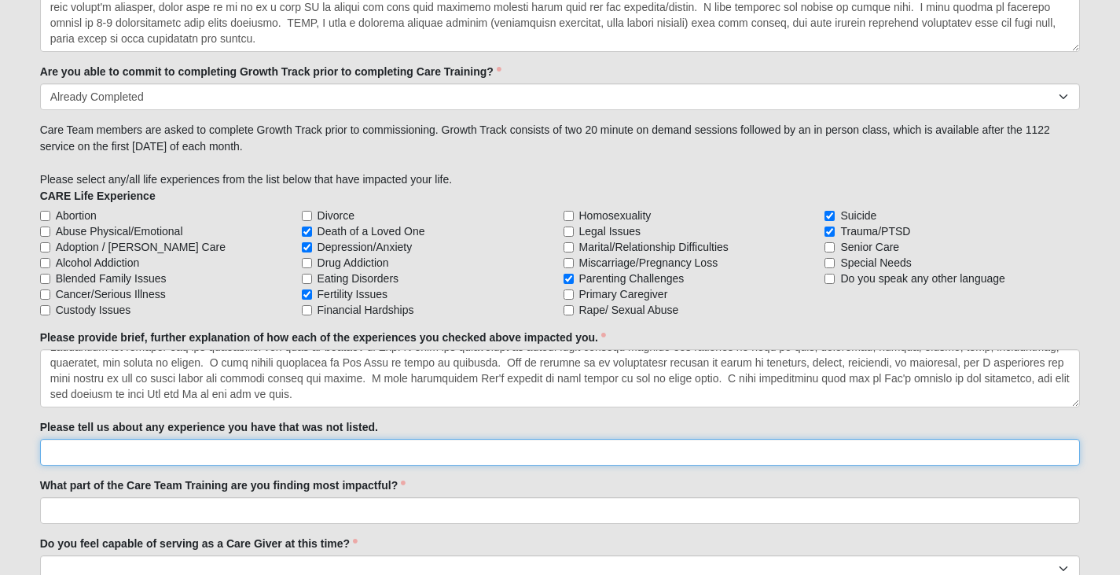
click at [249, 447] on input "Please tell us about any experience you have that was not listed." at bounding box center [560, 452] width 1041 height 27
paste input "I'm comfortable interacting with people who have [MEDICAL_DATA] and [MEDICAL_DA…"
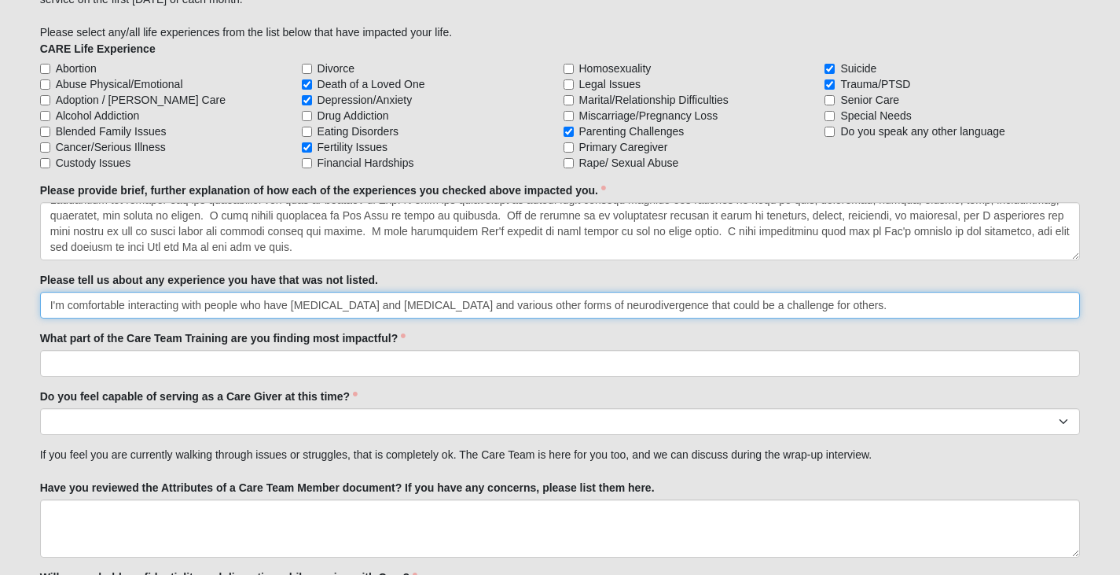
scroll to position [1493, 0]
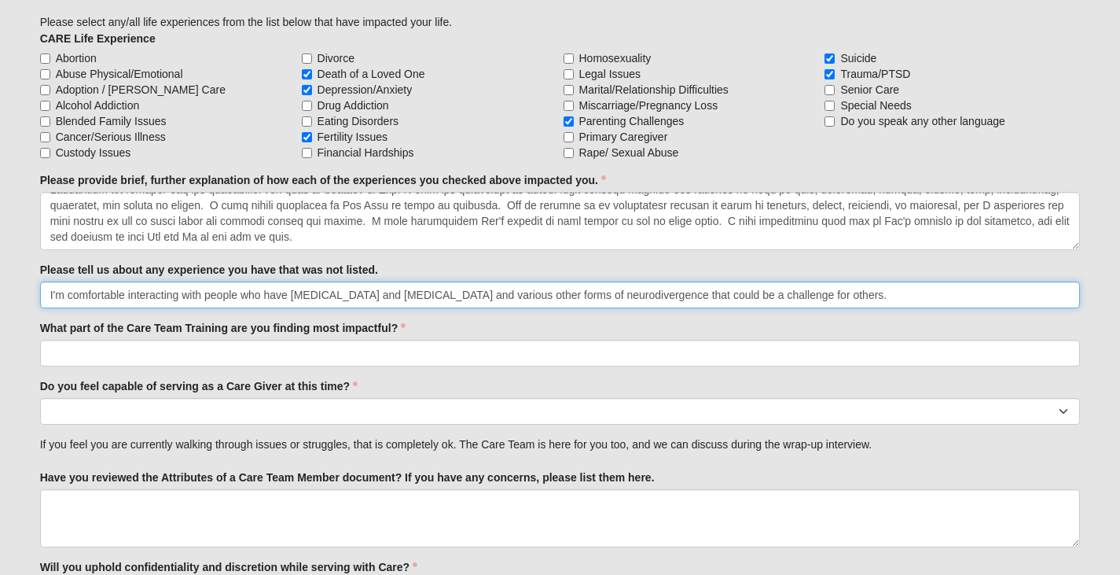
type input "I'm comfortable interacting with people who have [MEDICAL_DATA] and [MEDICAL_DA…"
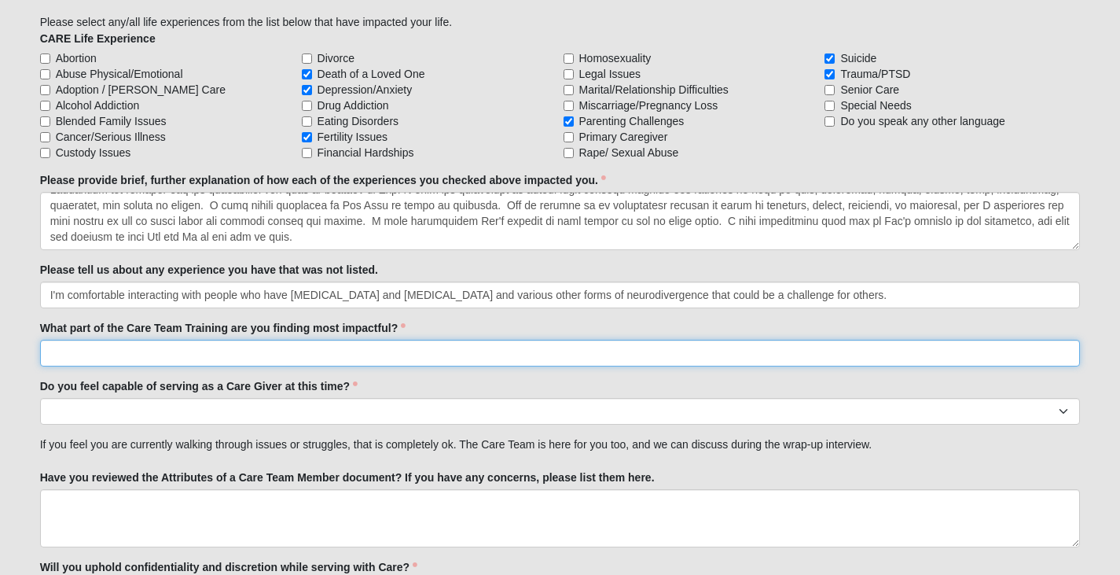
click at [366, 353] on input "What part of the Care Team Training are you finding most impactful?" at bounding box center [560, 353] width 1041 height 27
paste input "The encouragement [PERSON_NAME] and [PERSON_NAME] provided. [PERSON_NAME]'s wor…"
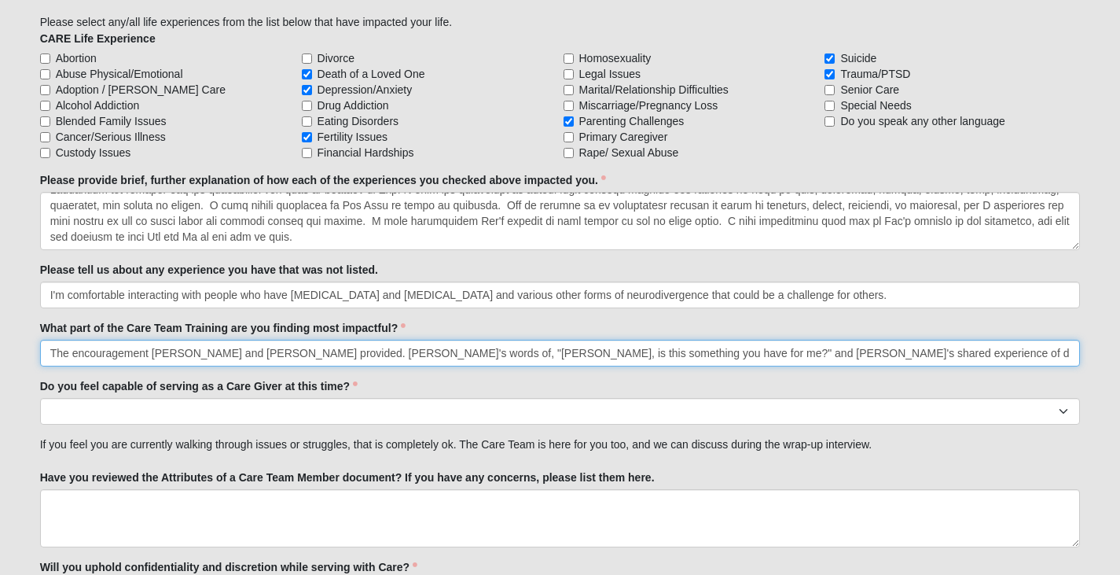
scroll to position [0, 388]
type input "The encouragement [PERSON_NAME] and [PERSON_NAME] provided. [PERSON_NAME]'s wor…"
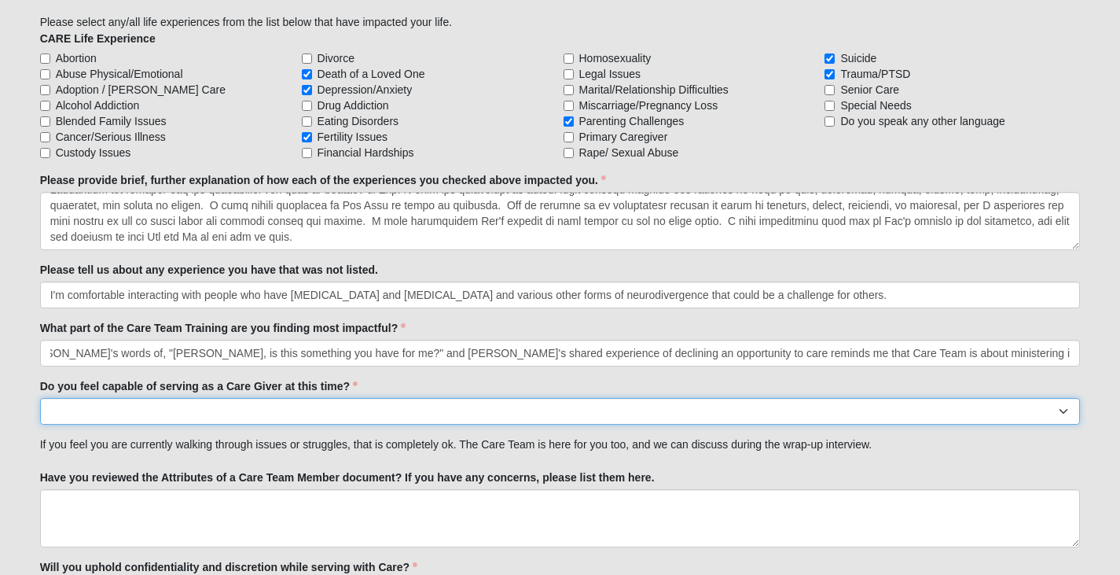
scroll to position [0, 0]
drag, startPoint x: 311, startPoint y: 409, endPoint x: 318, endPoint y: 422, distance: 15.1
click at [311, 409] on select "No Yes" at bounding box center [560, 411] width 1041 height 27
select select "True"
click at [40, 398] on select "No Yes" at bounding box center [560, 411] width 1041 height 27
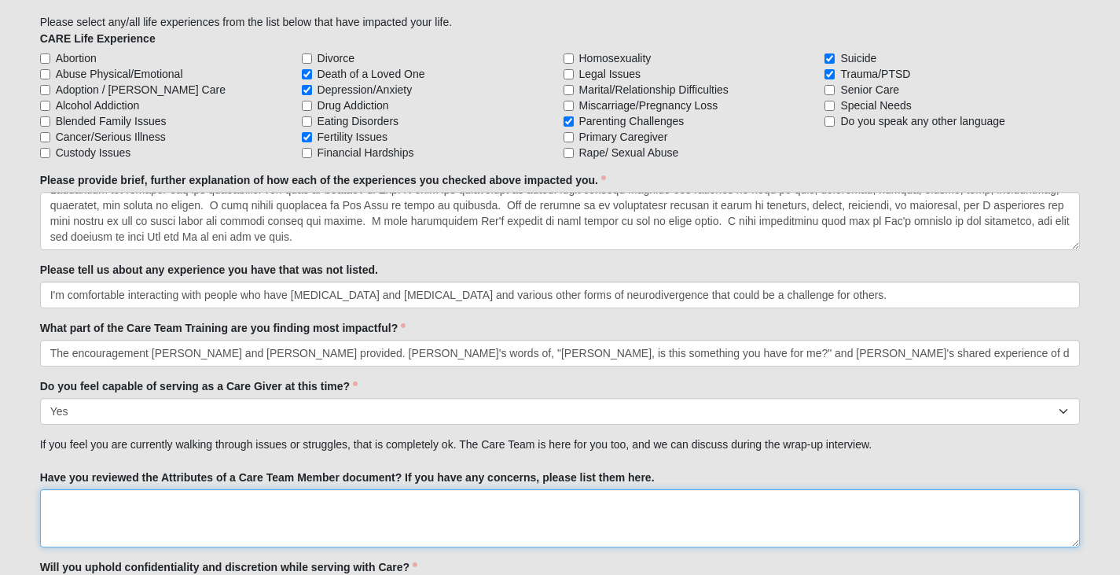
click at [336, 520] on textarea "Have you reviewed the Attributes of a Care Team Member document? If you have an…" at bounding box center [560, 518] width 1041 height 58
paste textarea "Yes, I have read them. I still have no idea how to "with all dignity keep my ki…"
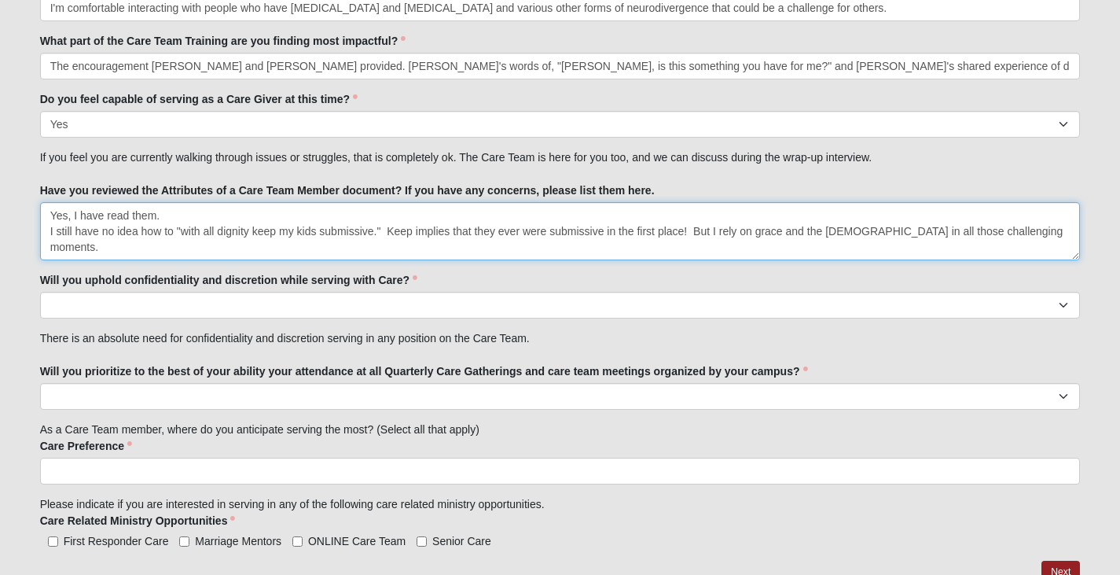
scroll to position [1808, 0]
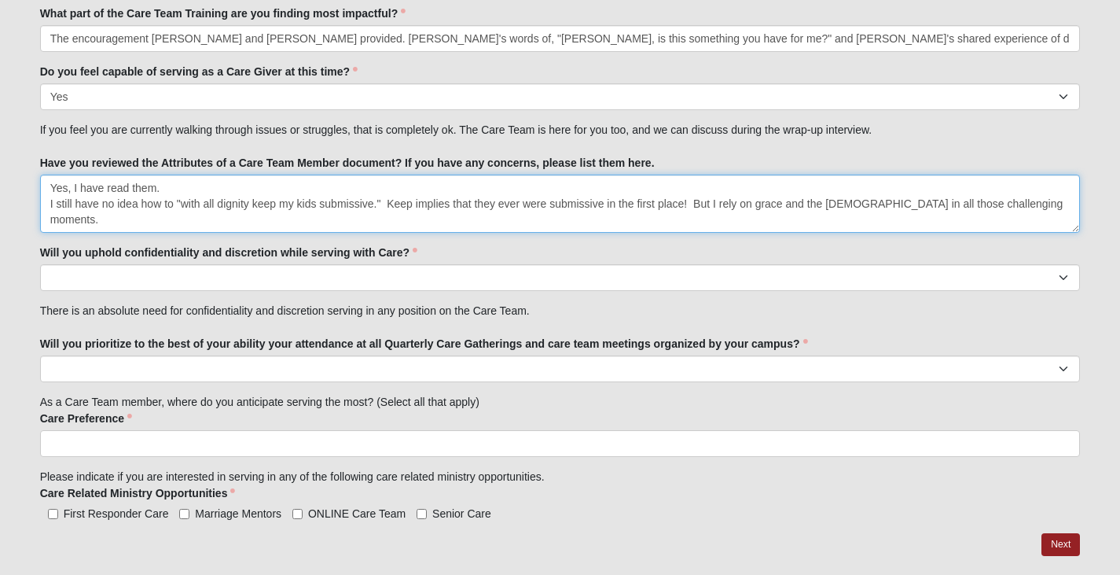
type textarea "Yes, I have read them. I still have no idea how to "with all dignity keep my ki…"
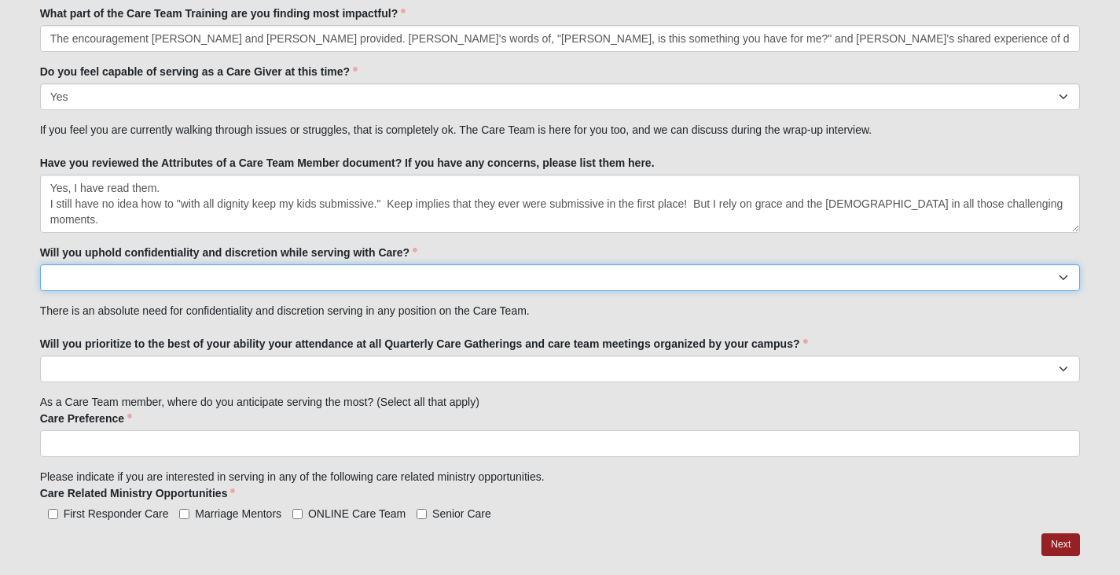
click at [387, 288] on select "No Yes" at bounding box center [560, 277] width 1041 height 27
select select "True"
click at [40, 264] on select "No Yes" at bounding box center [560, 277] width 1041 height 27
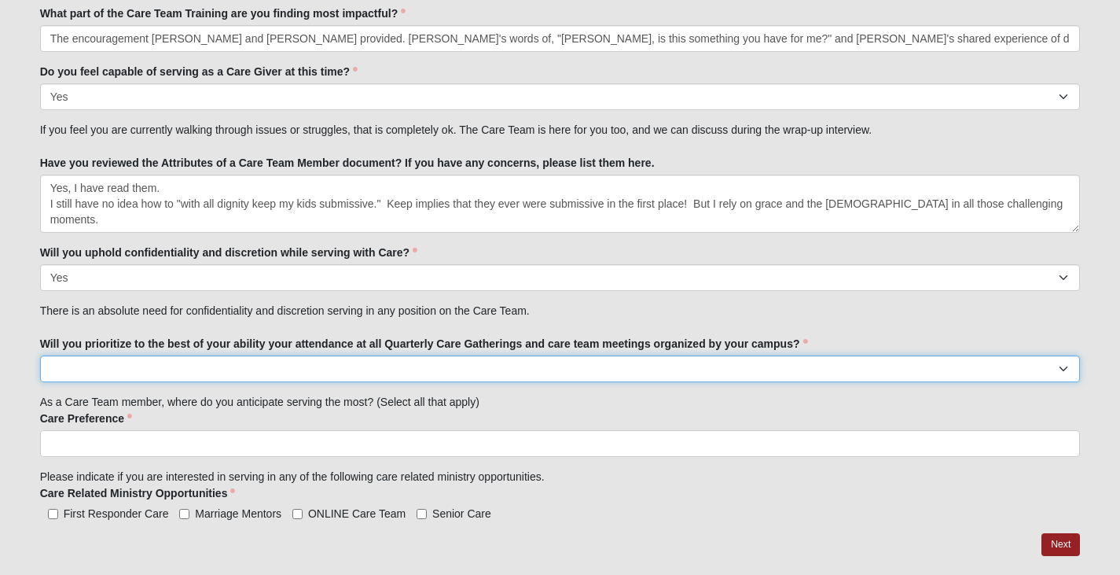
click at [355, 378] on select "No Yes" at bounding box center [560, 368] width 1041 height 27
select select "True"
click at [40, 355] on select "No Yes" at bounding box center [560, 368] width 1041 height 27
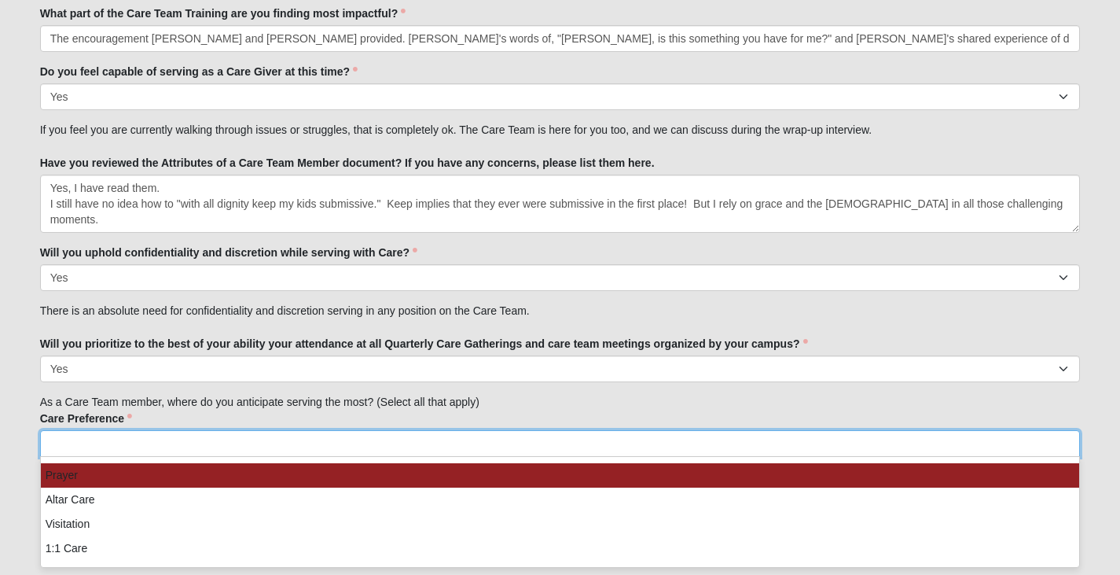
click at [353, 451] on ul at bounding box center [560, 443] width 1041 height 27
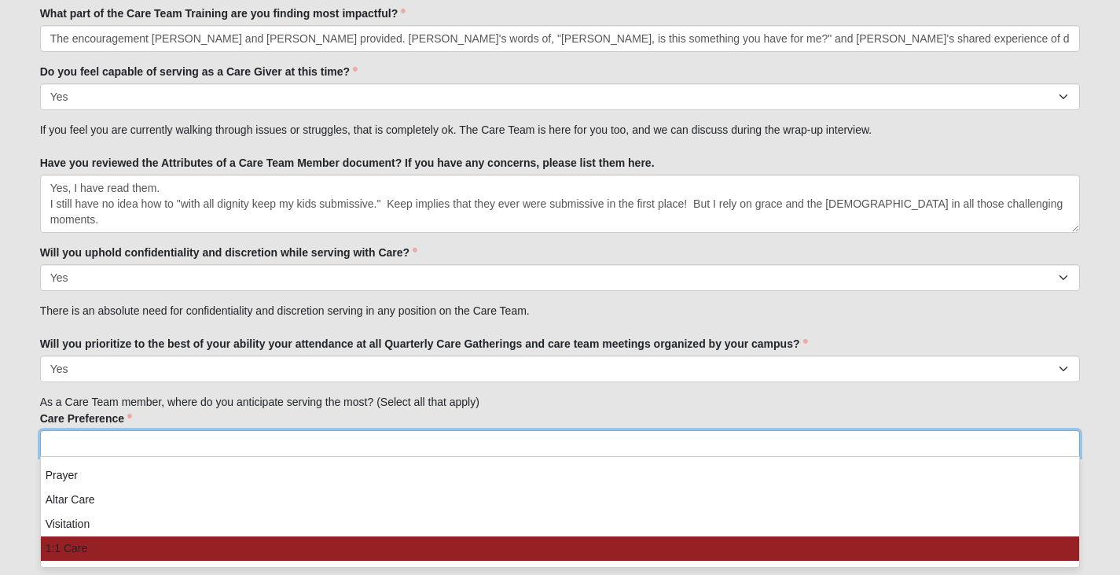
click at [321, 549] on li "1:1 Care" at bounding box center [560, 548] width 1039 height 24
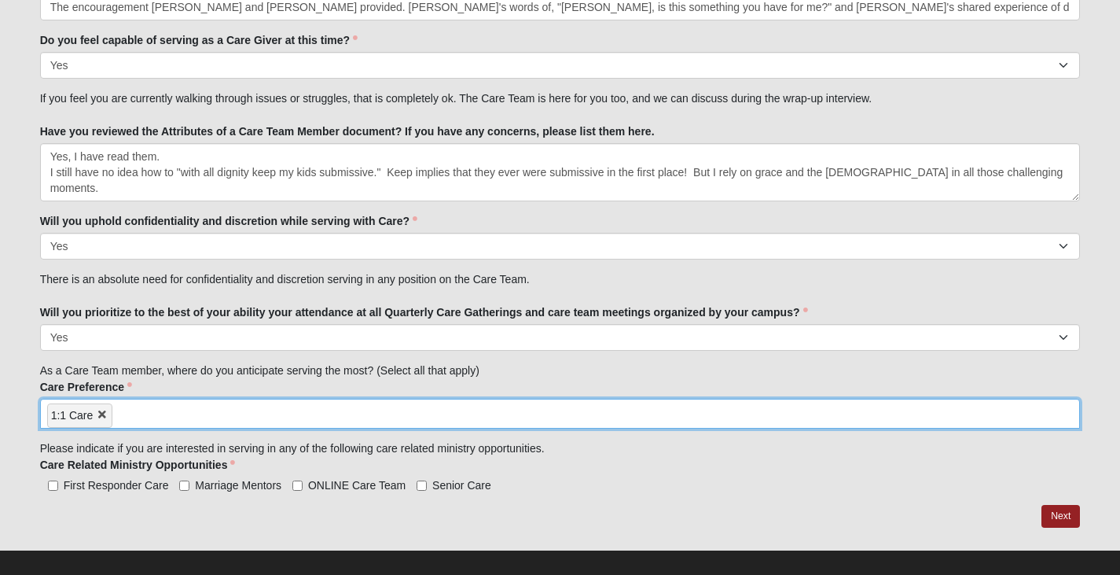
scroll to position [1855, 0]
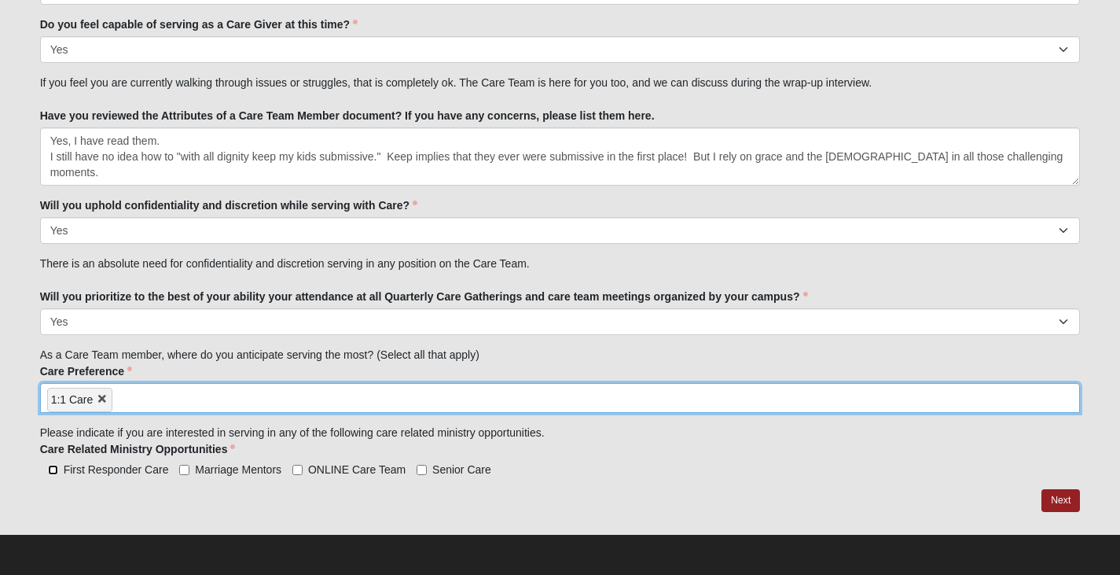
click at [55, 468] on input "First Responder Care" at bounding box center [53, 470] width 10 height 10
checkbox input "true"
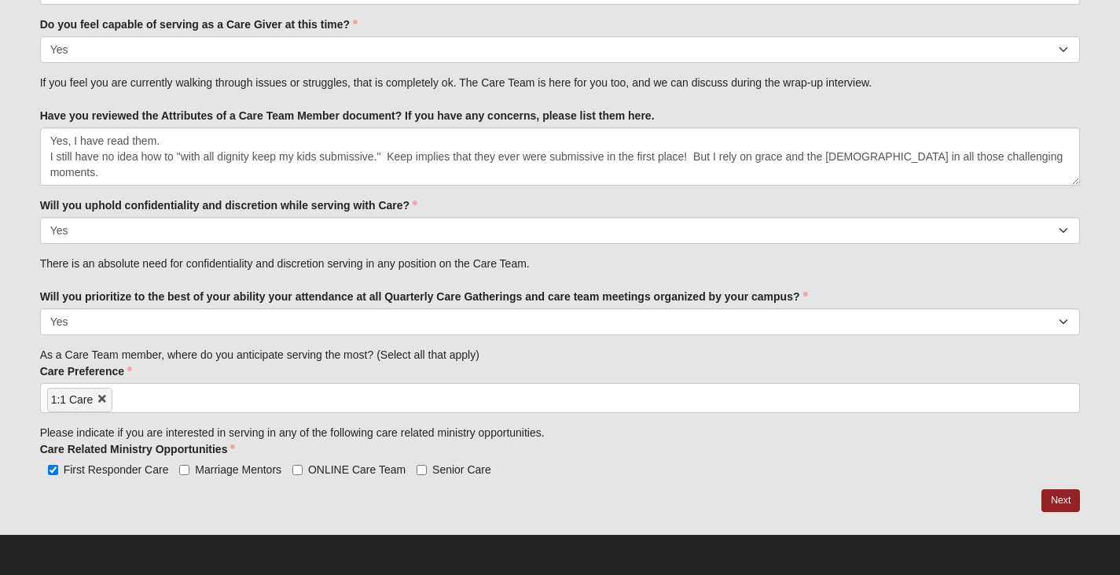
click at [171, 472] on div "First Responder Care Marriage Mentors ONLINE Care Team Senior Care Care Related…" at bounding box center [560, 469] width 1041 height 17
click at [190, 471] on label "Marriage Mentors" at bounding box center [230, 469] width 102 height 16
click at [189, 471] on input "Marriage Mentors" at bounding box center [184, 470] width 10 height 10
checkbox input "true"
click at [1066, 494] on link "Next" at bounding box center [1060, 500] width 39 height 23
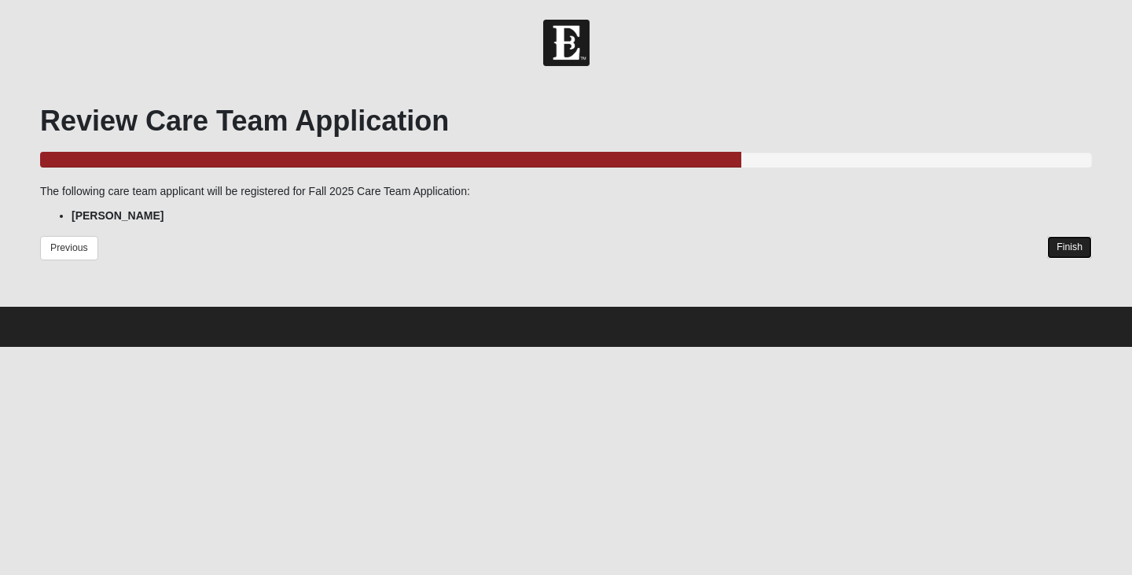
click at [1061, 251] on link "Finish" at bounding box center [1069, 247] width 45 height 23
